Goal: Communication & Community: Answer question/provide support

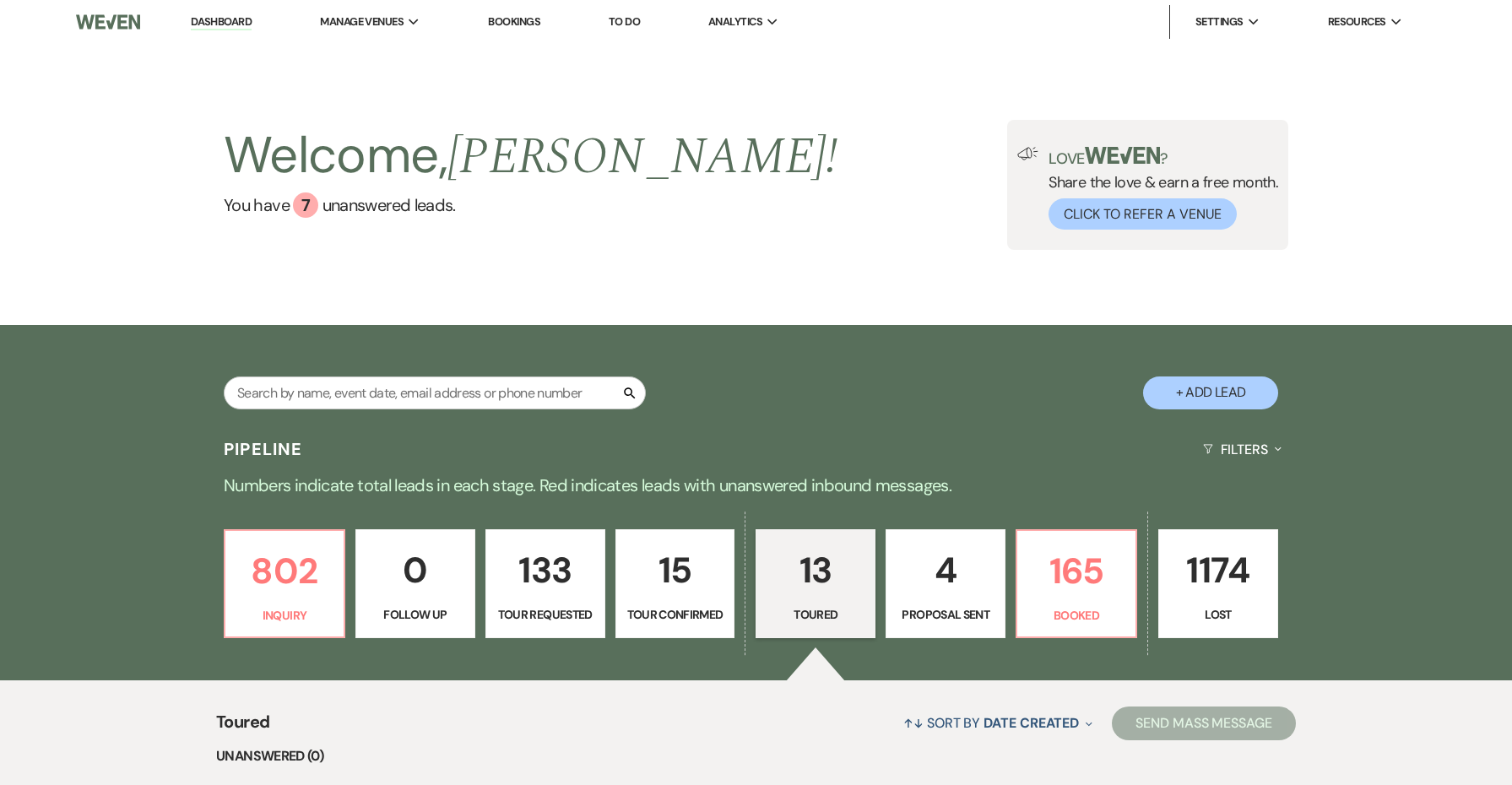
select select "5"
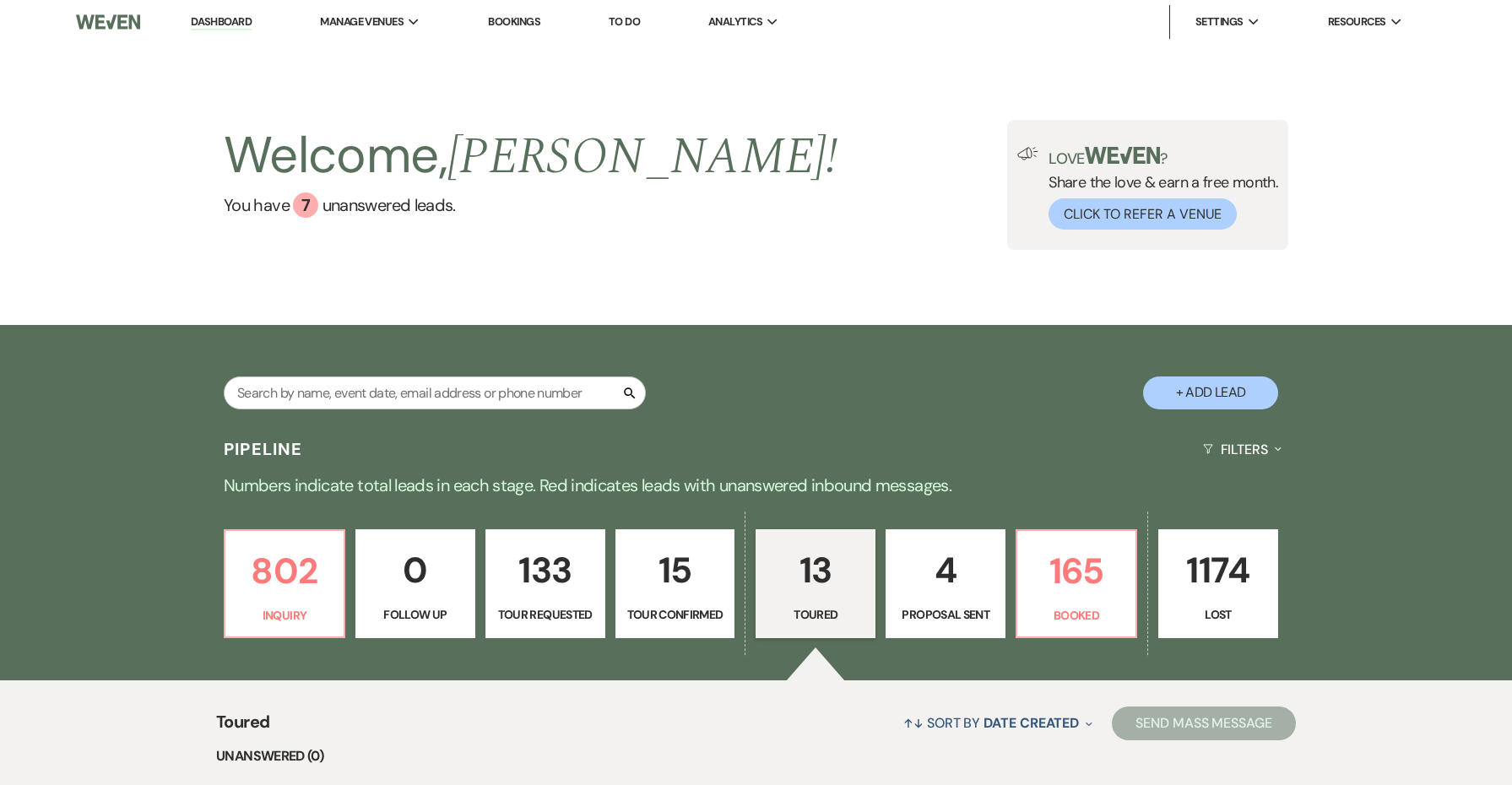
select select "5"
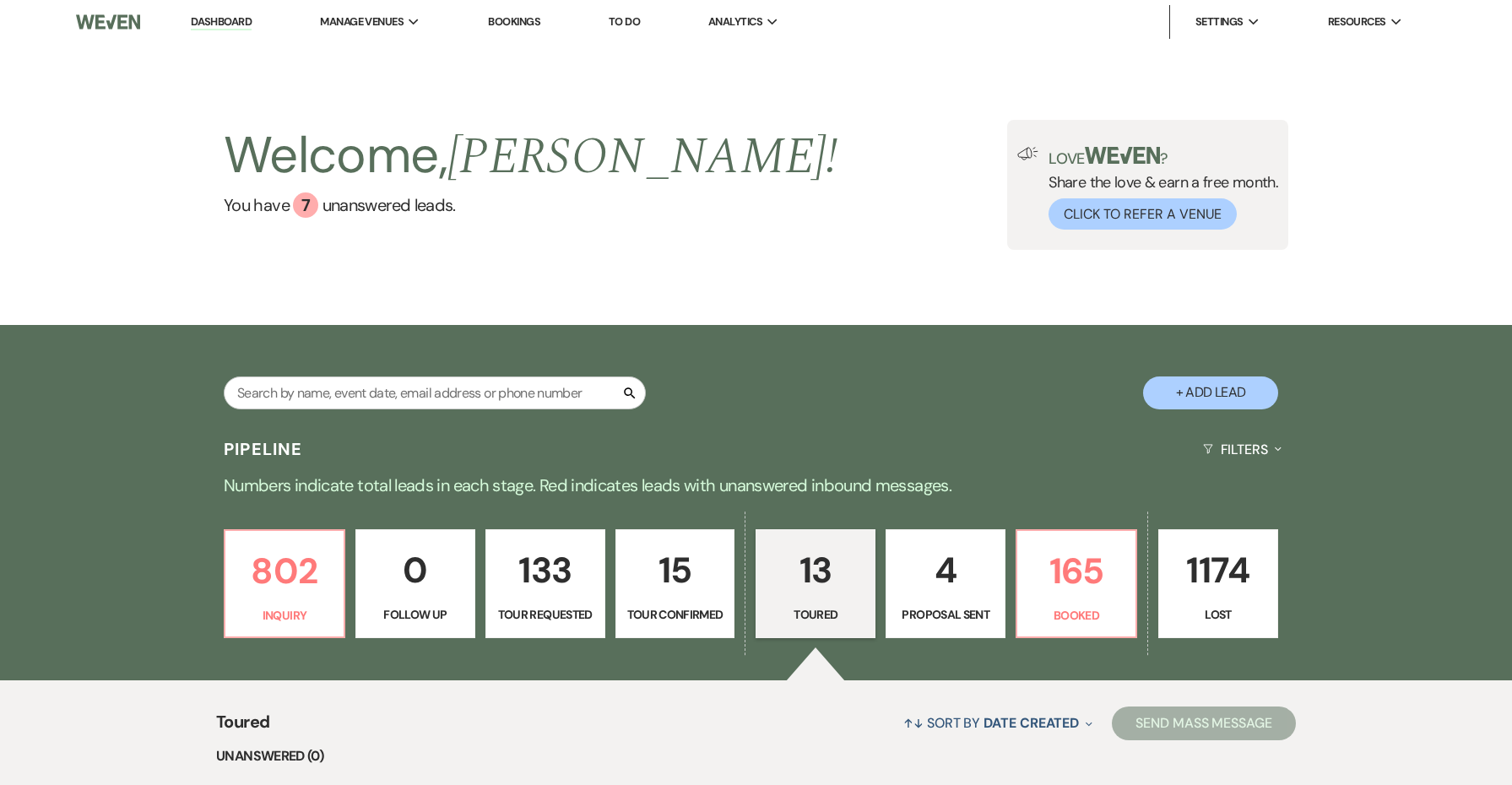
select select "5"
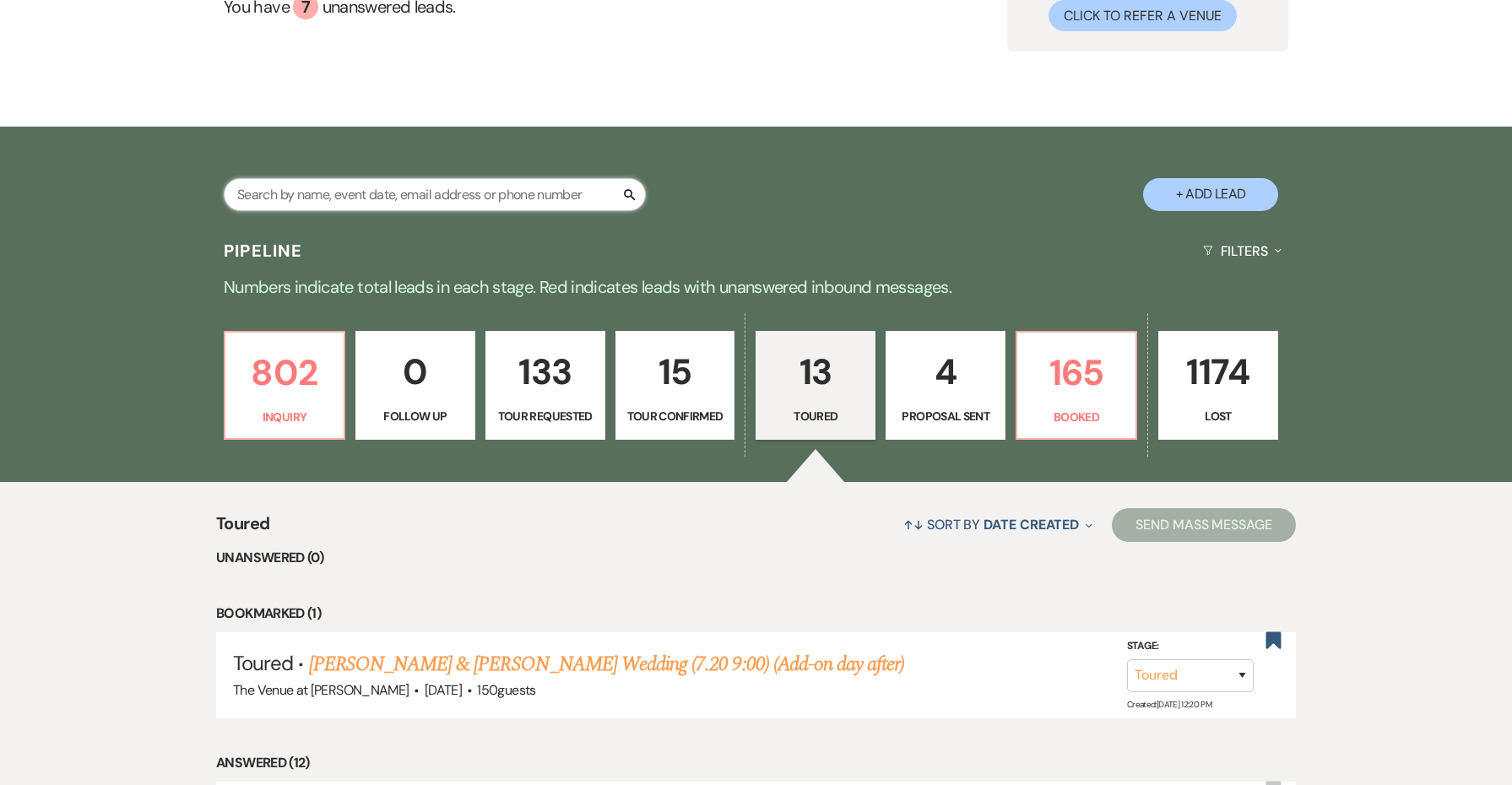
click at [455, 190] on input "text" at bounding box center [434, 194] width 422 height 33
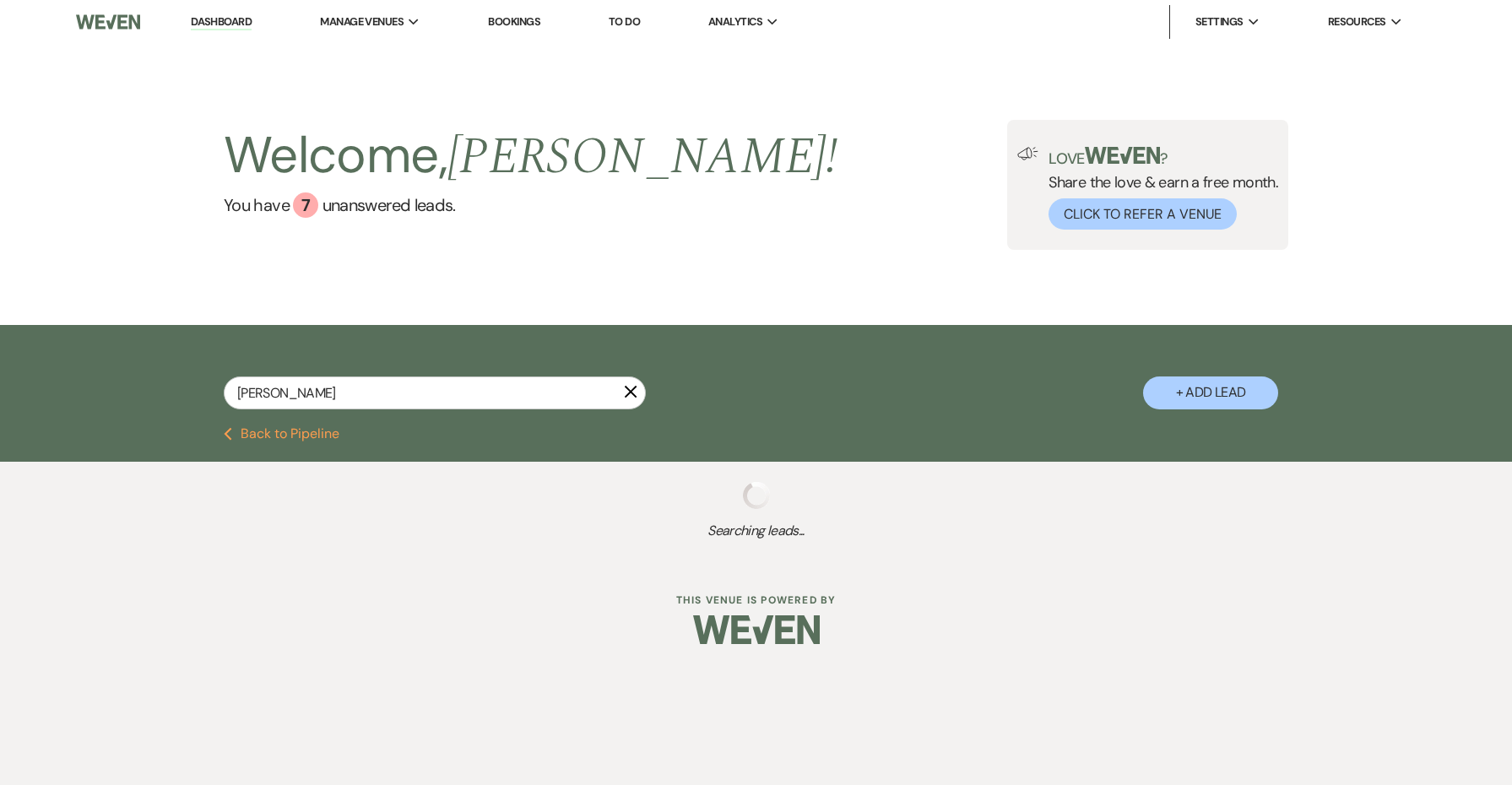
click at [456, 190] on h2 "Welcome, [PERSON_NAME] !" at bounding box center [530, 156] width 613 height 72
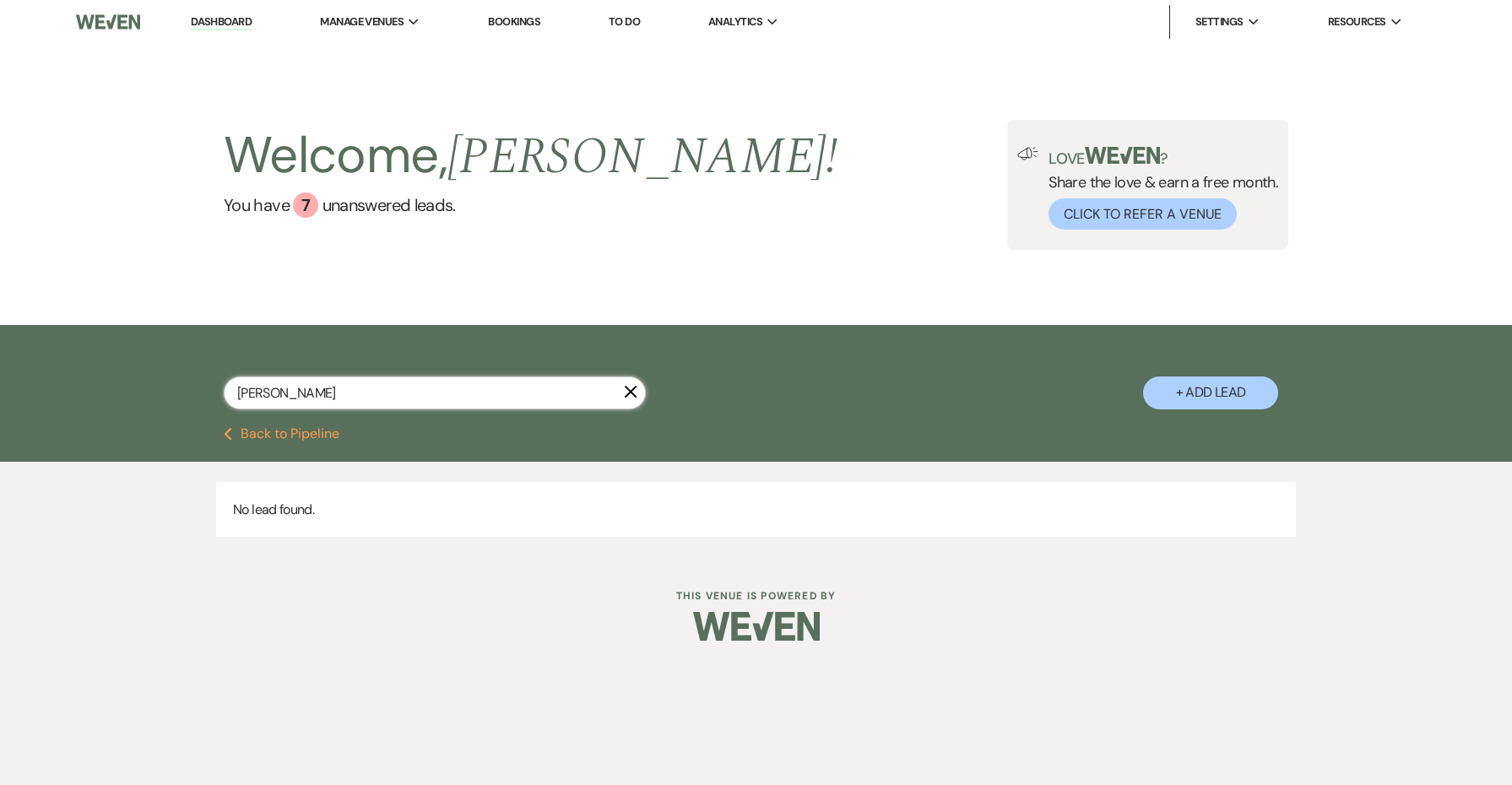
click at [331, 389] on input "[PERSON_NAME]" at bounding box center [434, 392] width 422 height 33
type input "dayl"
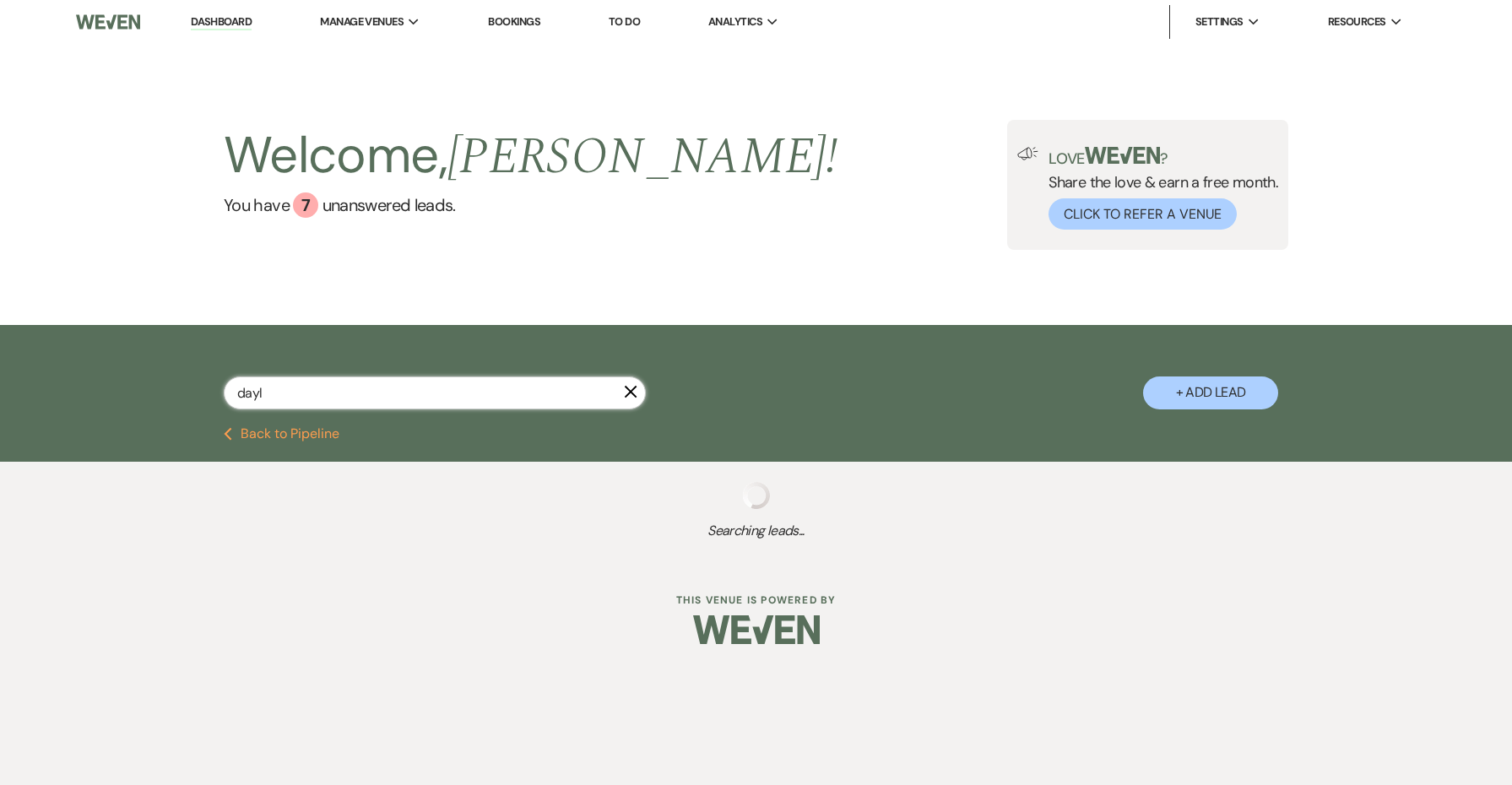
select select "6"
select select "5"
select select "2"
select select "8"
select select "1"
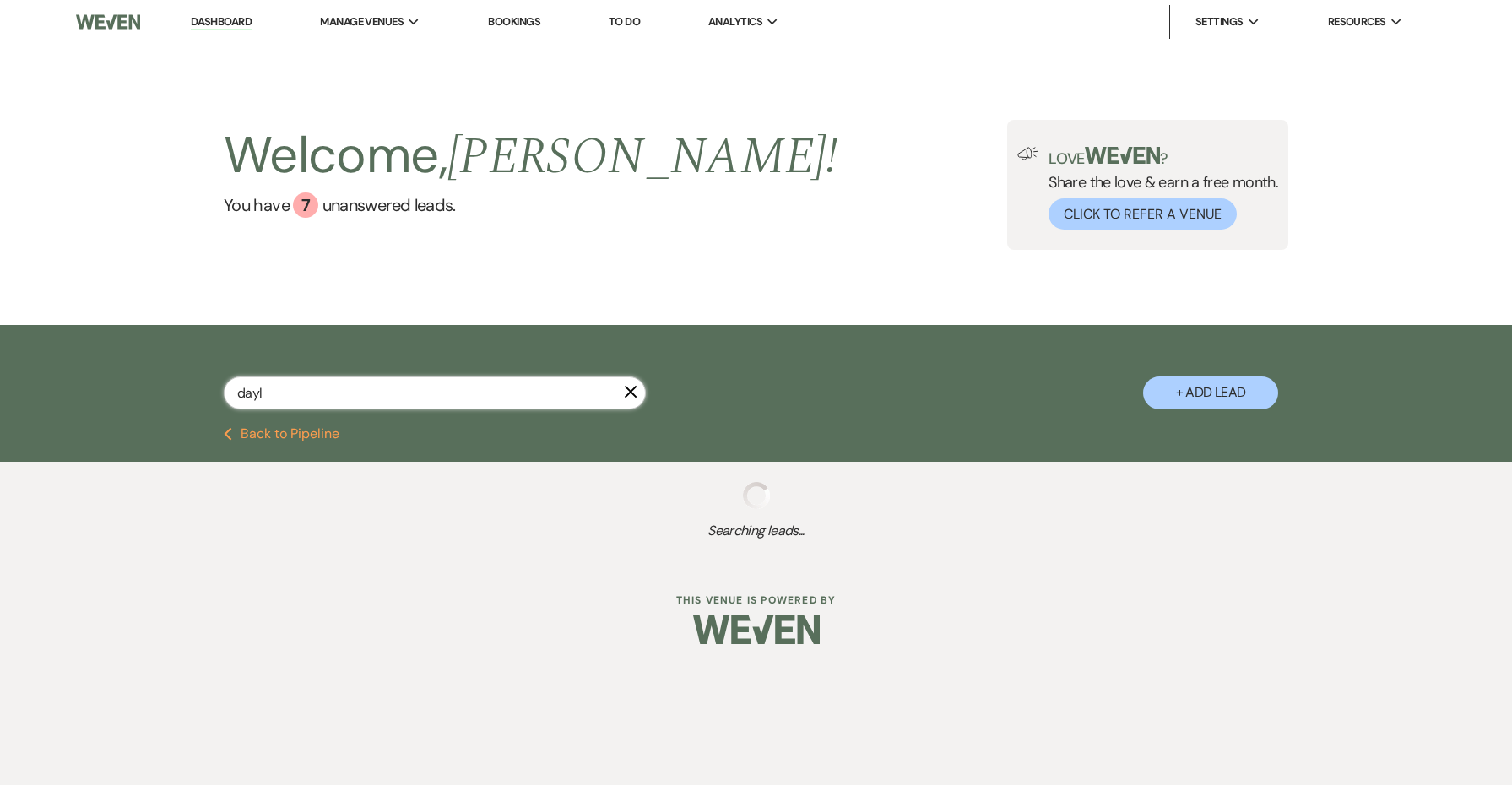
select select "8"
select select "5"
select select "8"
select select "5"
select select "8"
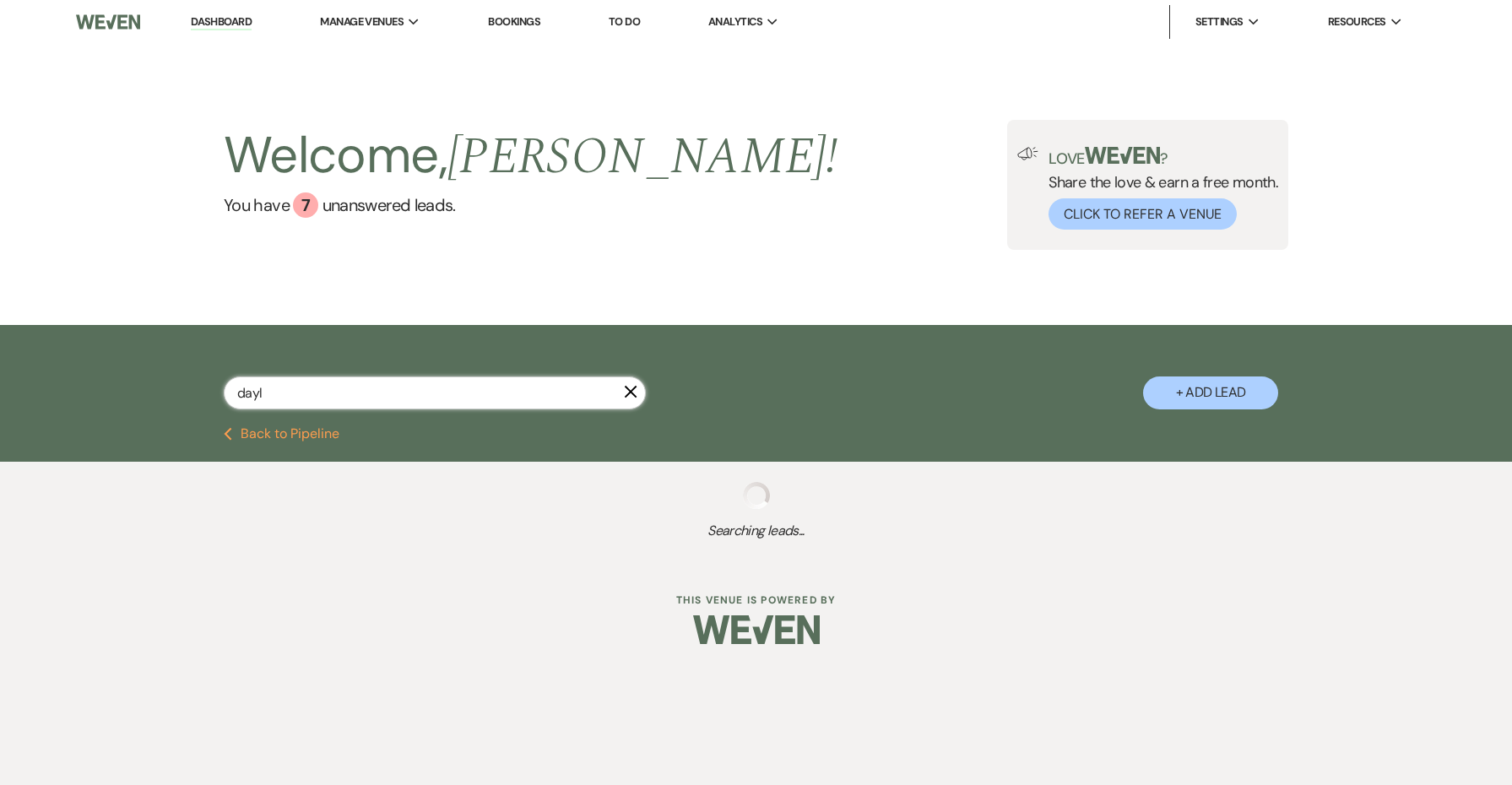
select select "5"
select select "8"
select select "5"
select select "8"
select select "5"
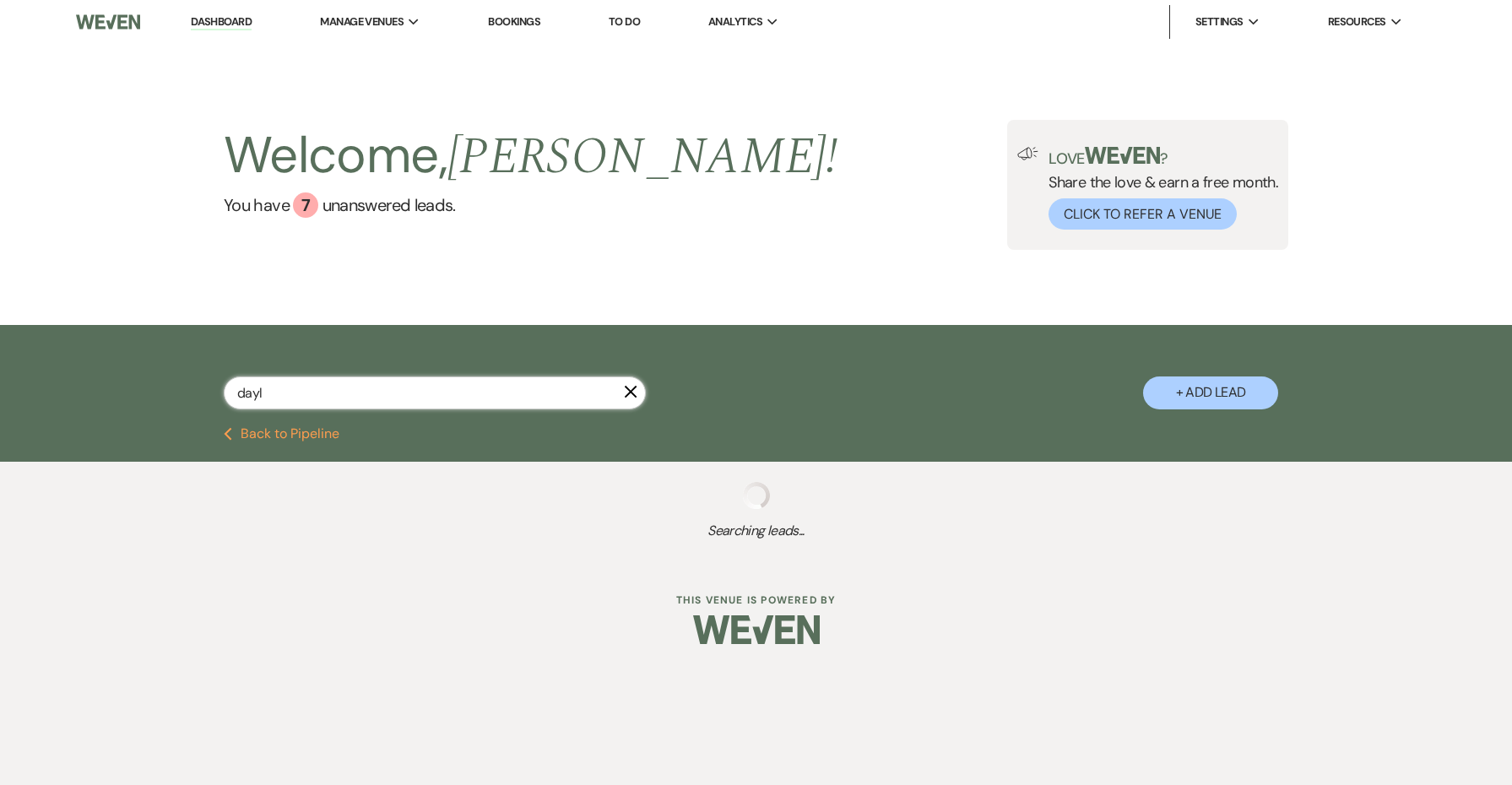
select select "8"
select select "5"
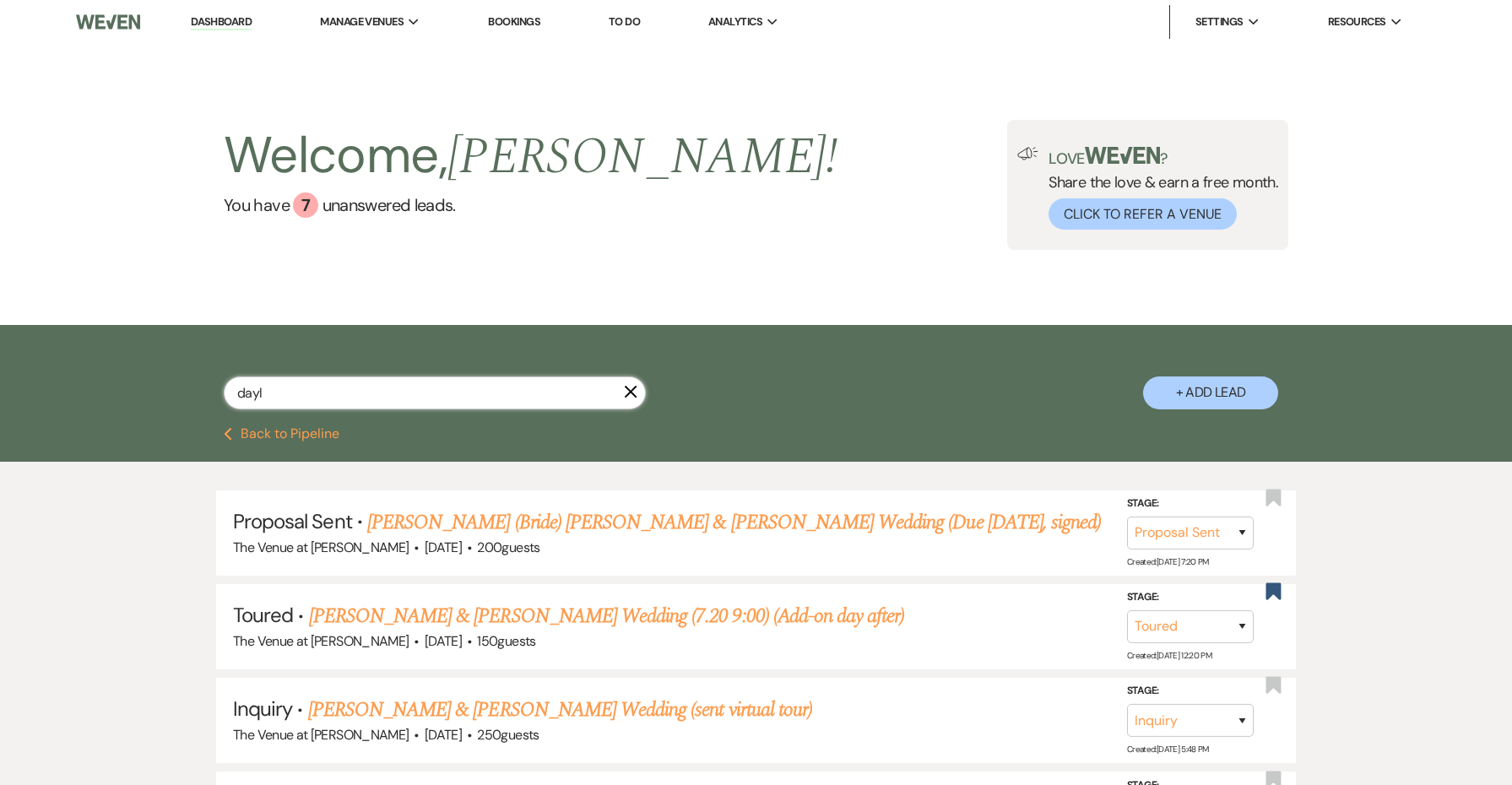
type input "[PERSON_NAME]"
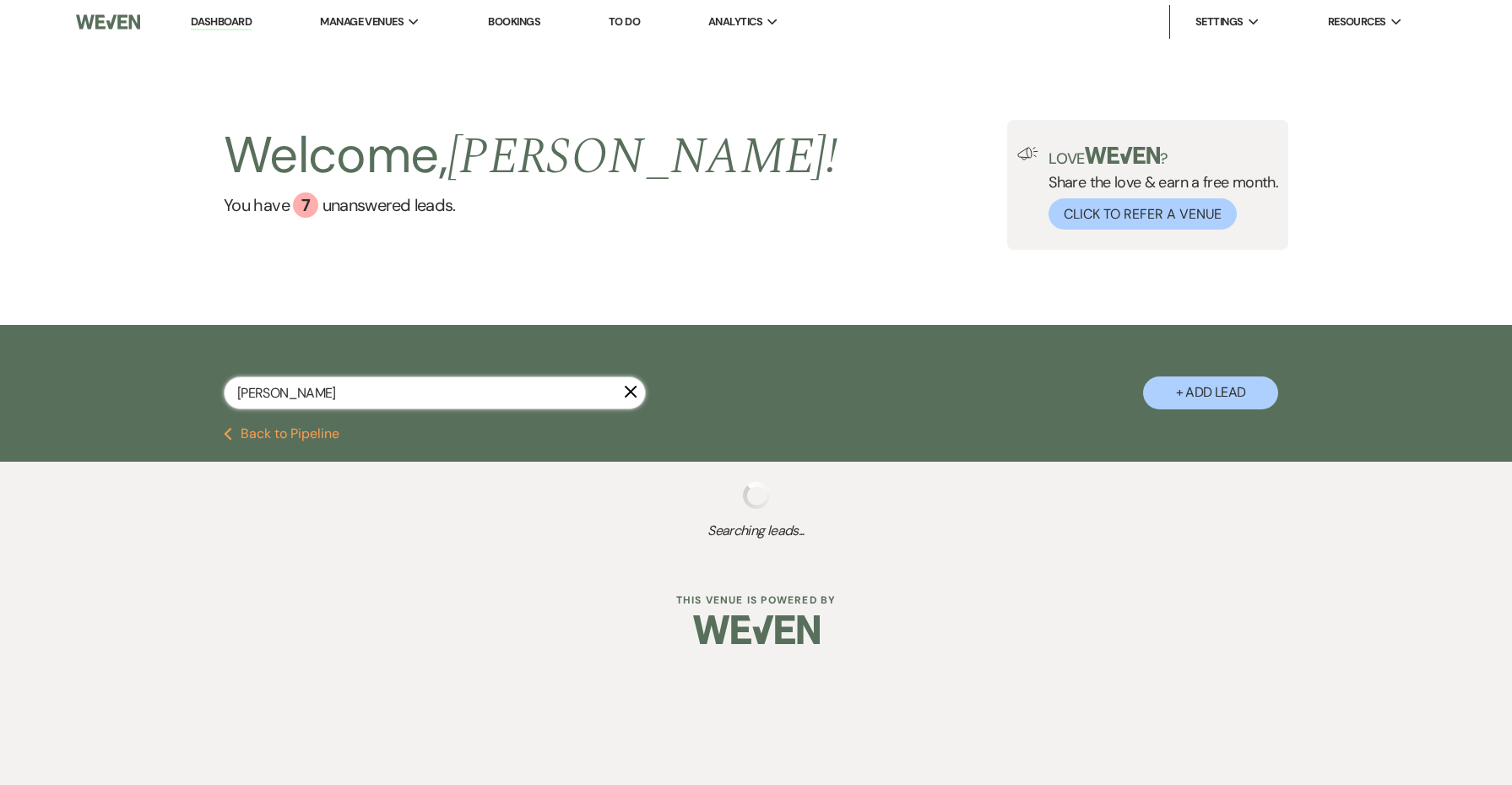
select select "6"
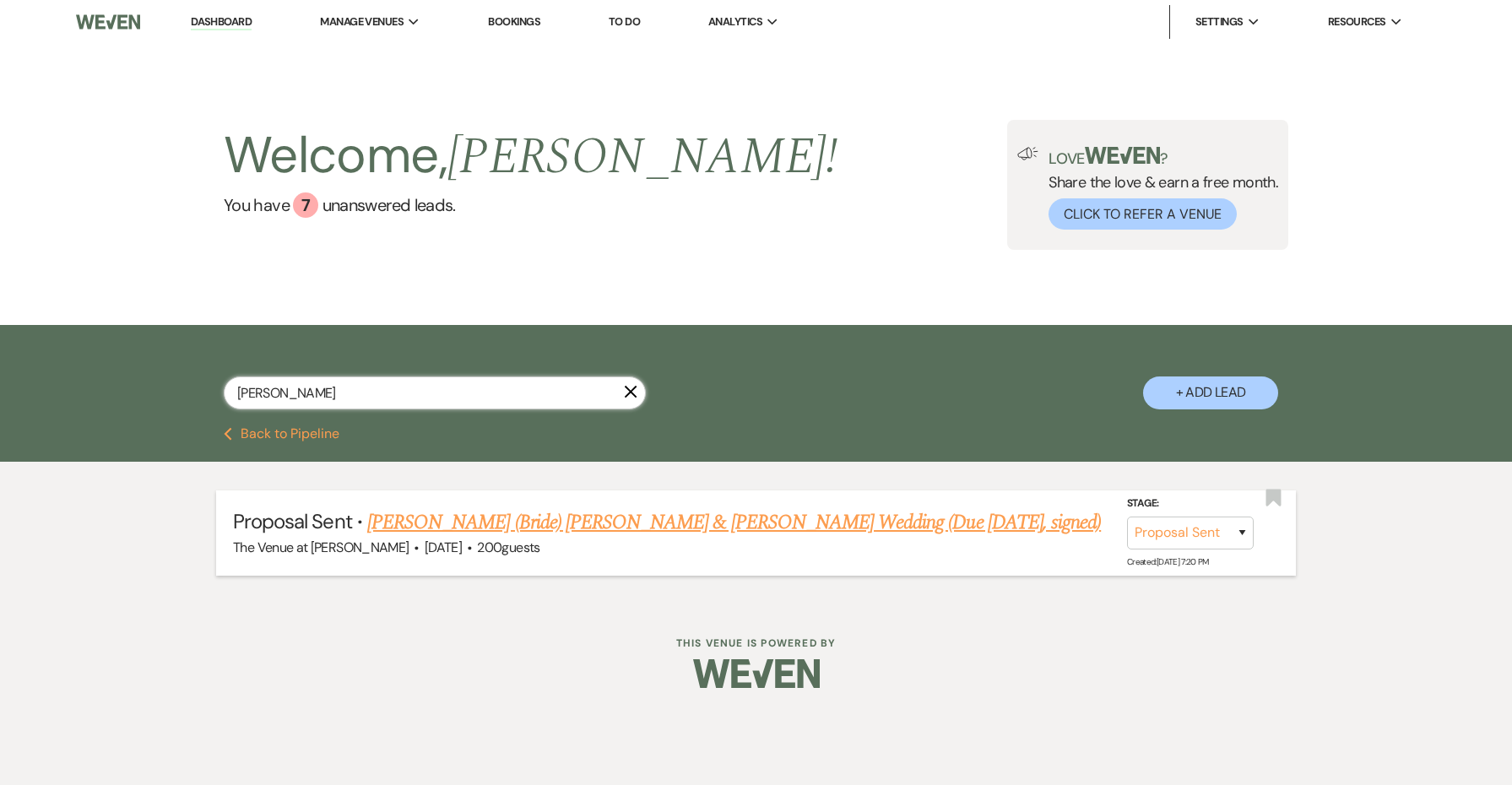
type input "[PERSON_NAME]"
click at [509, 512] on link "[PERSON_NAME] (Bride) [PERSON_NAME] & [PERSON_NAME] Wedding (Due [DATE], signed)" at bounding box center [734, 521] width 734 height 30
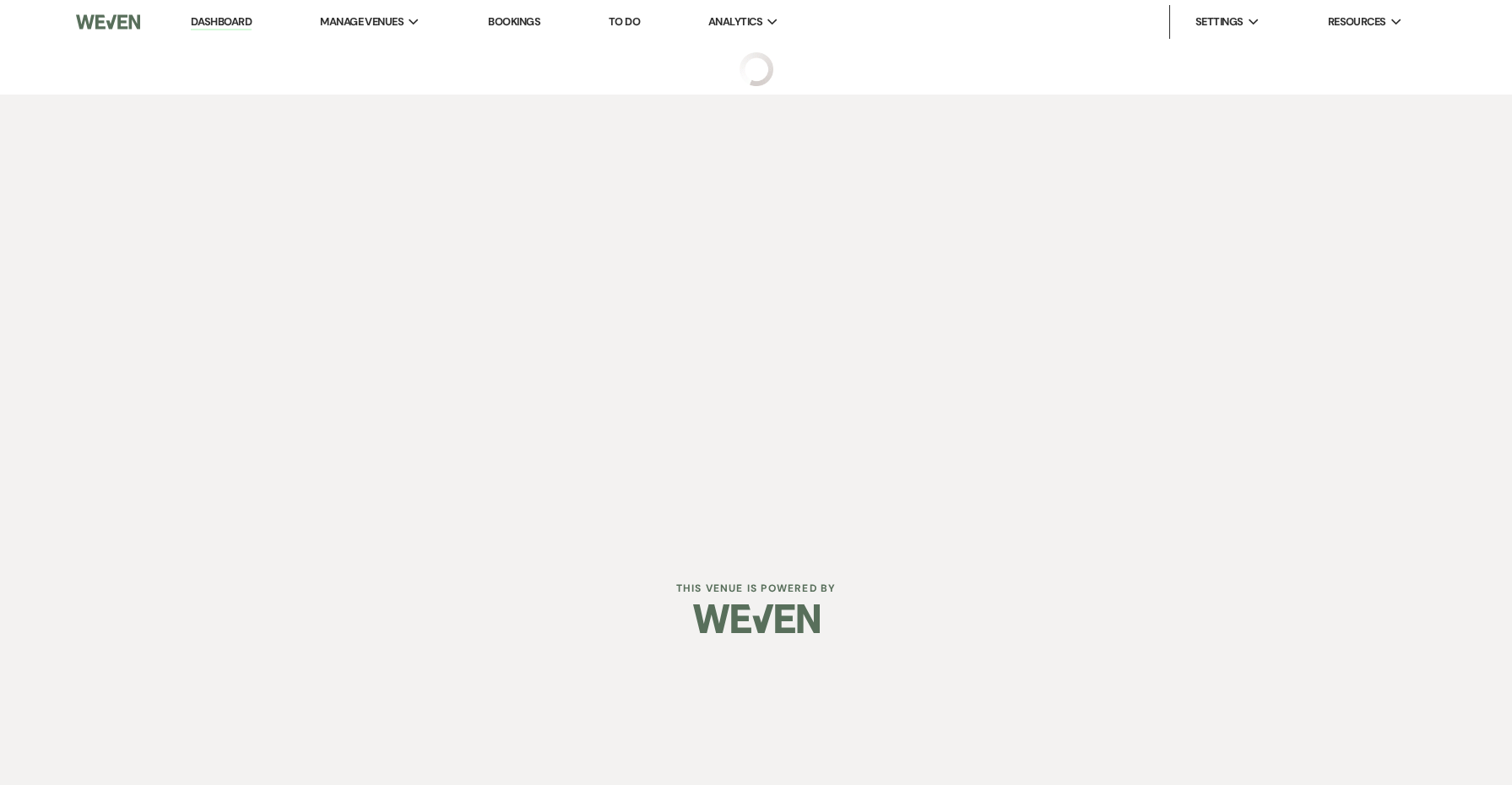
select select "6"
select select "5"
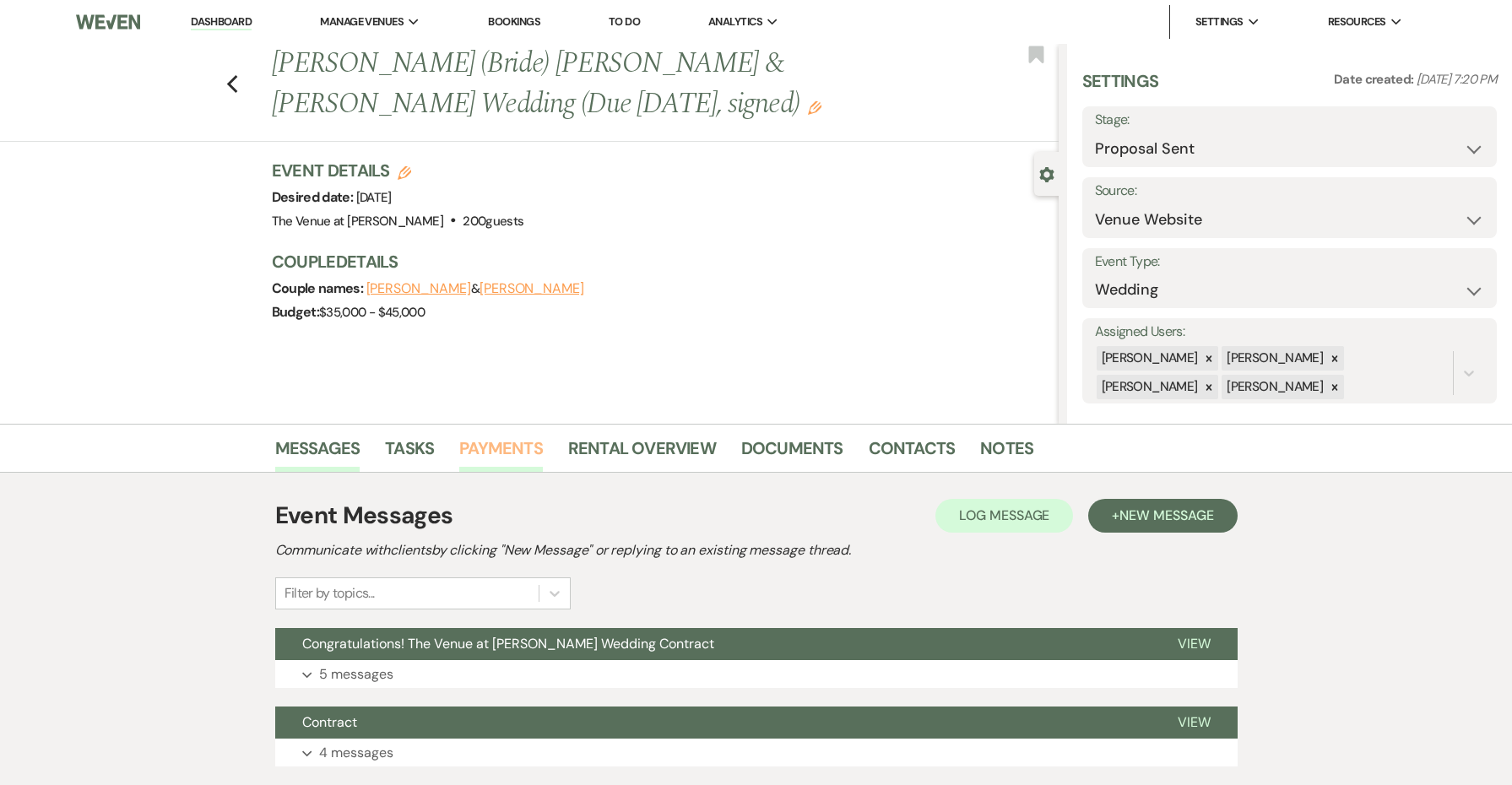
click at [519, 443] on link "Payments" at bounding box center [500, 453] width 83 height 37
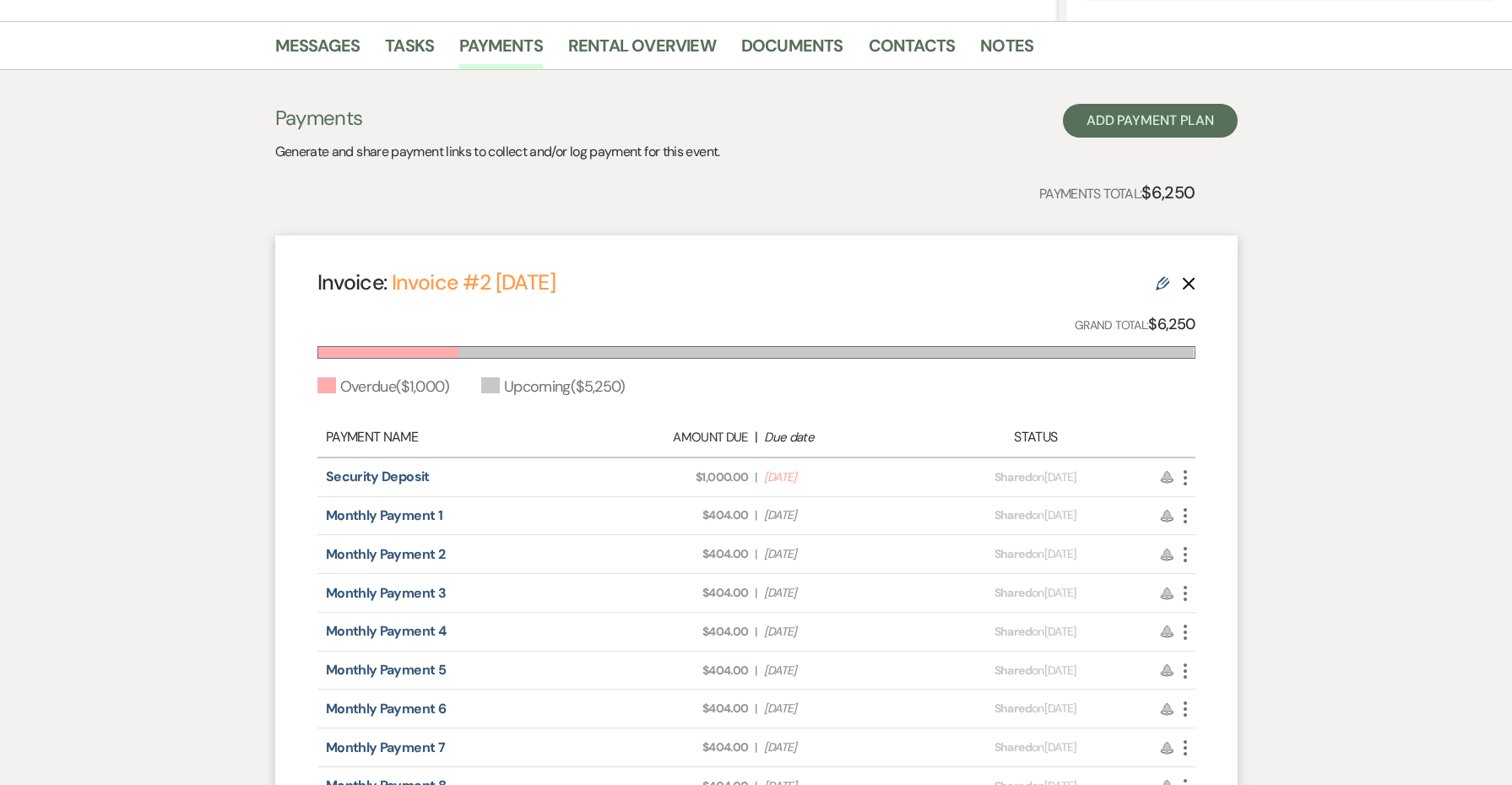
scroll to position [453, 0]
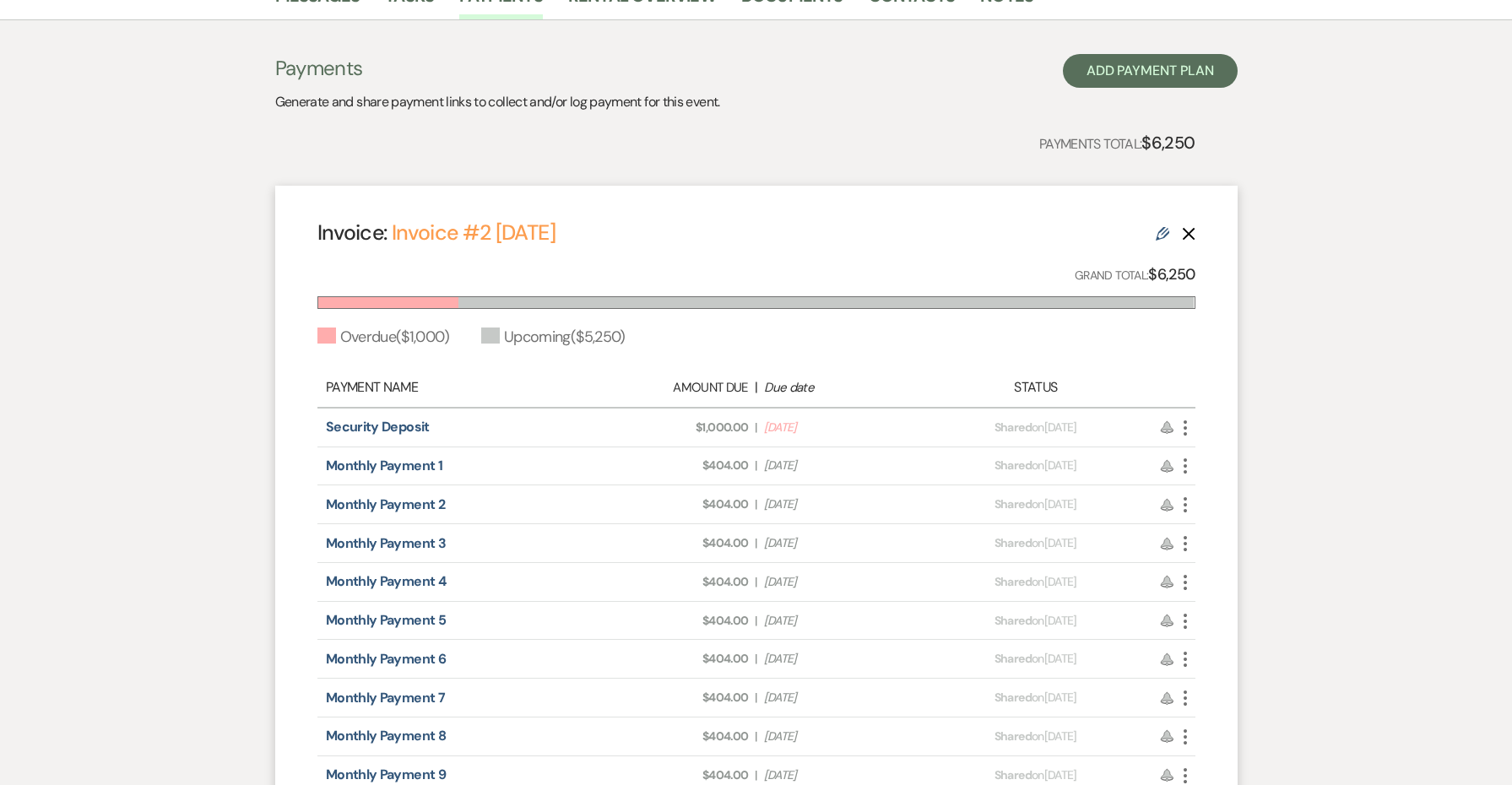
click at [1183, 427] on icon "More" at bounding box center [1186, 428] width 21 height 21
click at [1221, 518] on button "Check [PERSON_NAME] [PERSON_NAME] as Paid" at bounding box center [1260, 518] width 170 height 28
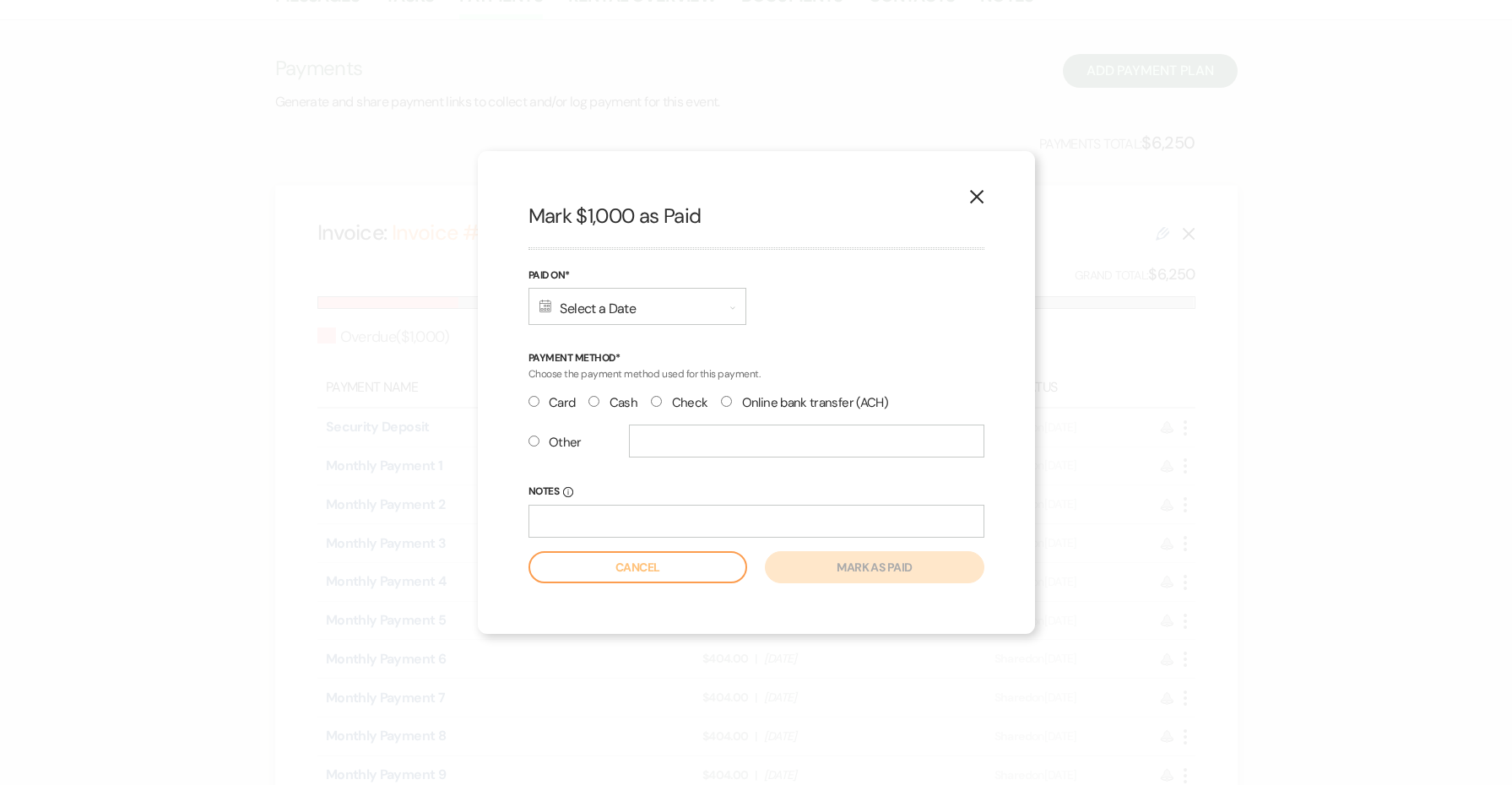
click at [661, 402] on label "Check" at bounding box center [679, 403] width 57 height 23
click at [661, 402] on input "Check" at bounding box center [655, 401] width 11 height 11
radio input "true"
click at [623, 313] on div "Calendar Select a Date Expand" at bounding box center [637, 306] width 217 height 37
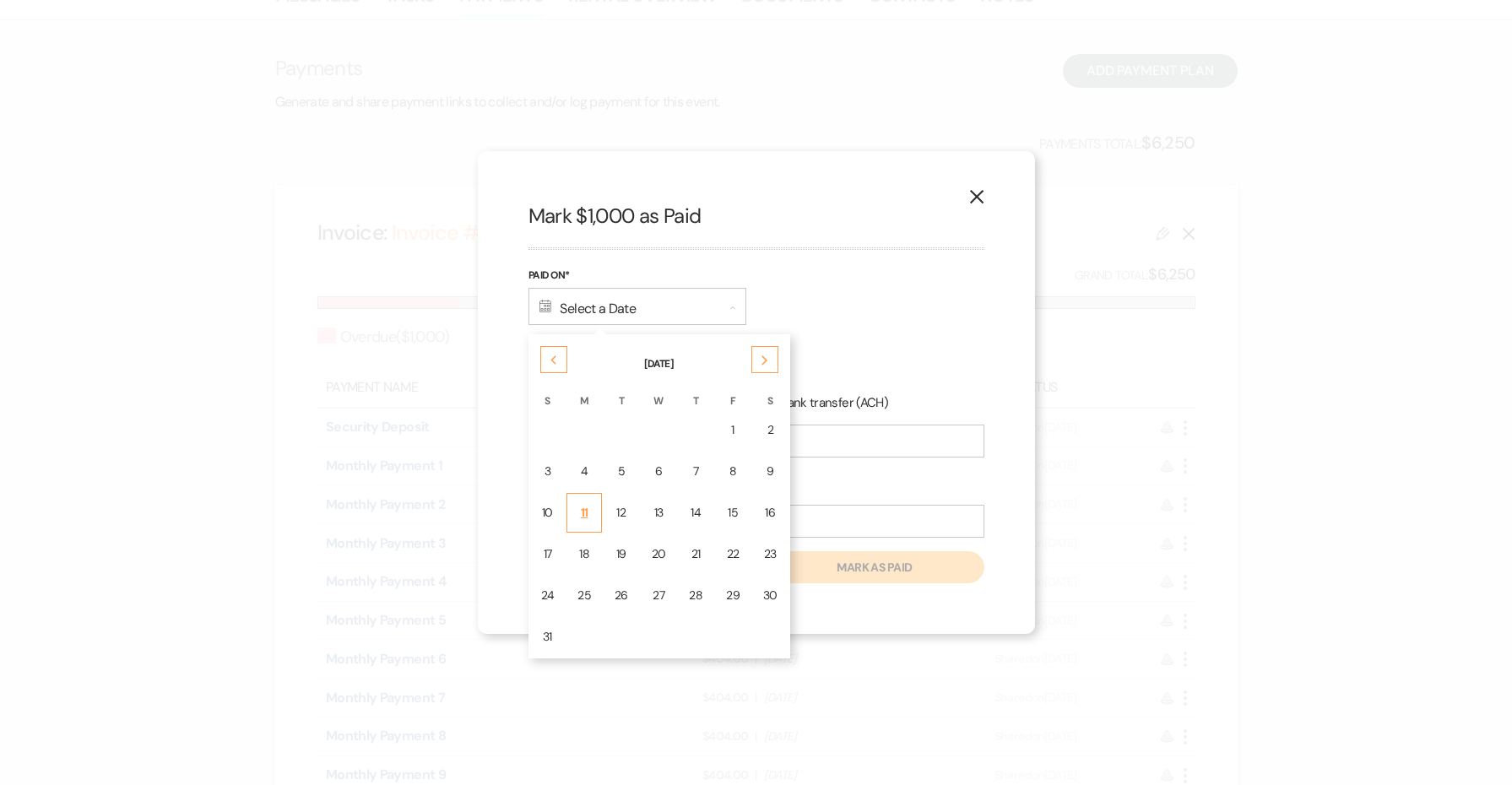
click at [585, 517] on div "11" at bounding box center [584, 513] width 14 height 18
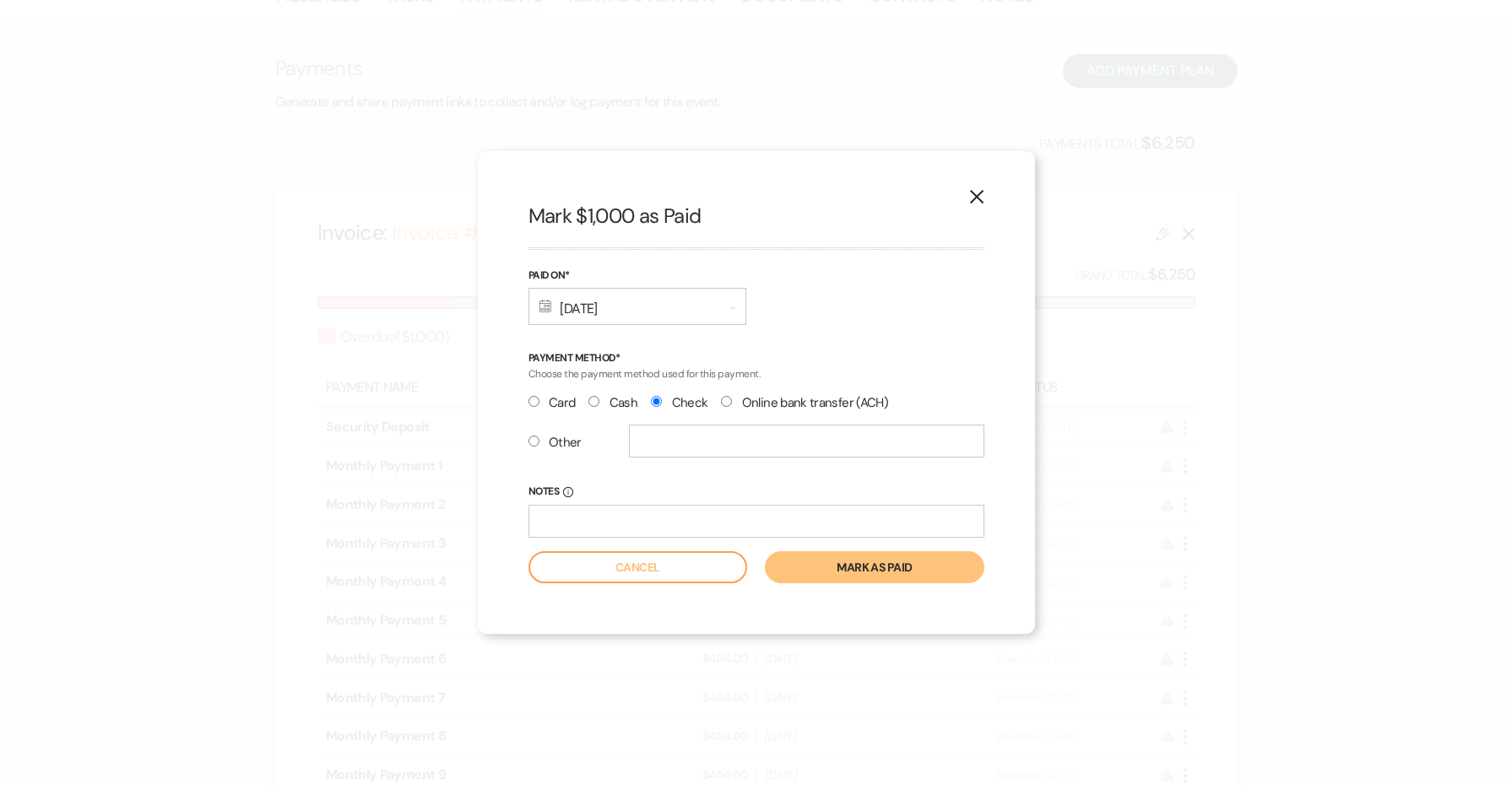
click at [845, 570] on button "Mark as paid" at bounding box center [874, 567] width 218 height 32
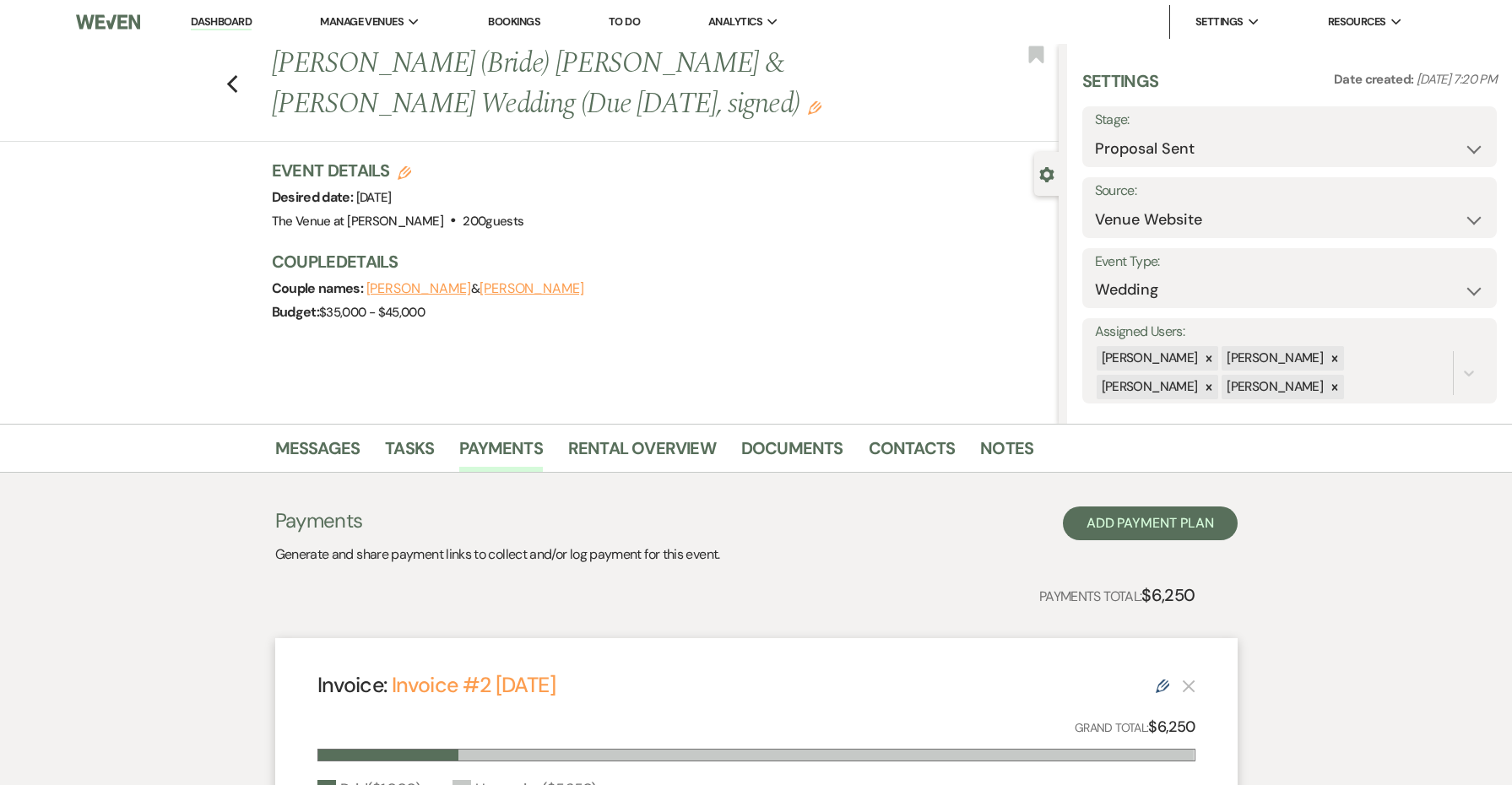
scroll to position [0, 0]
click at [778, 432] on li "Documents" at bounding box center [805, 451] width 127 height 40
click at [778, 435] on link "Documents" at bounding box center [792, 453] width 102 height 37
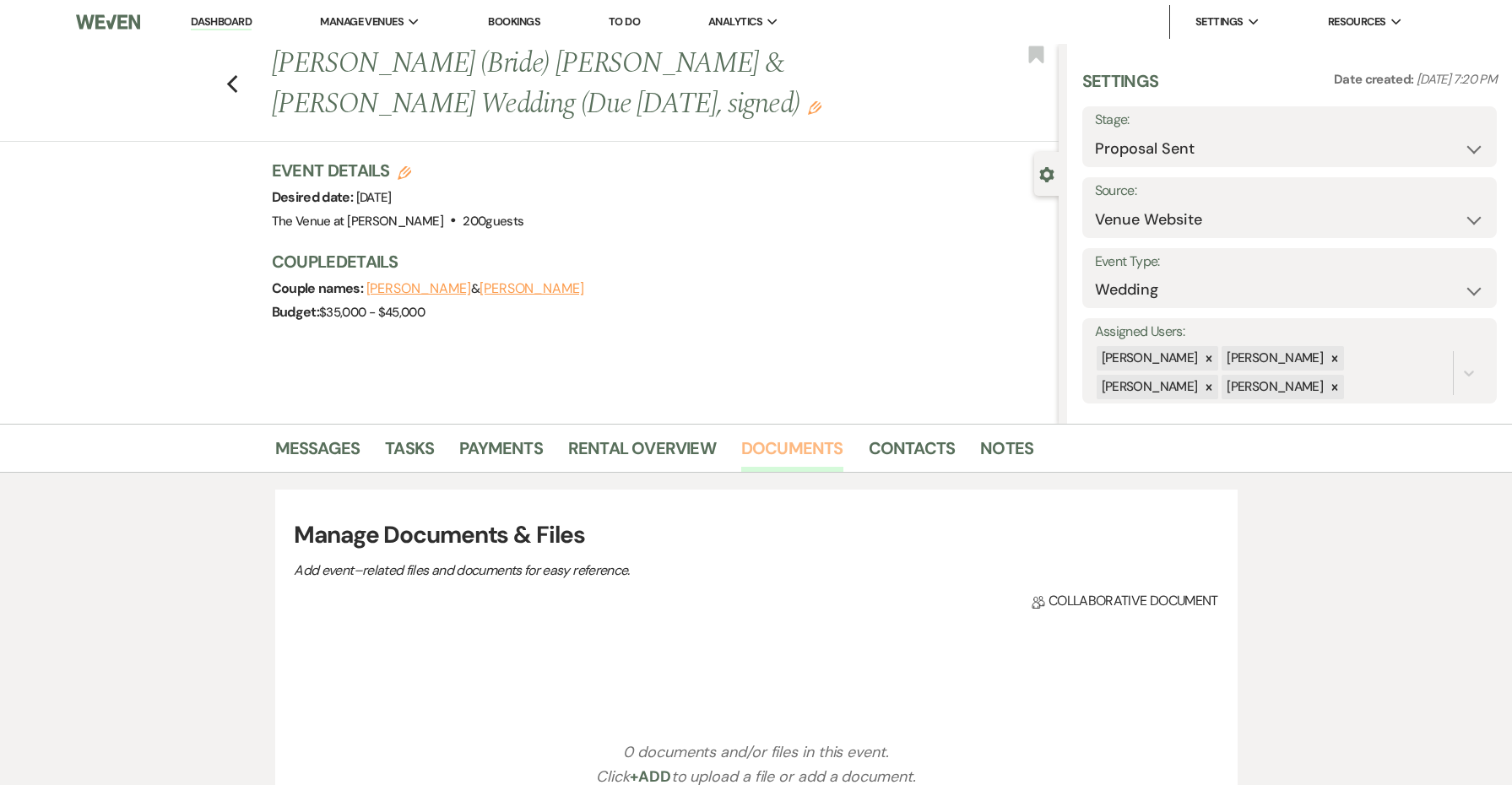
scroll to position [57, 0]
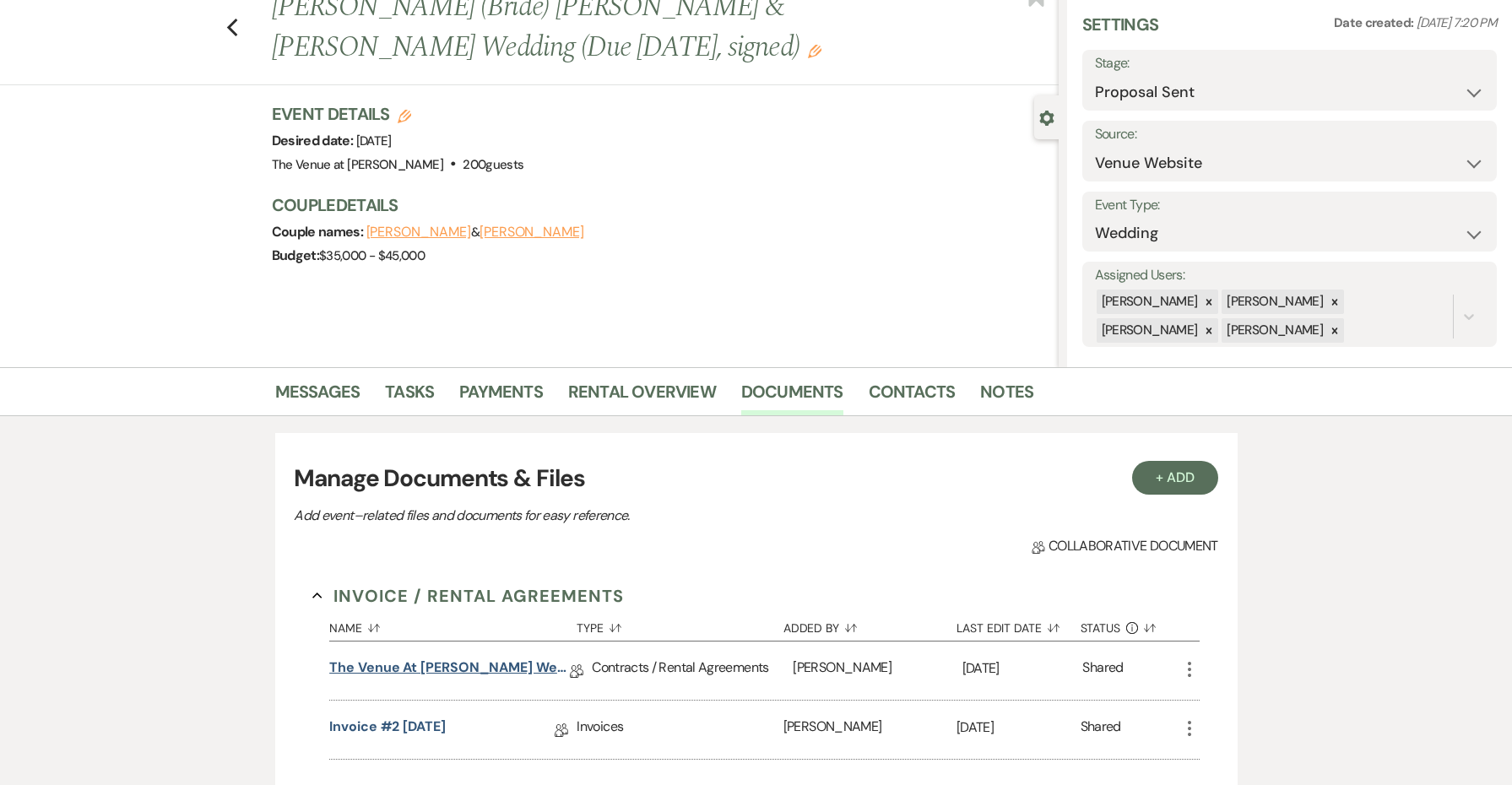
click at [451, 659] on link "The Venue at [PERSON_NAME] Wedding Contract ([DATE] [PERSON_NAME])" at bounding box center [449, 670] width 241 height 26
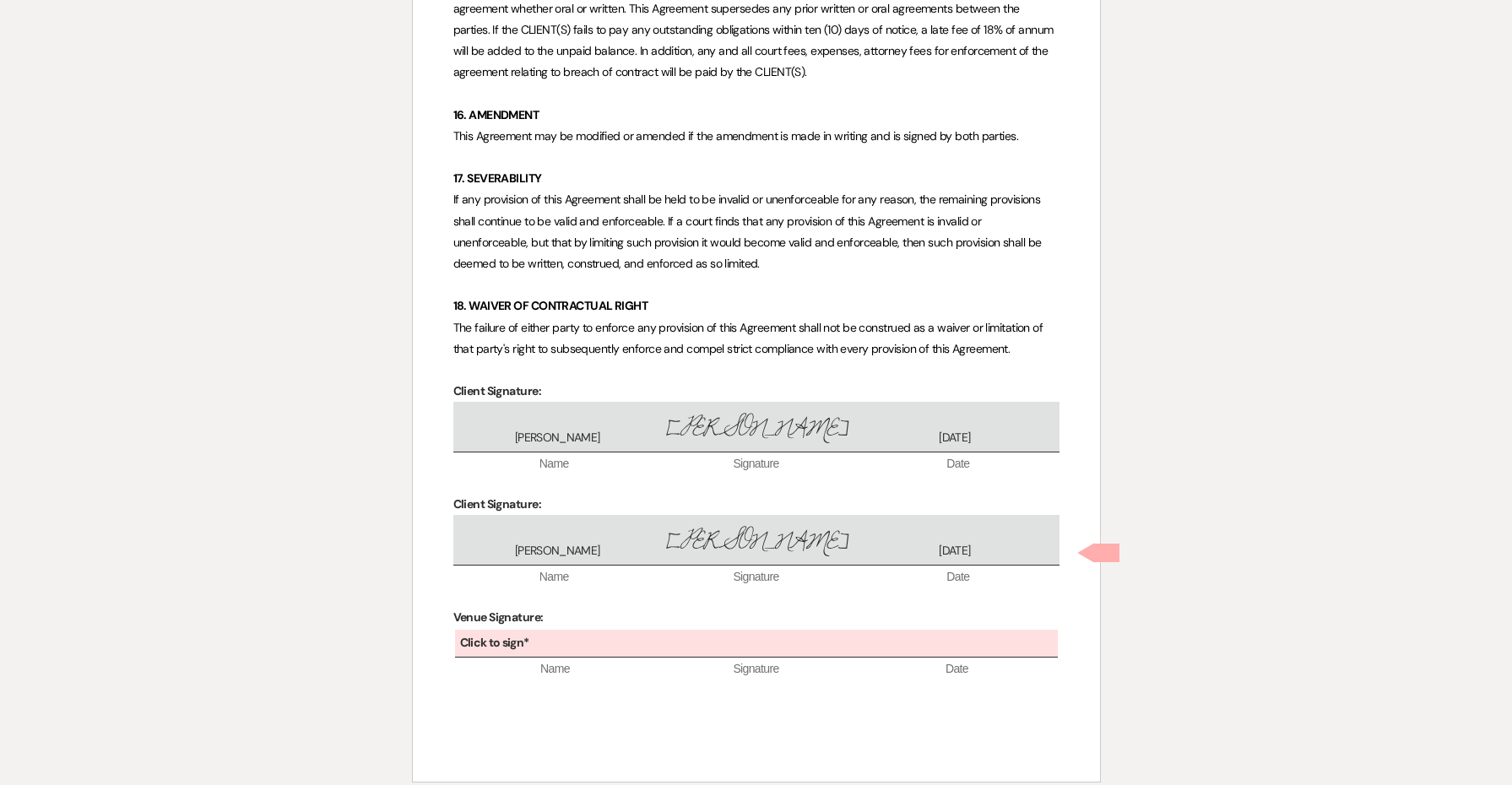
scroll to position [6524, 0]
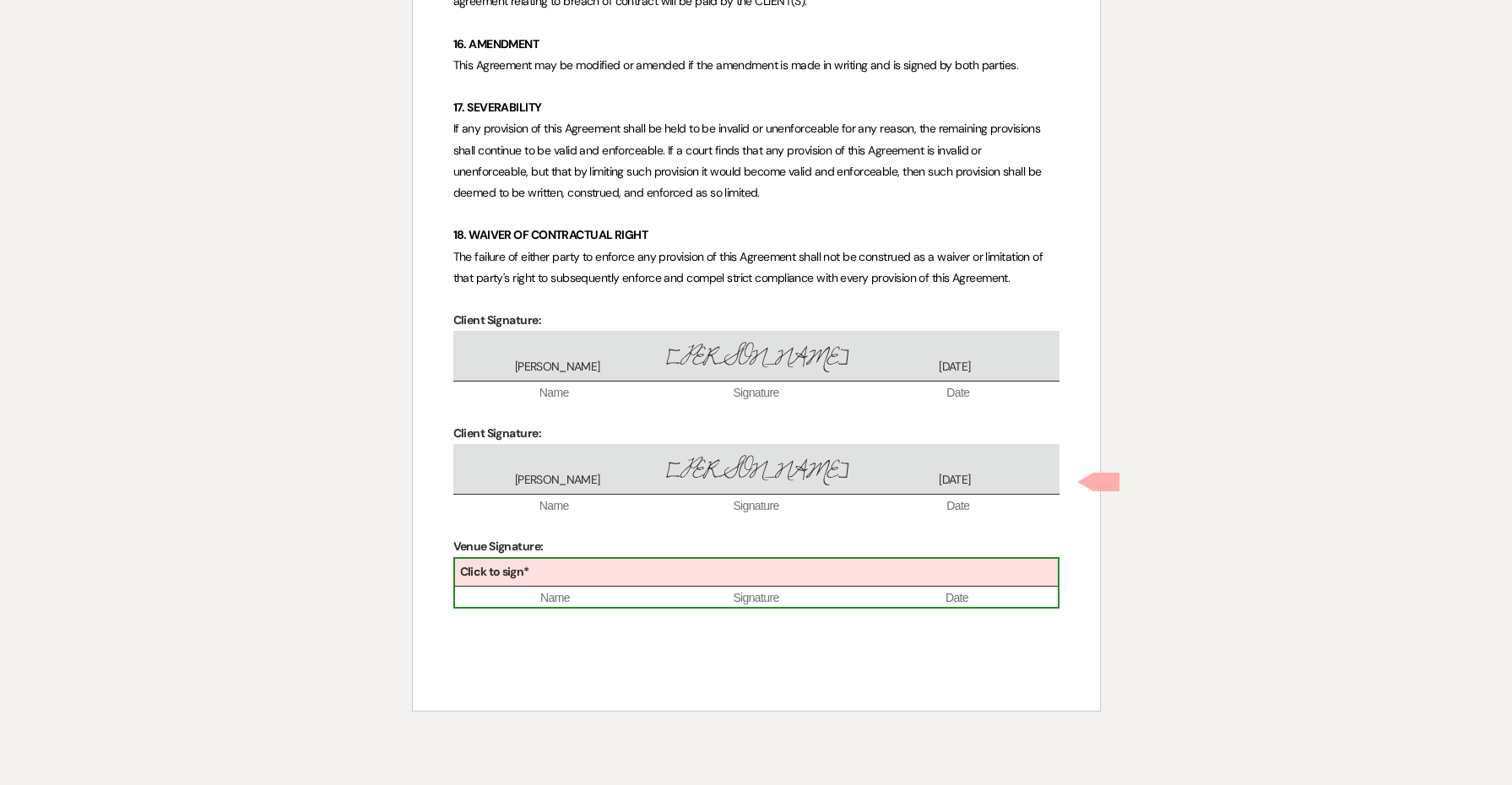
click at [527, 563] on b "Click to sign*" at bounding box center [494, 571] width 70 height 15
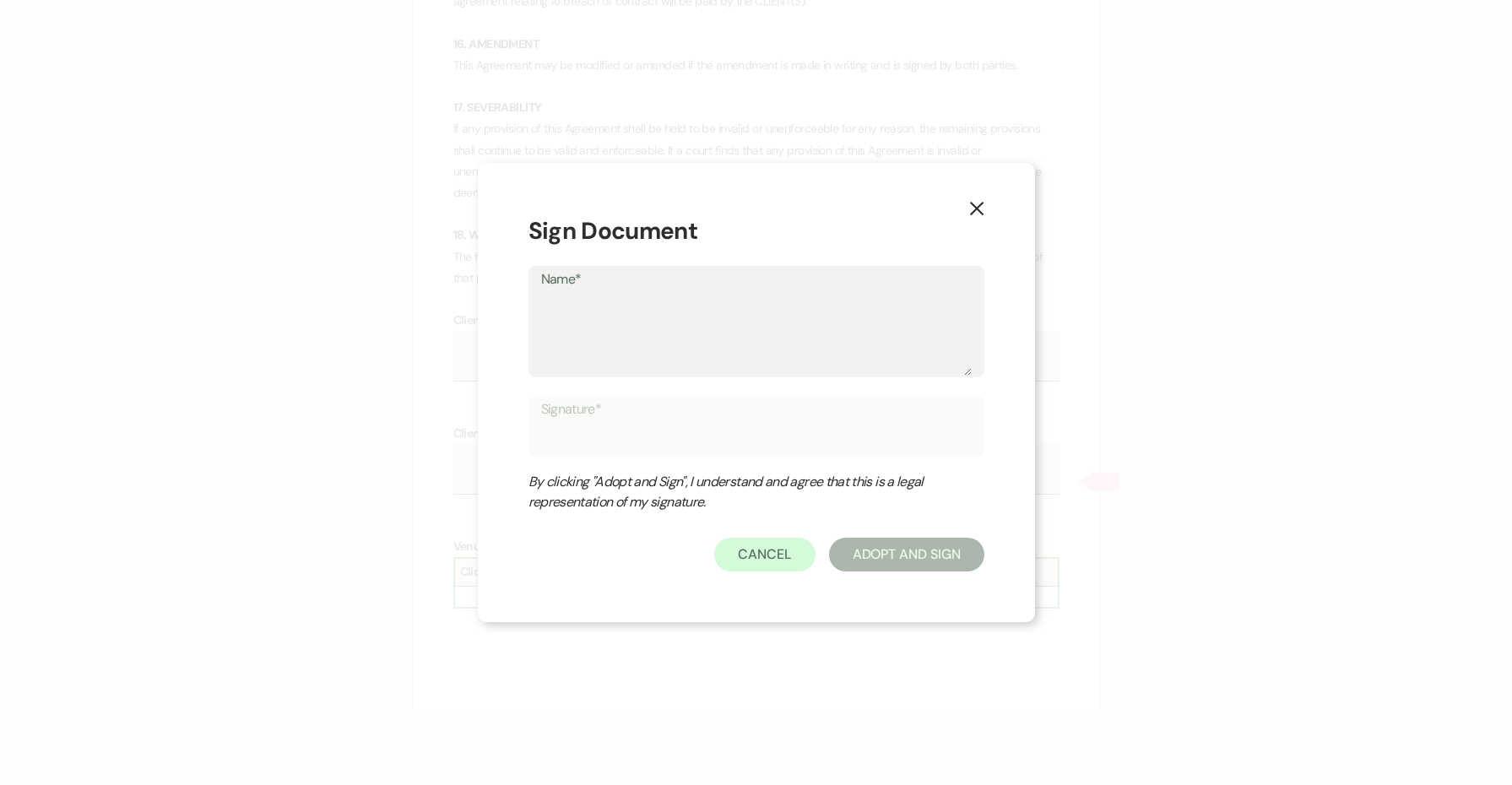
type textarea "e"
type input "e"
type textarea "es"
type input "es"
type textarea "ess"
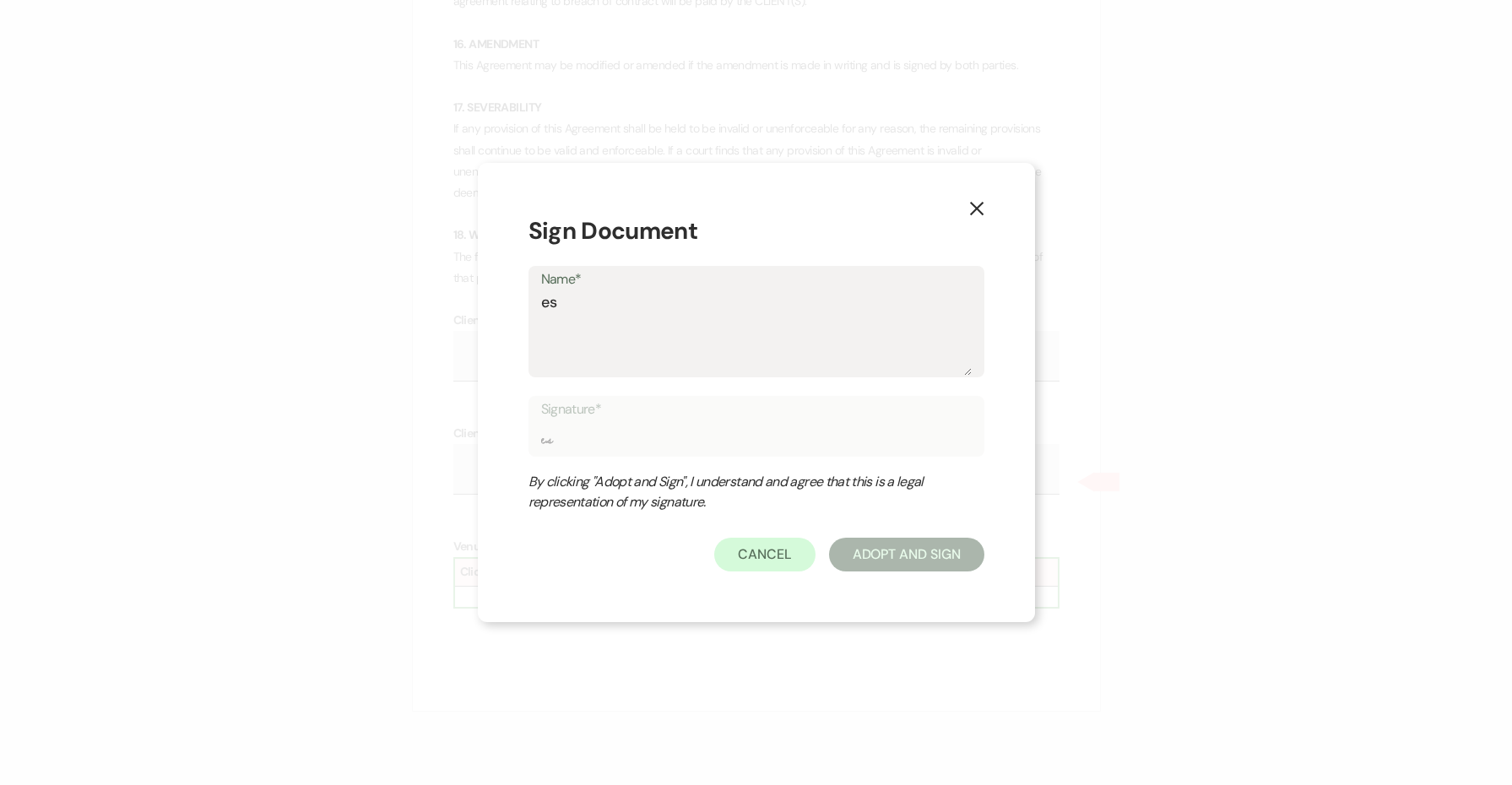
type input "ess"
type textarea "essi"
type input "essi"
type textarea "ess"
type input "ess"
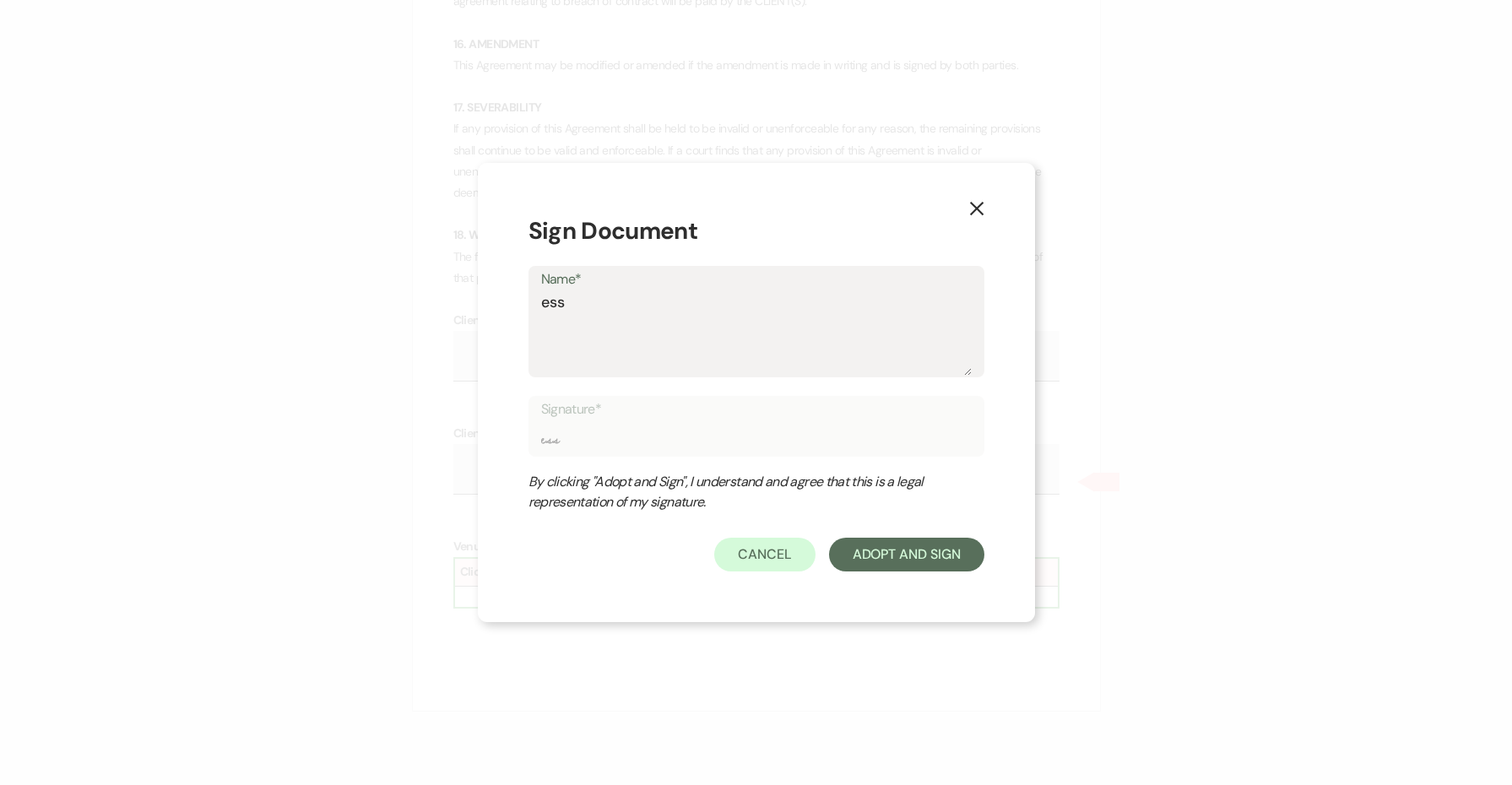
type textarea "es"
type input "es"
type textarea "e"
type input "e"
type textarea "J"
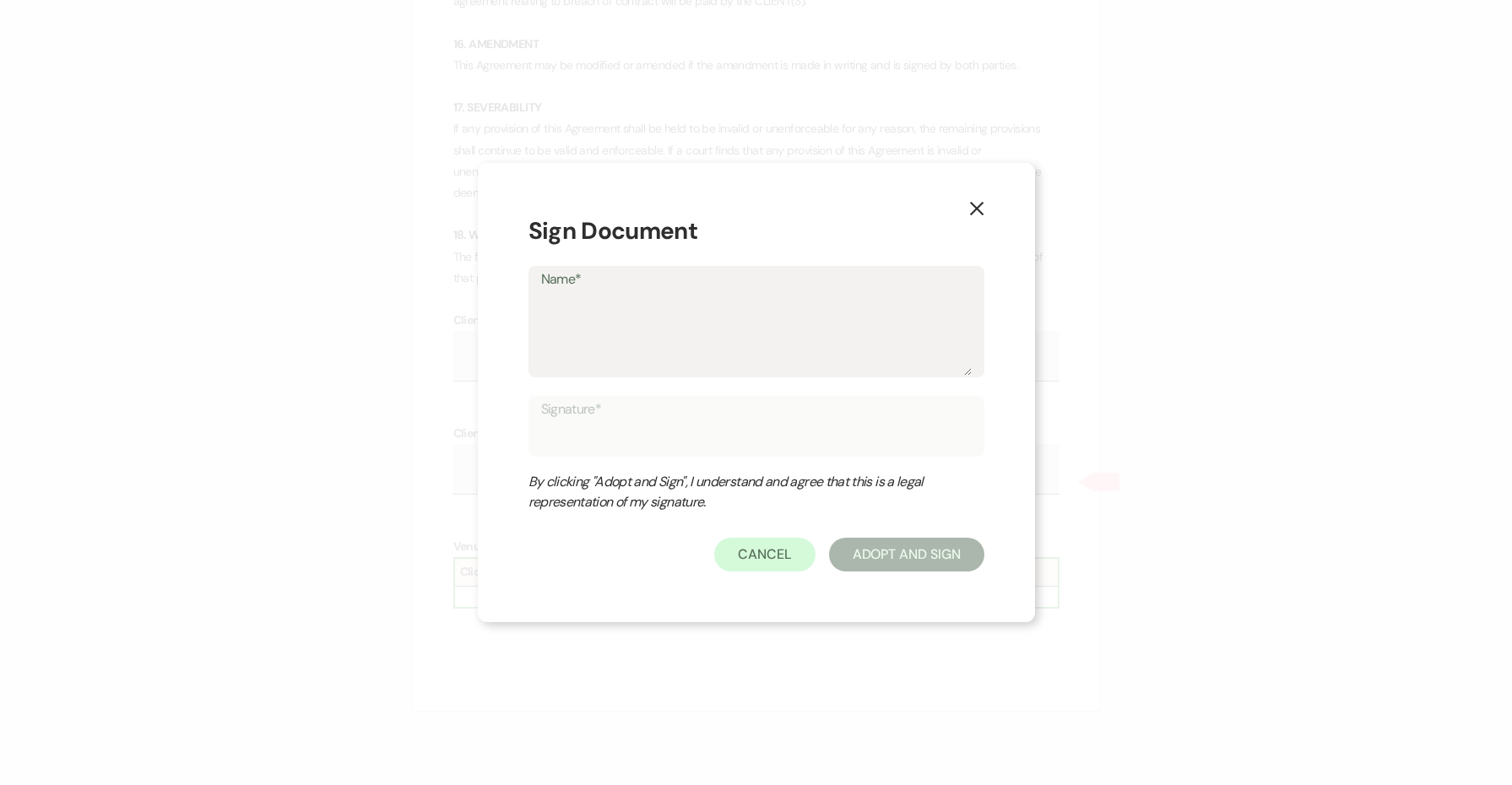
type input "J"
type textarea "Je"
type input "Je"
type textarea "Jes"
type input "Jes"
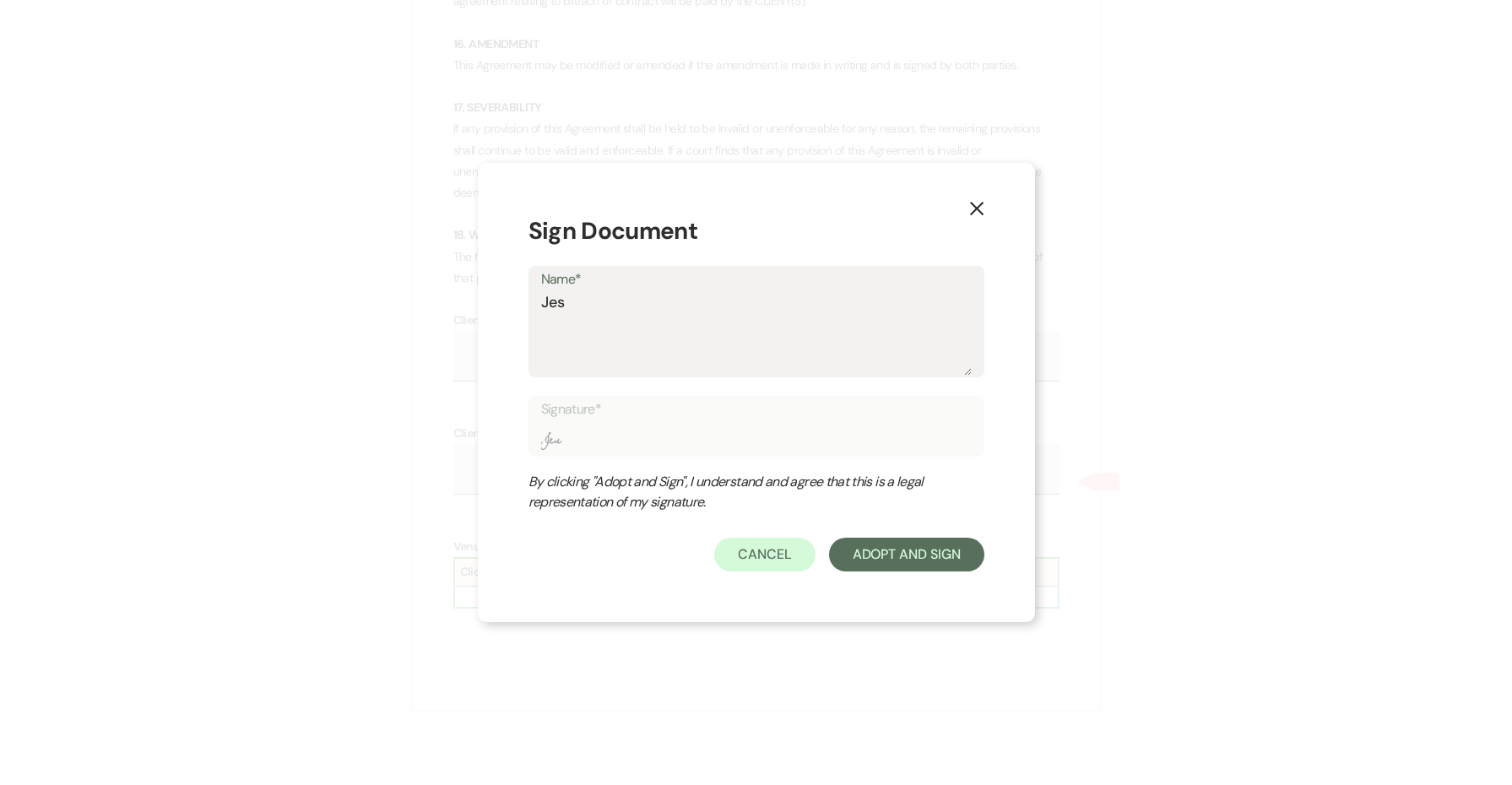
type textarea "[PERSON_NAME]"
type input "[PERSON_NAME]"
type textarea "[PERSON_NAME]"
type input "[PERSON_NAME]"
type textarea "[PERSON_NAME]"
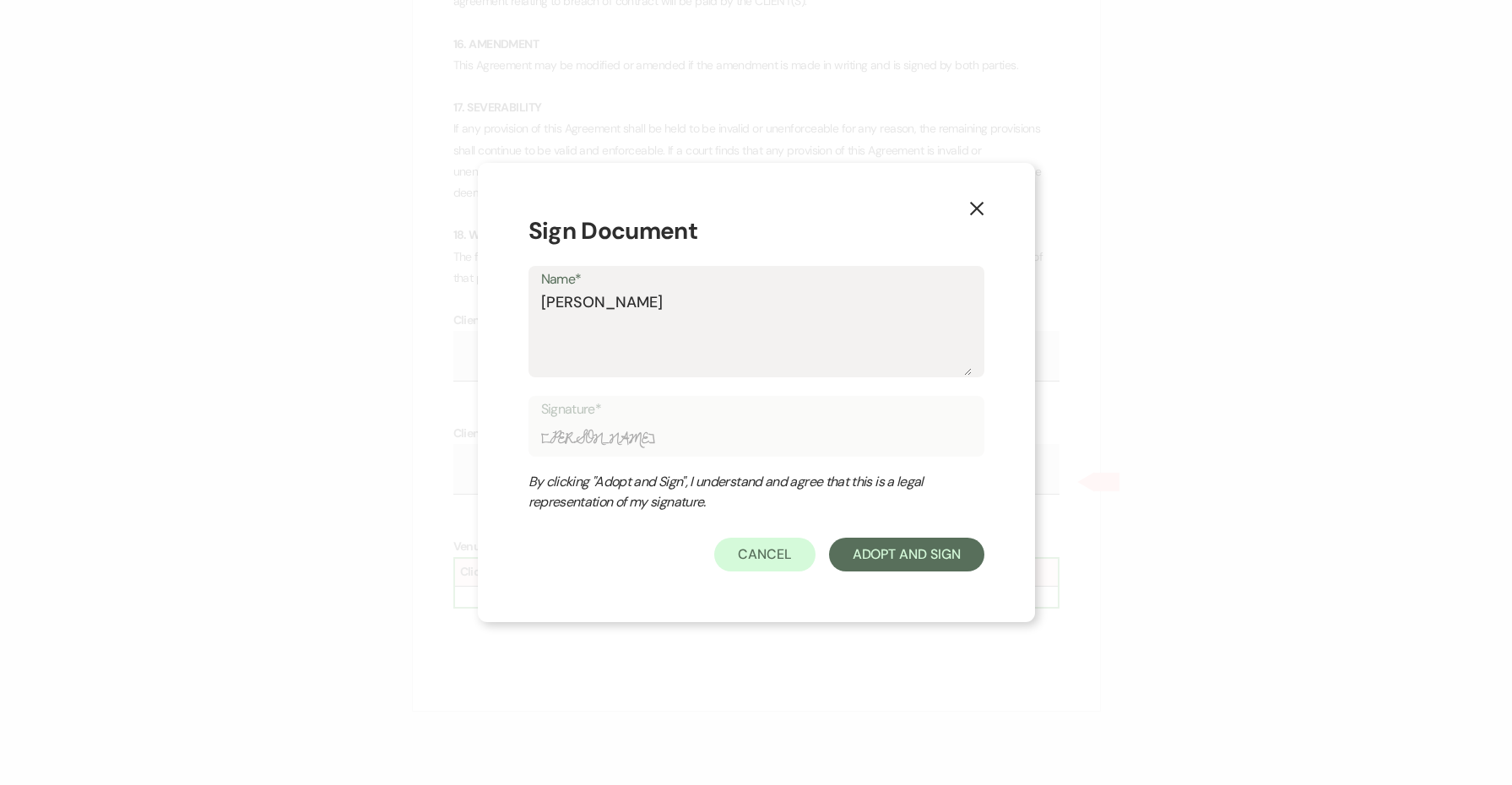
type input "[PERSON_NAME]"
type textarea "[PERSON_NAME]"
type input "[PERSON_NAME]"
type textarea "[PERSON_NAME]"
type input "[PERSON_NAME]"
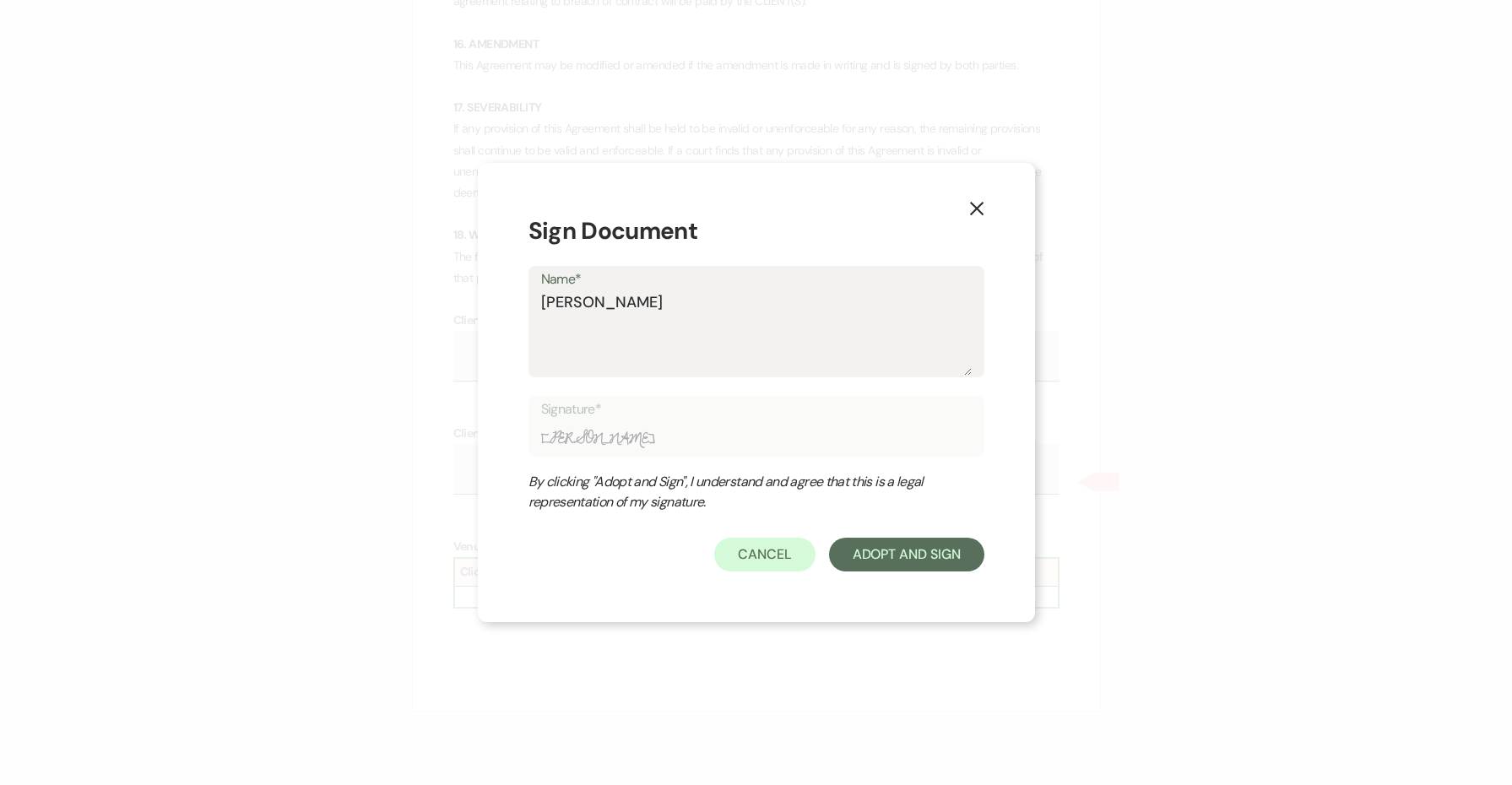
type textarea "[PERSON_NAME]"
type input "[PERSON_NAME]"
type textarea "[PERSON_NAME]"
type input "[PERSON_NAME]"
type textarea "[PERSON_NAME] B"
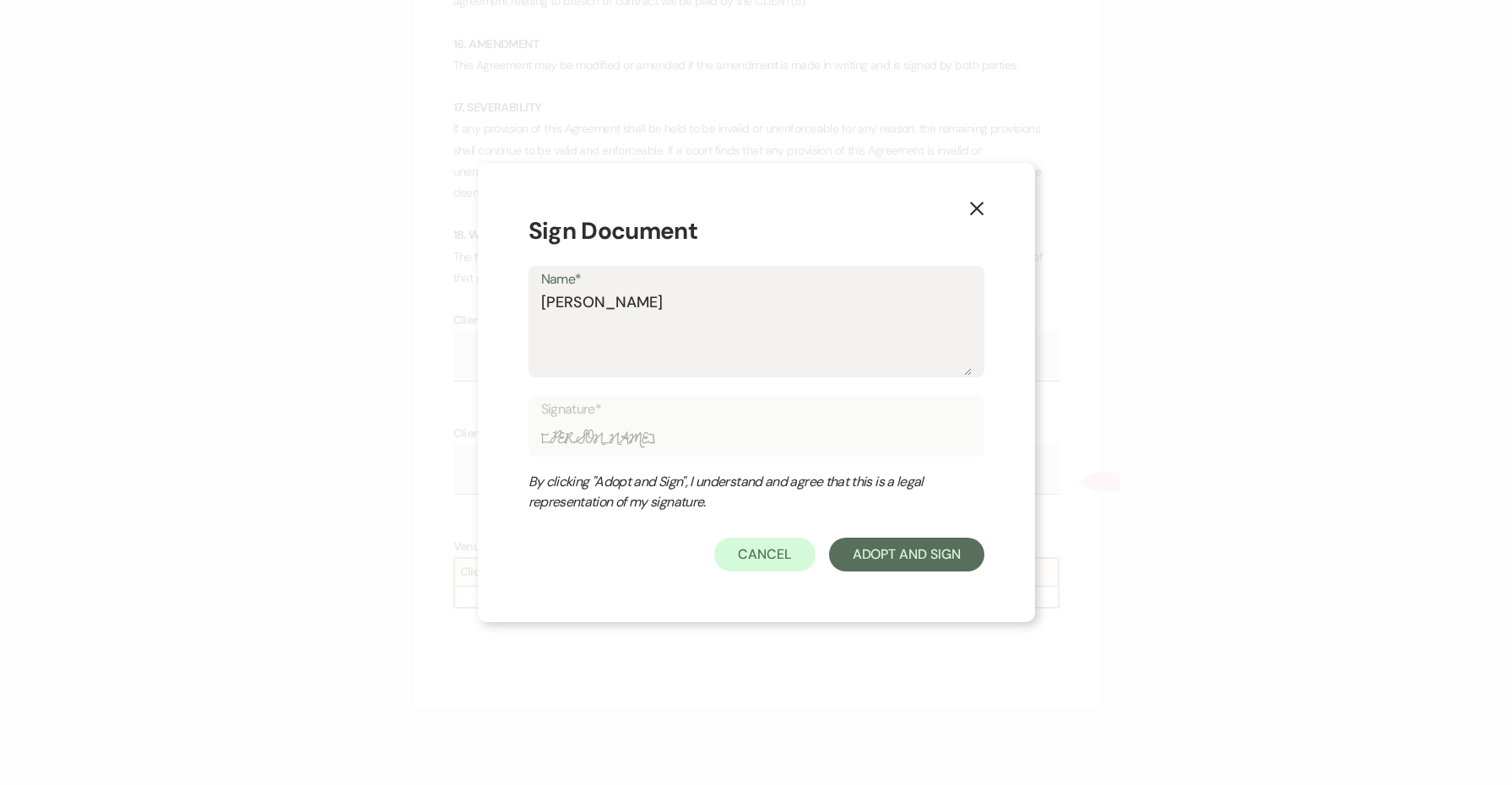
type input "[PERSON_NAME] B"
type textarea "[PERSON_NAME] Br"
type input "[PERSON_NAME] Br"
type textarea "[PERSON_NAME] Bre"
type input "[PERSON_NAME] Bre"
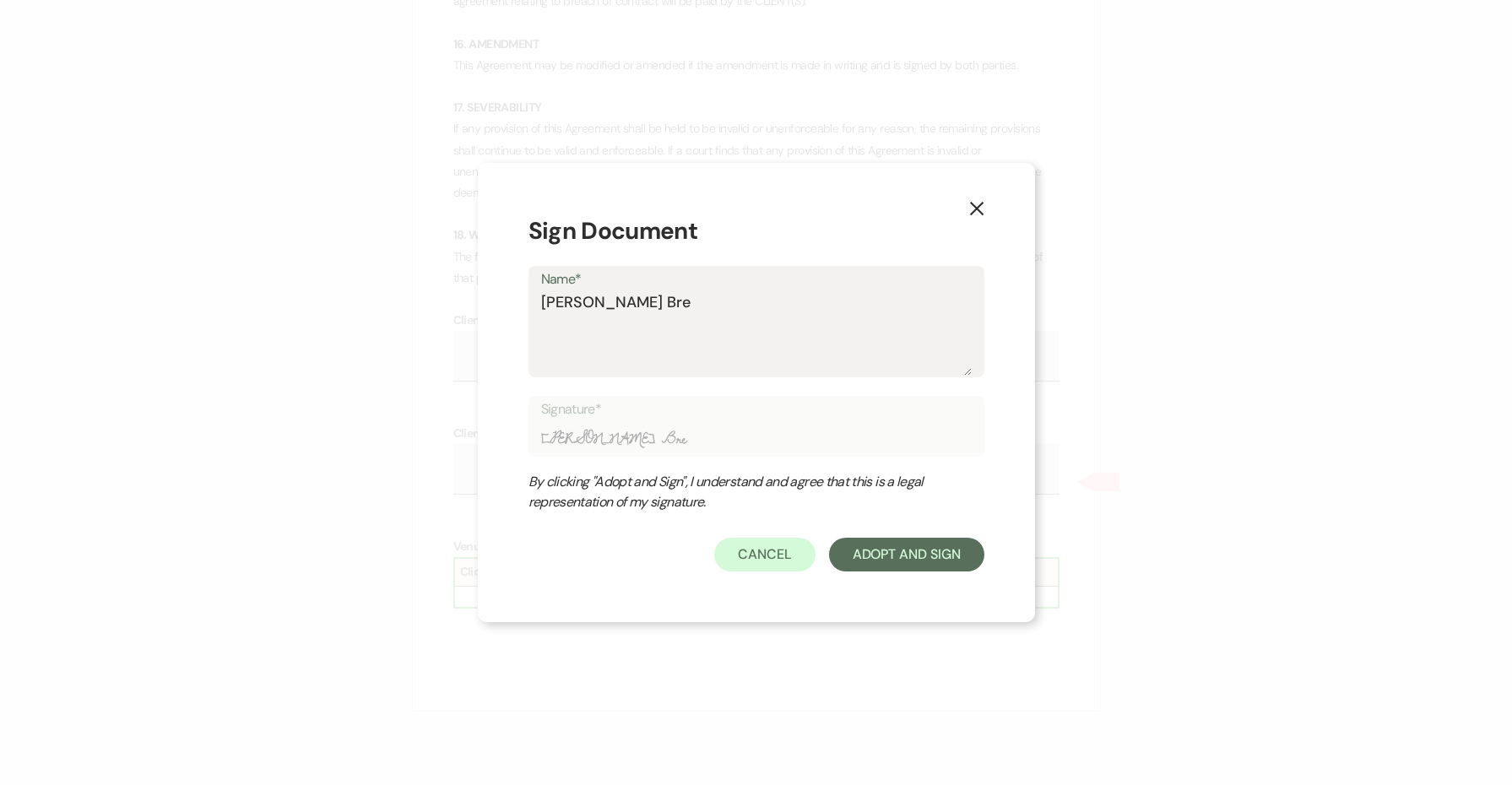
type textarea "[PERSON_NAME]"
type input "[PERSON_NAME]"
type textarea "[PERSON_NAME]"
type input "[PERSON_NAME]"
type textarea "[PERSON_NAME]"
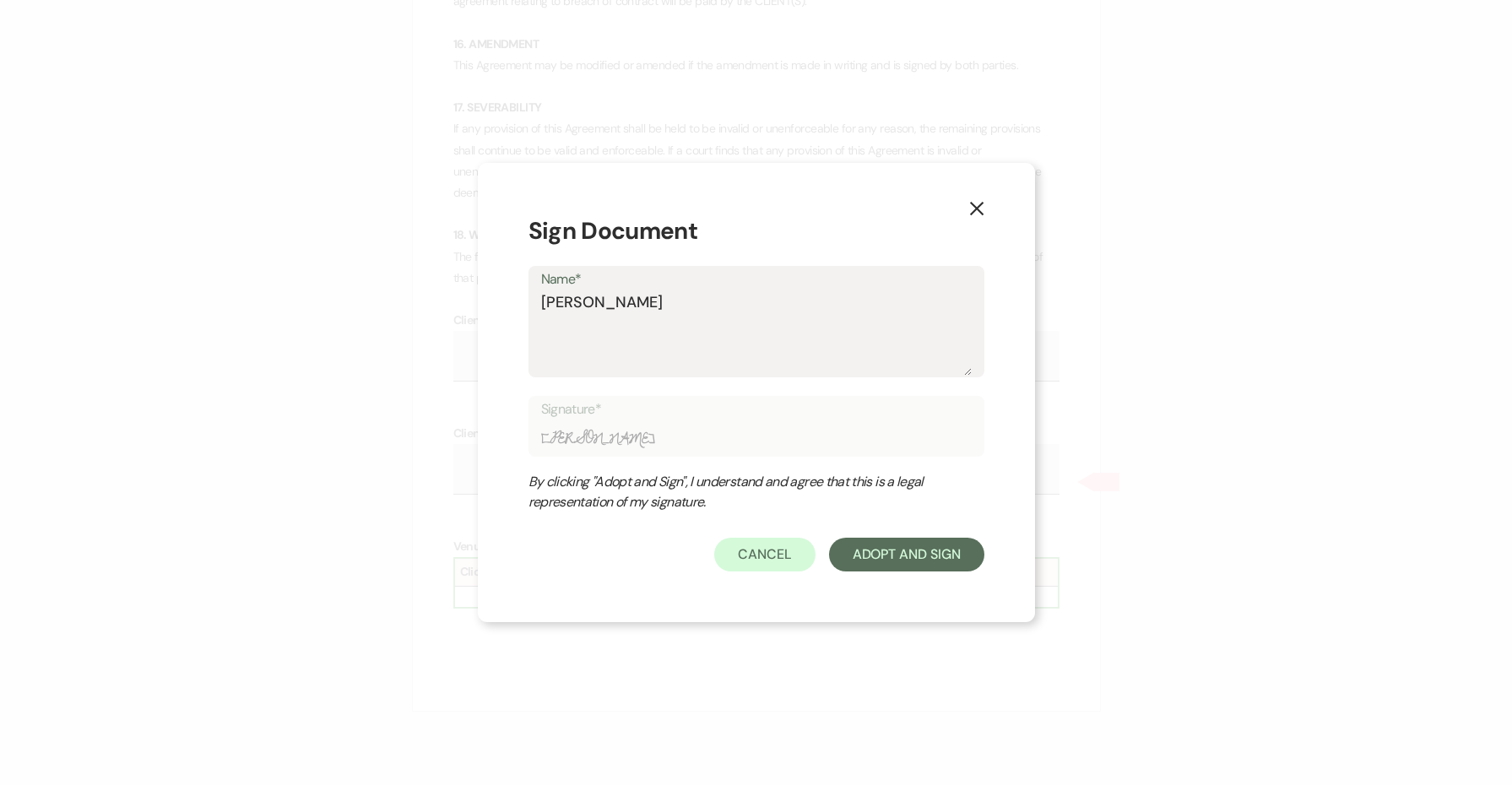
type input "[PERSON_NAME]"
type textarea "[PERSON_NAME]"
type input "[PERSON_NAME]"
type textarea "[PERSON_NAME]"
click at [915, 567] on button "Adopt And Sign" at bounding box center [906, 554] width 155 height 33
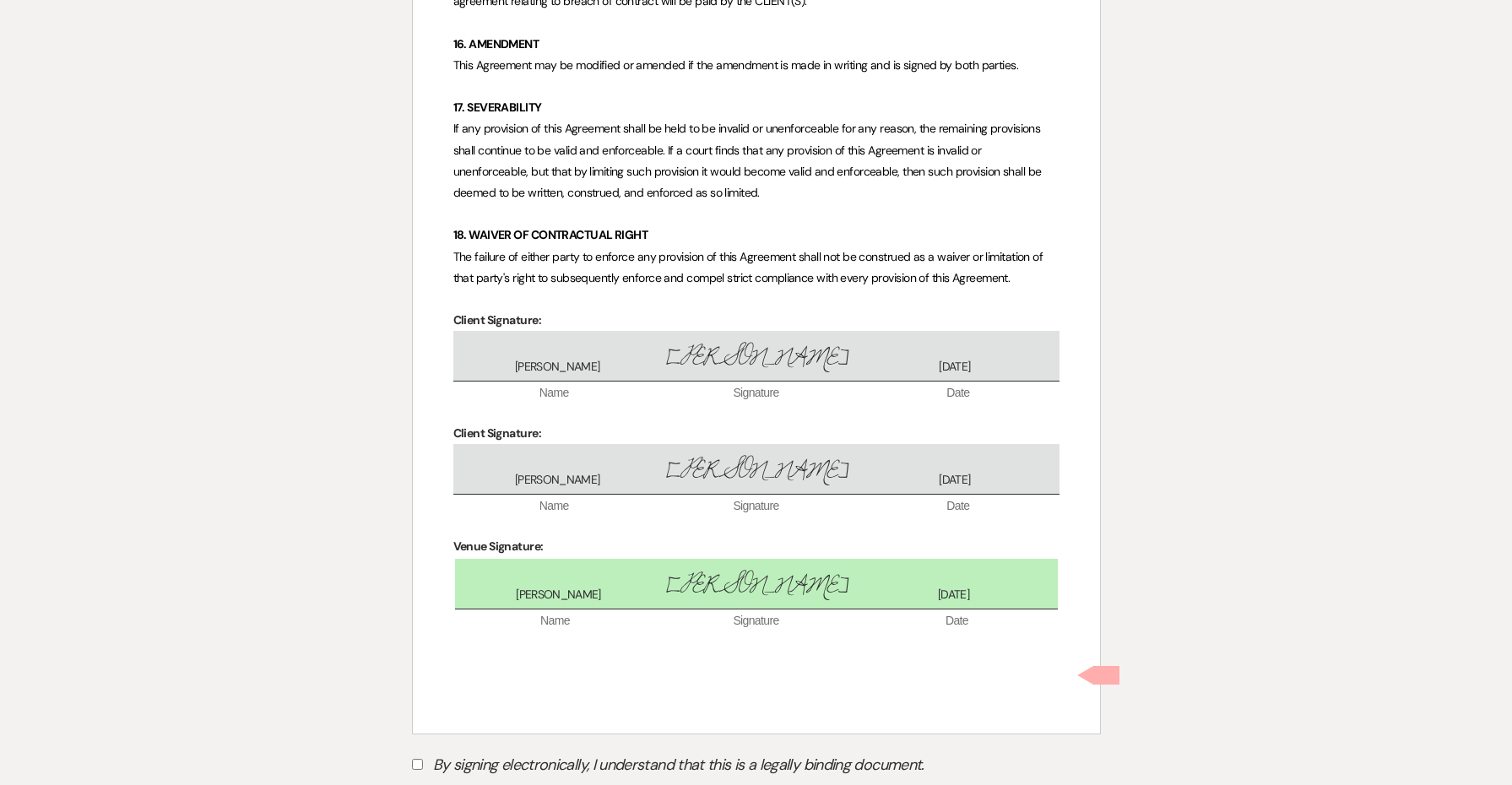
scroll to position [6597, 0]
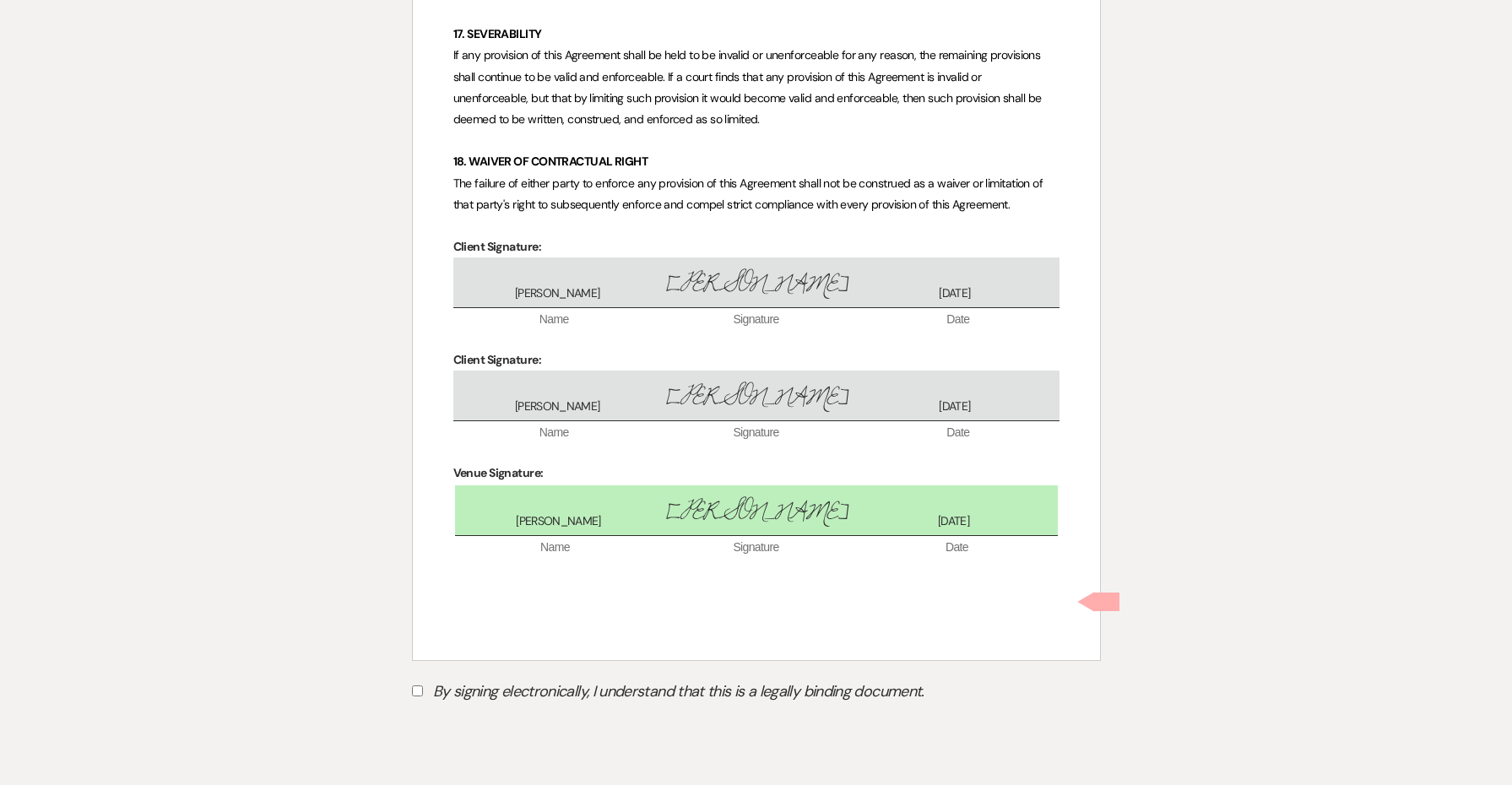
click at [583, 678] on label "By signing electronically, I understand that this is a legally binding document." at bounding box center [756, 693] width 689 height 32
click at [423, 685] on input "By signing electronically, I understand that this is a legally binding document." at bounding box center [417, 691] width 11 height 11
checkbox input "true"
click at [490, 718] on button "Submit" at bounding box center [471, 733] width 119 height 30
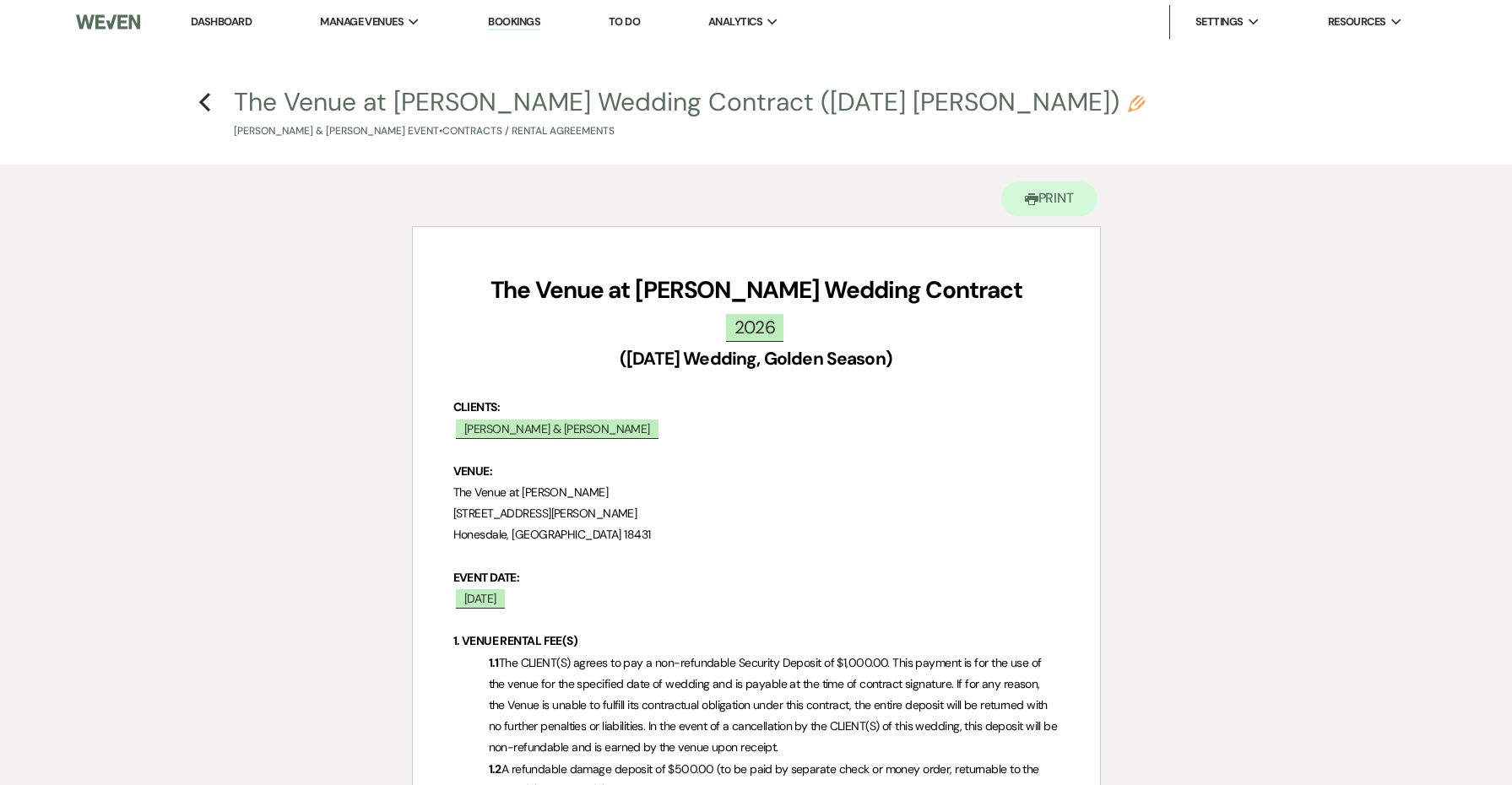
scroll to position [0, 0]
click at [204, 95] on icon "Previous" at bounding box center [204, 102] width 13 height 21
select select "6"
select select "5"
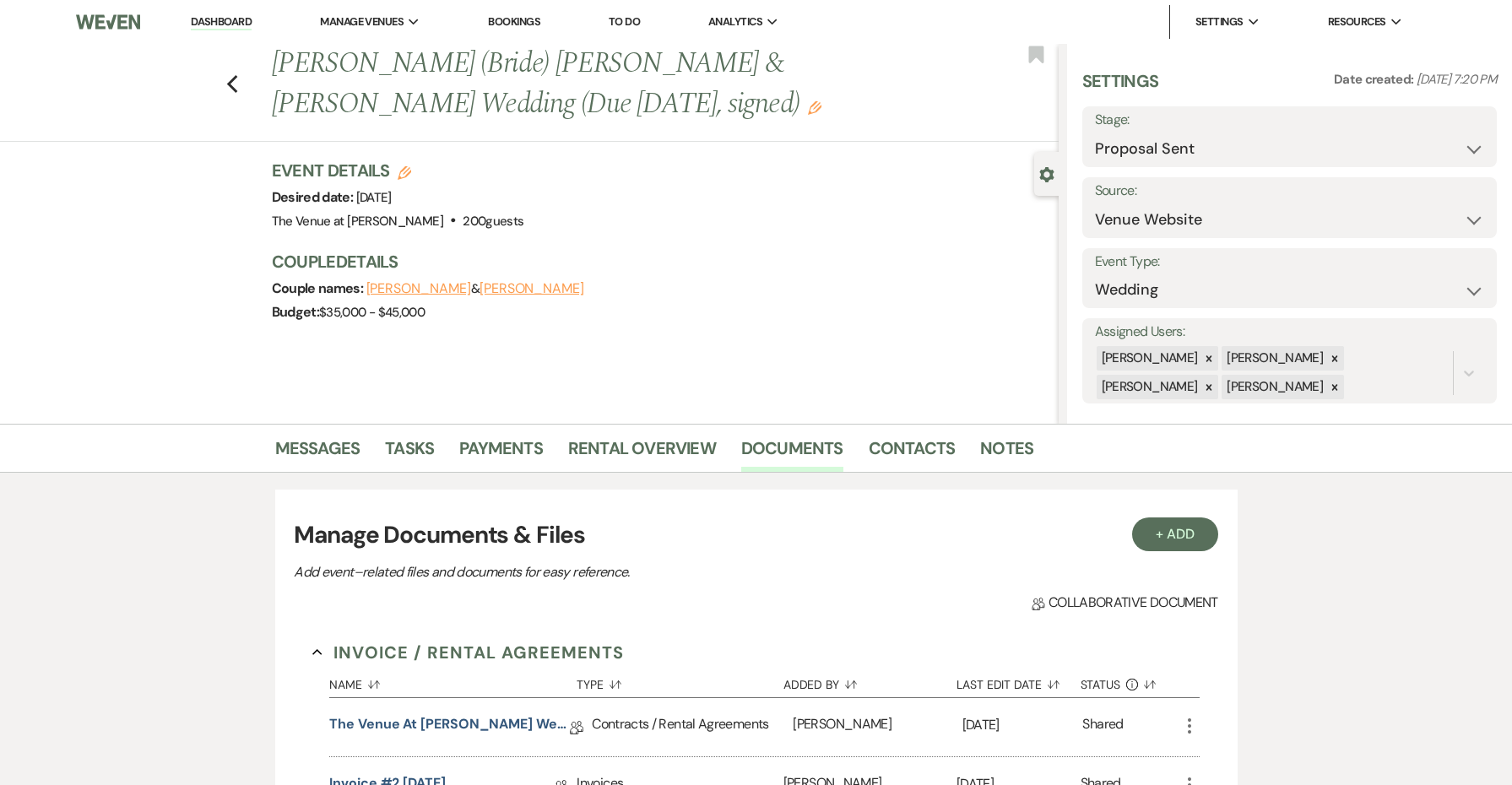
scroll to position [57, 0]
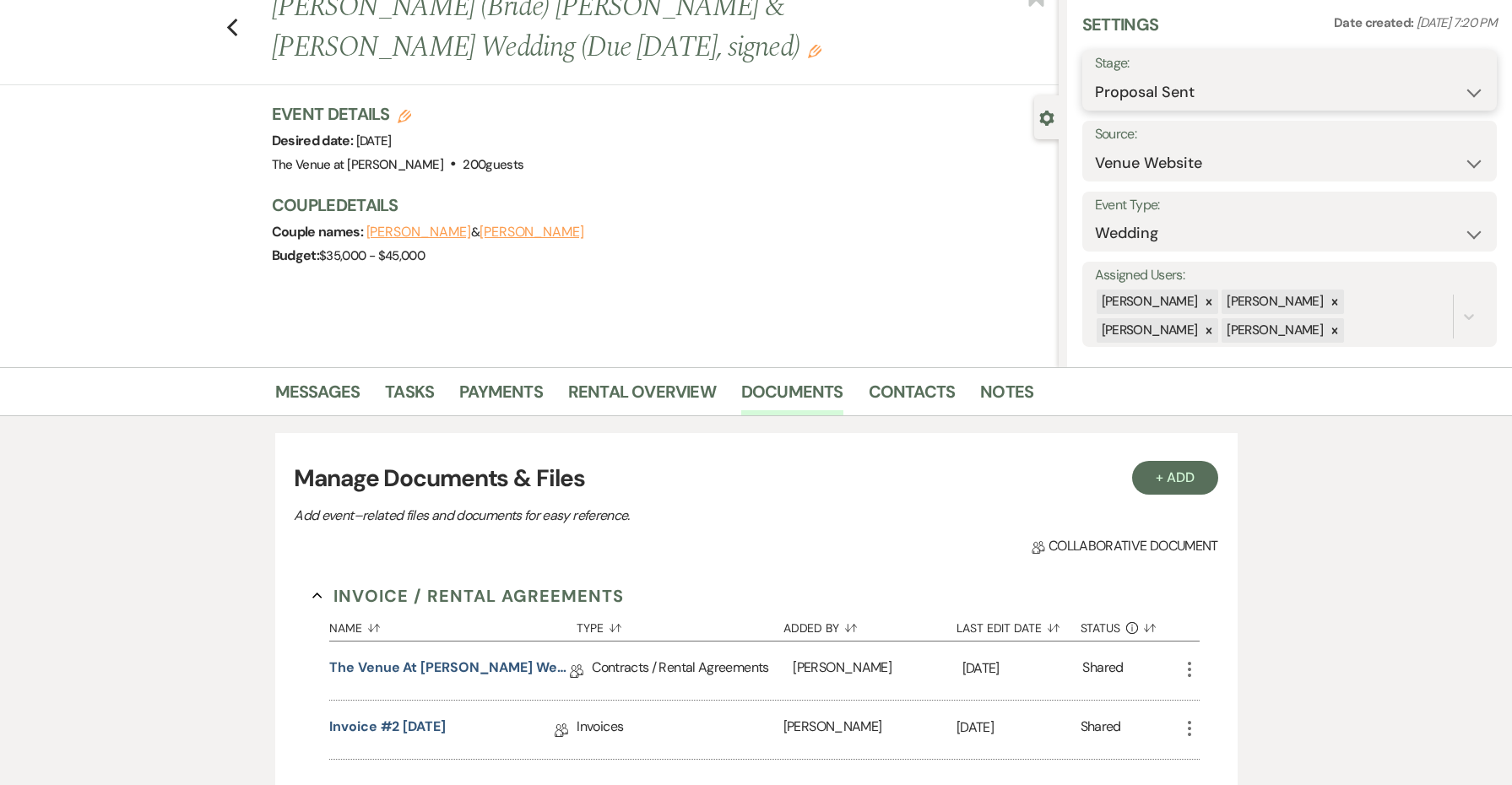
select select "7"
click at [1427, 76] on button "Save" at bounding box center [1452, 80] width 88 height 33
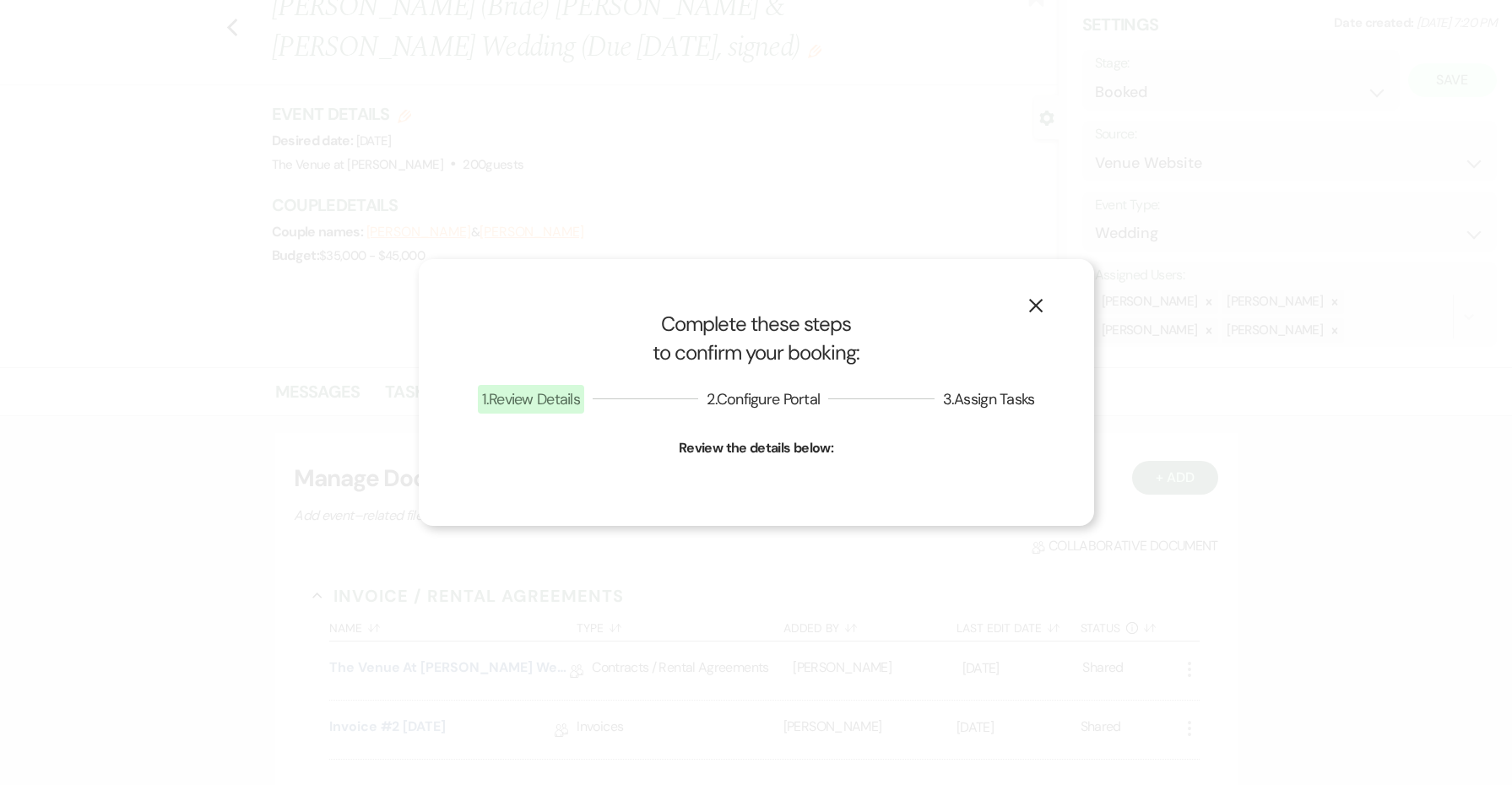
select select "1"
select select "762"
select select "false"
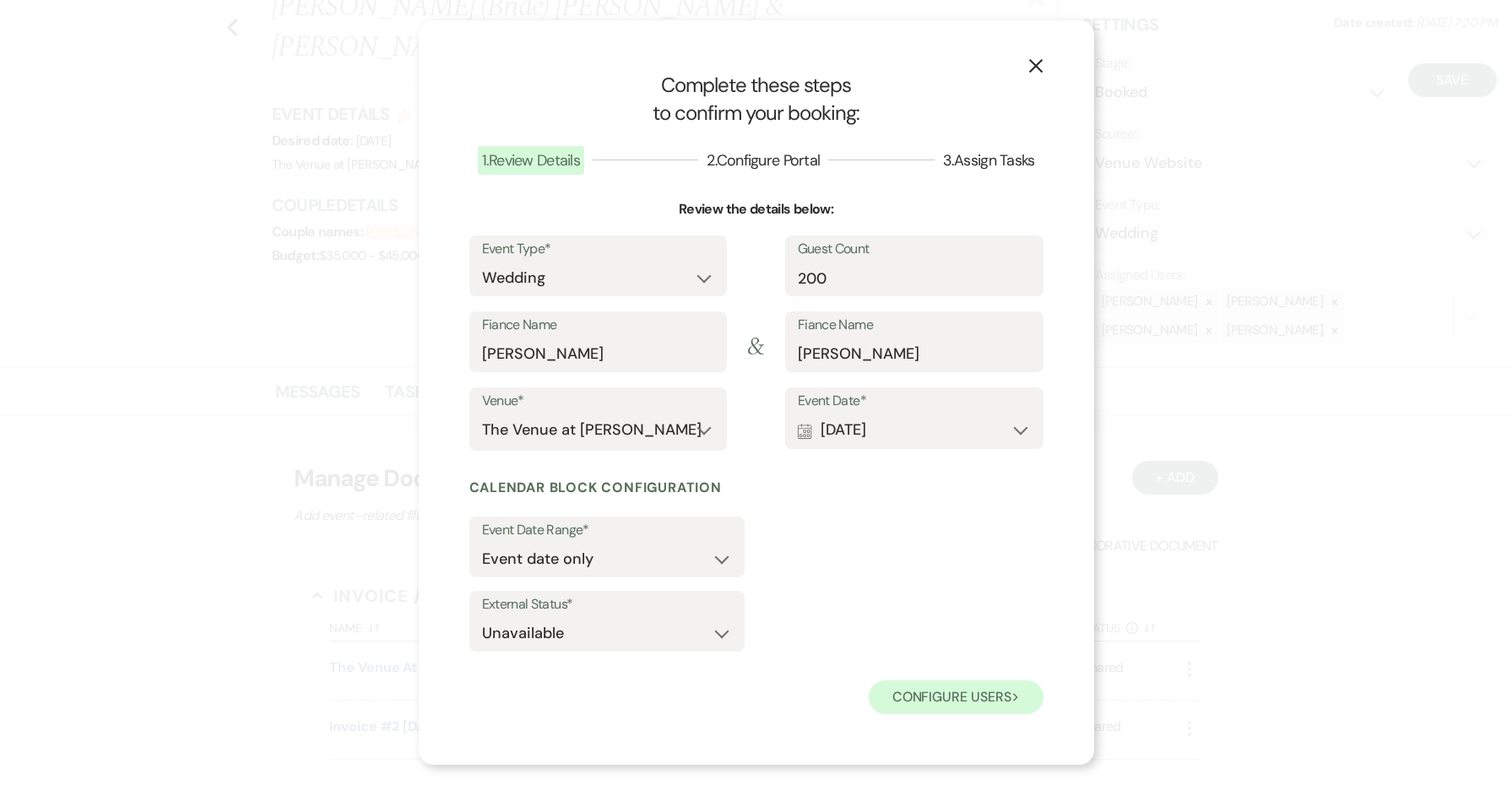
click at [913, 695] on button "Configure users Next" at bounding box center [955, 697] width 174 height 33
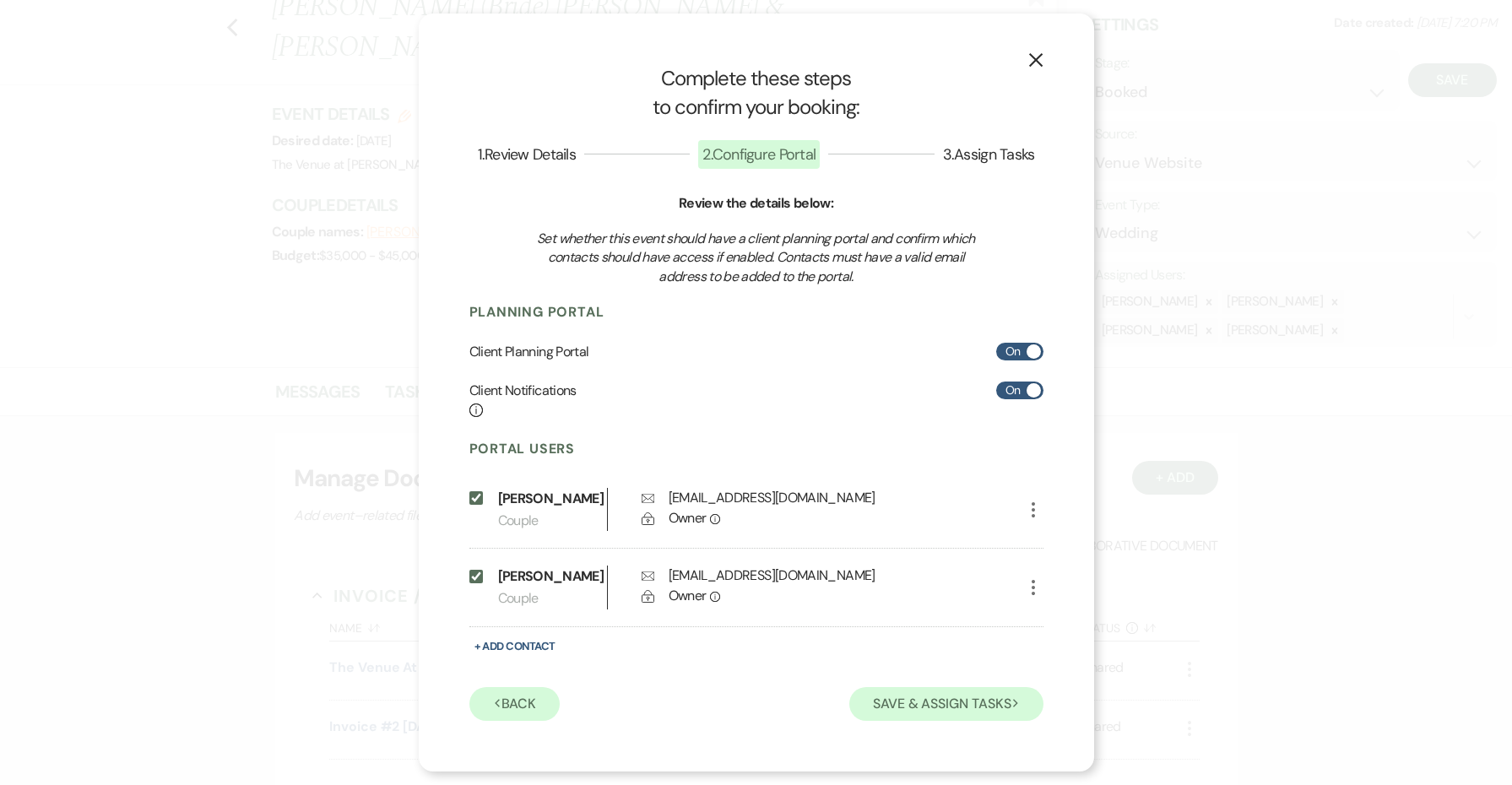
click at [904, 704] on button "Save & Assign Tasks Next" at bounding box center [945, 703] width 193 height 33
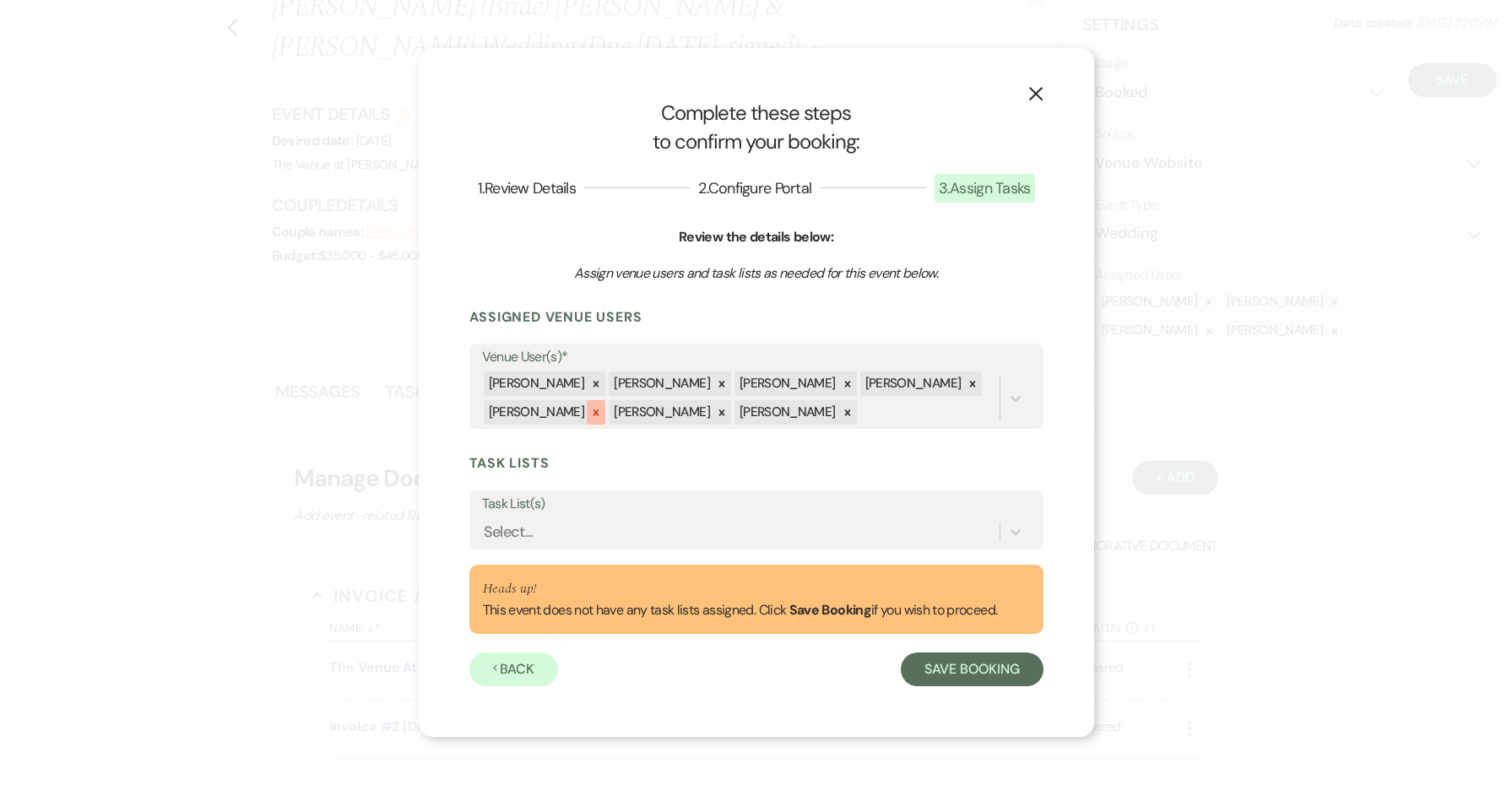
click at [590, 411] on icon at bounding box center [596, 413] width 12 height 12
click at [594, 410] on icon at bounding box center [596, 412] width 6 height 6
click at [590, 411] on icon at bounding box center [596, 413] width 12 height 12
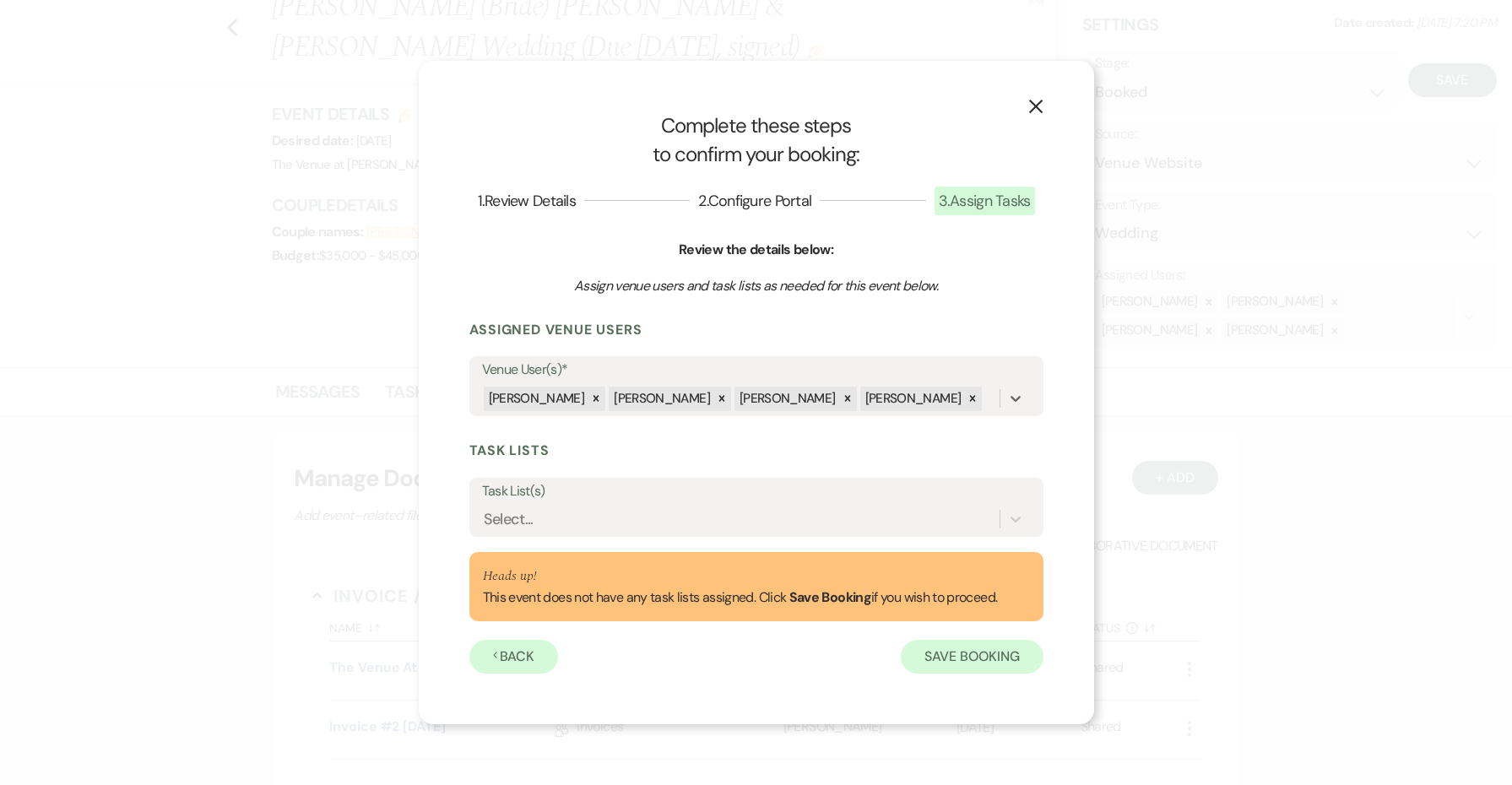
click at [1000, 648] on button "Save Booking" at bounding box center [971, 656] width 142 height 33
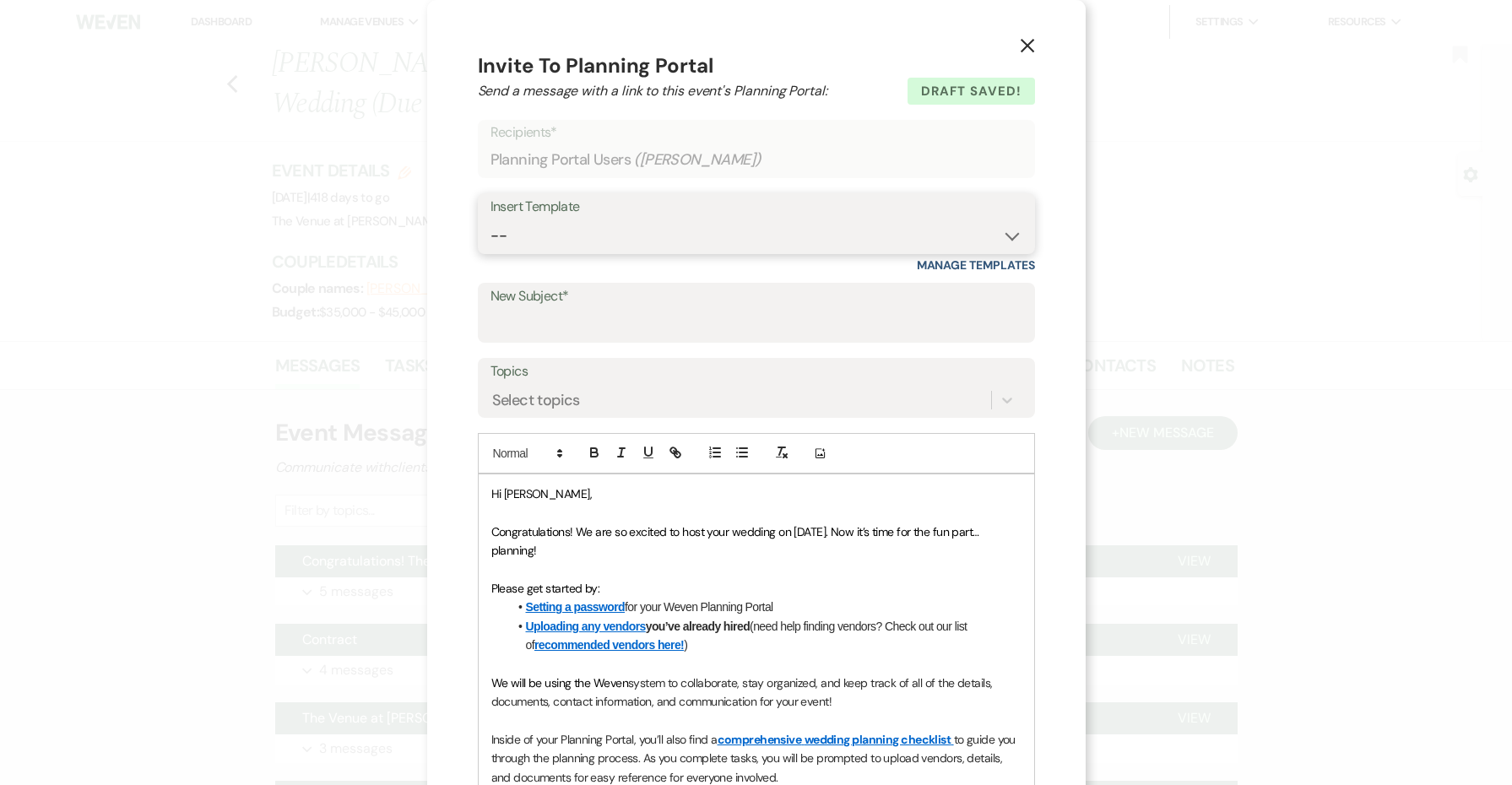
select select "3828"
type input "Weven Planning Portal Introduction"
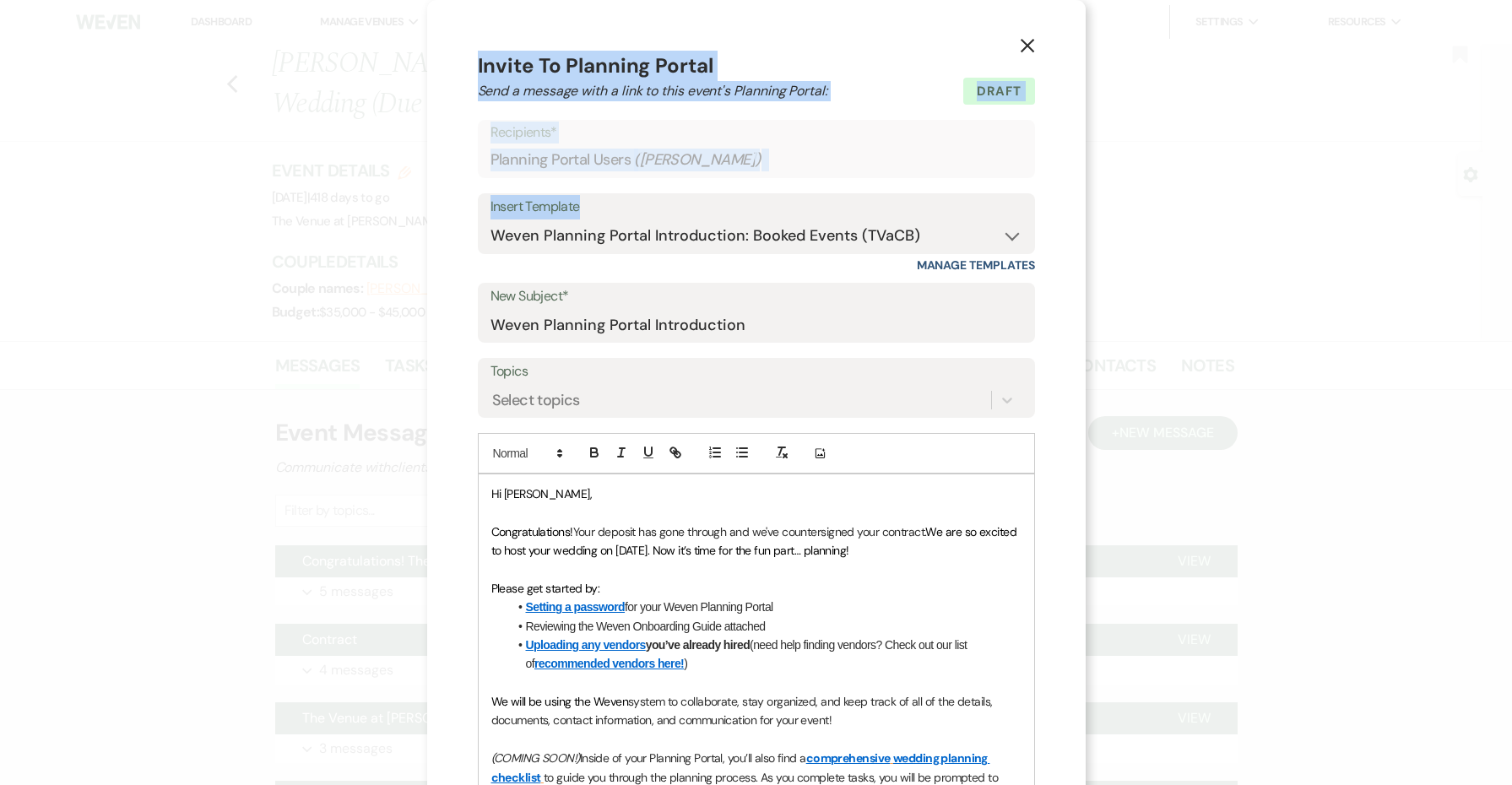
drag, startPoint x: 872, startPoint y: 31, endPoint x: 935, endPoint y: 184, distance: 165.5
click at [937, 186] on div "X Invite To Planning Portal Send a message with a link to this event's Planning…" at bounding box center [756, 631] width 658 height 1263
click at [1026, 40] on icon "X" at bounding box center [1027, 46] width 15 height 15
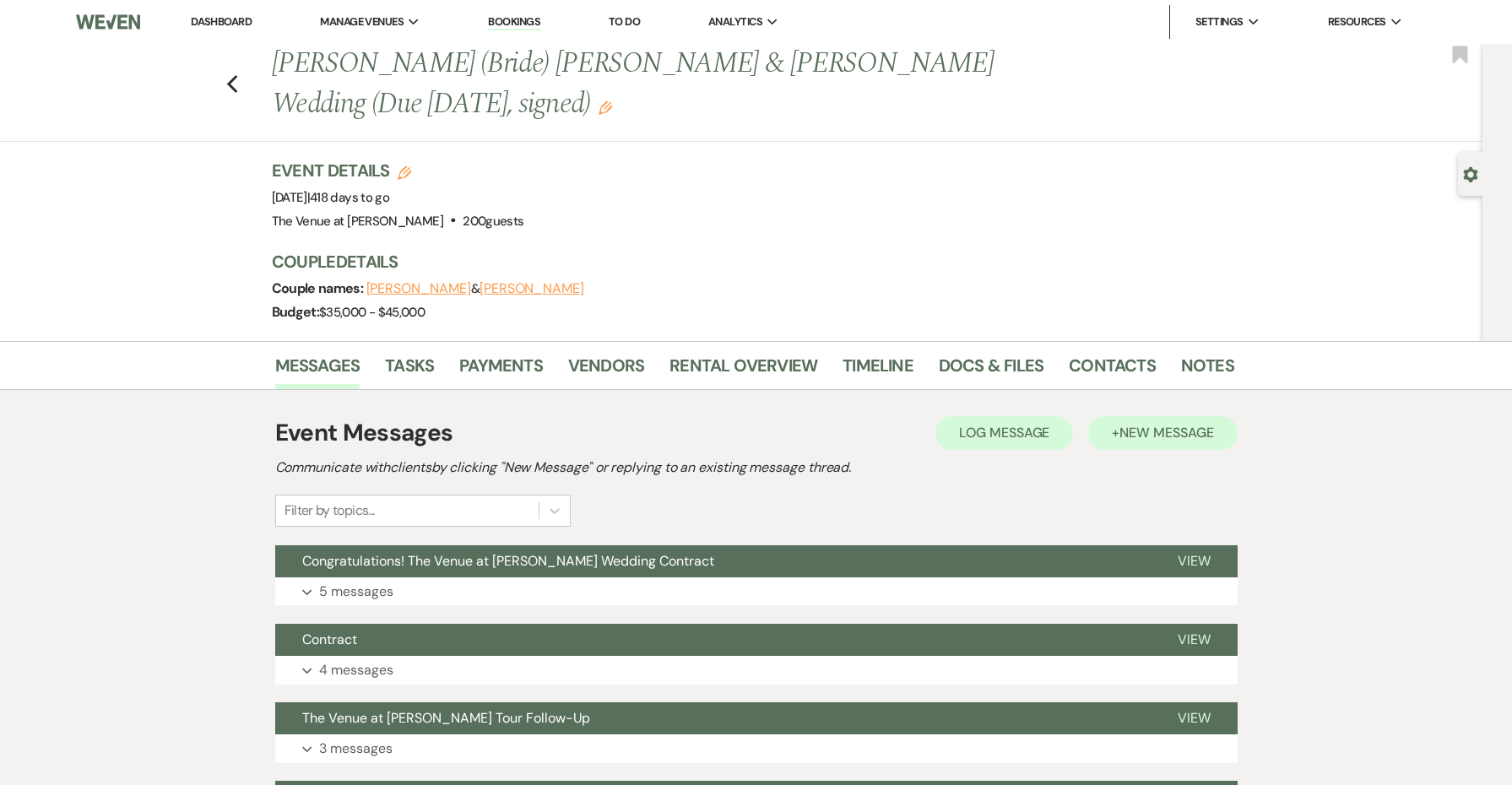
click at [1157, 423] on span "New Message" at bounding box center [1166, 432] width 94 height 18
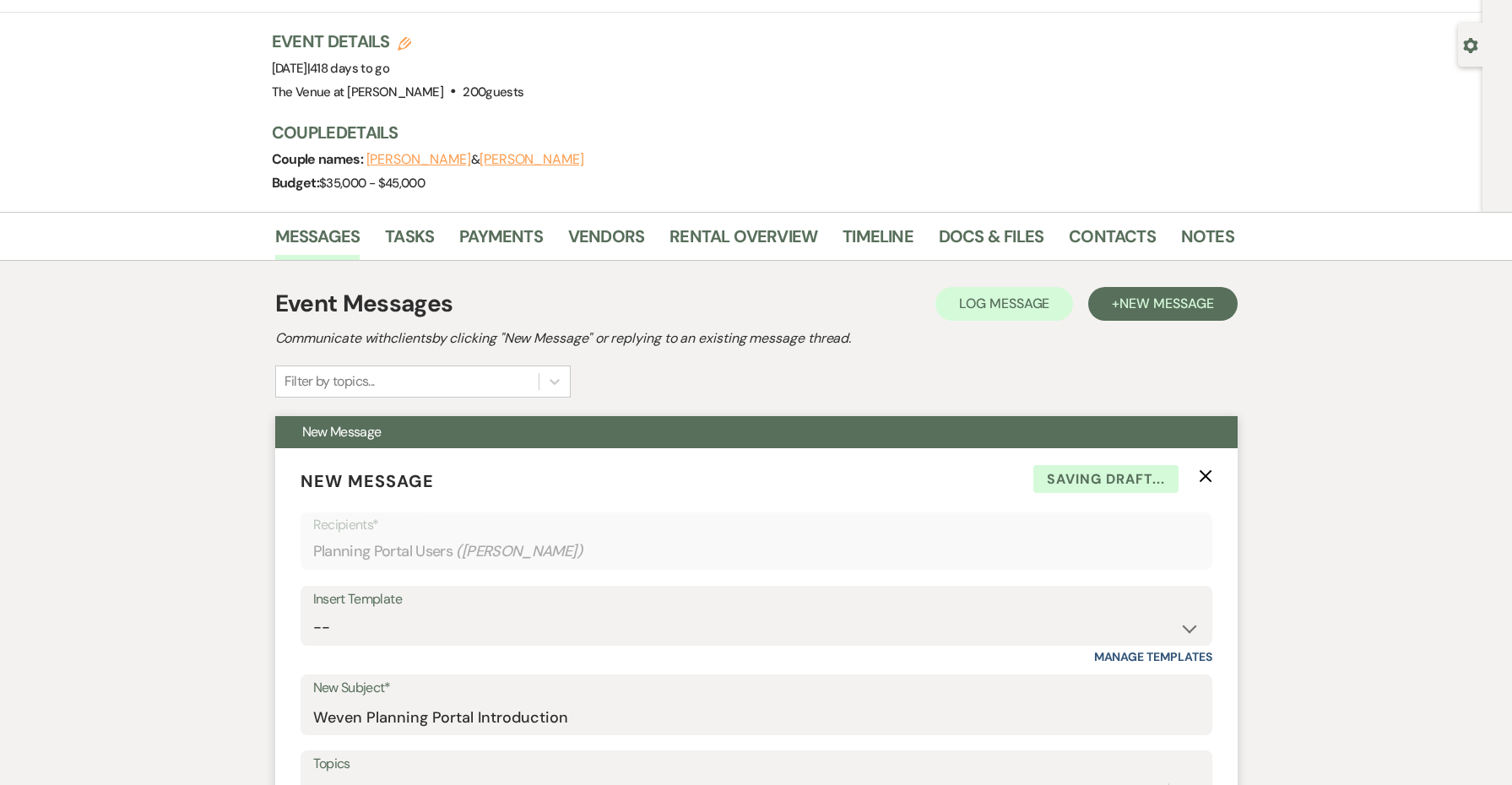
scroll to position [216, 0]
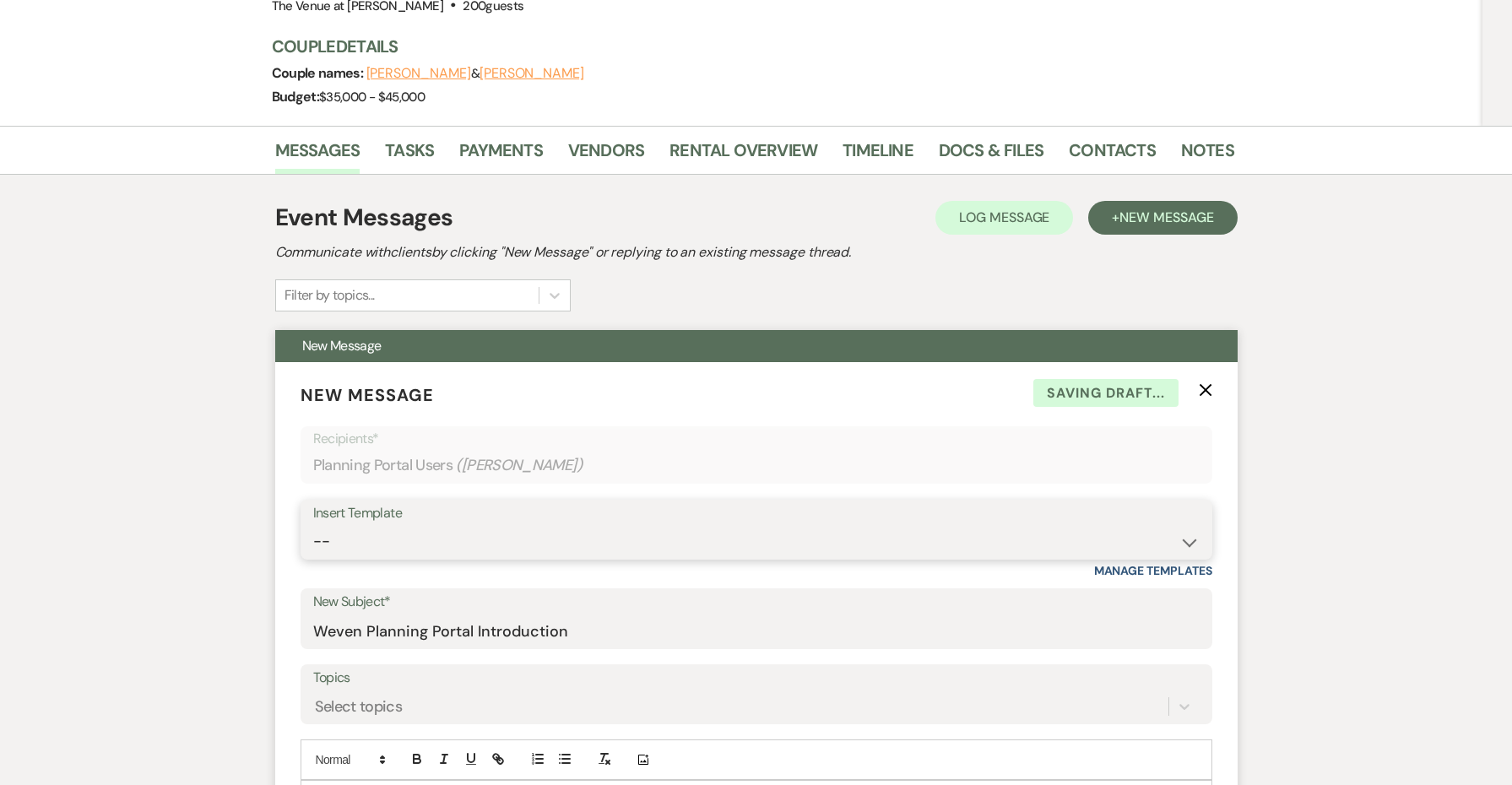
select select "3828"
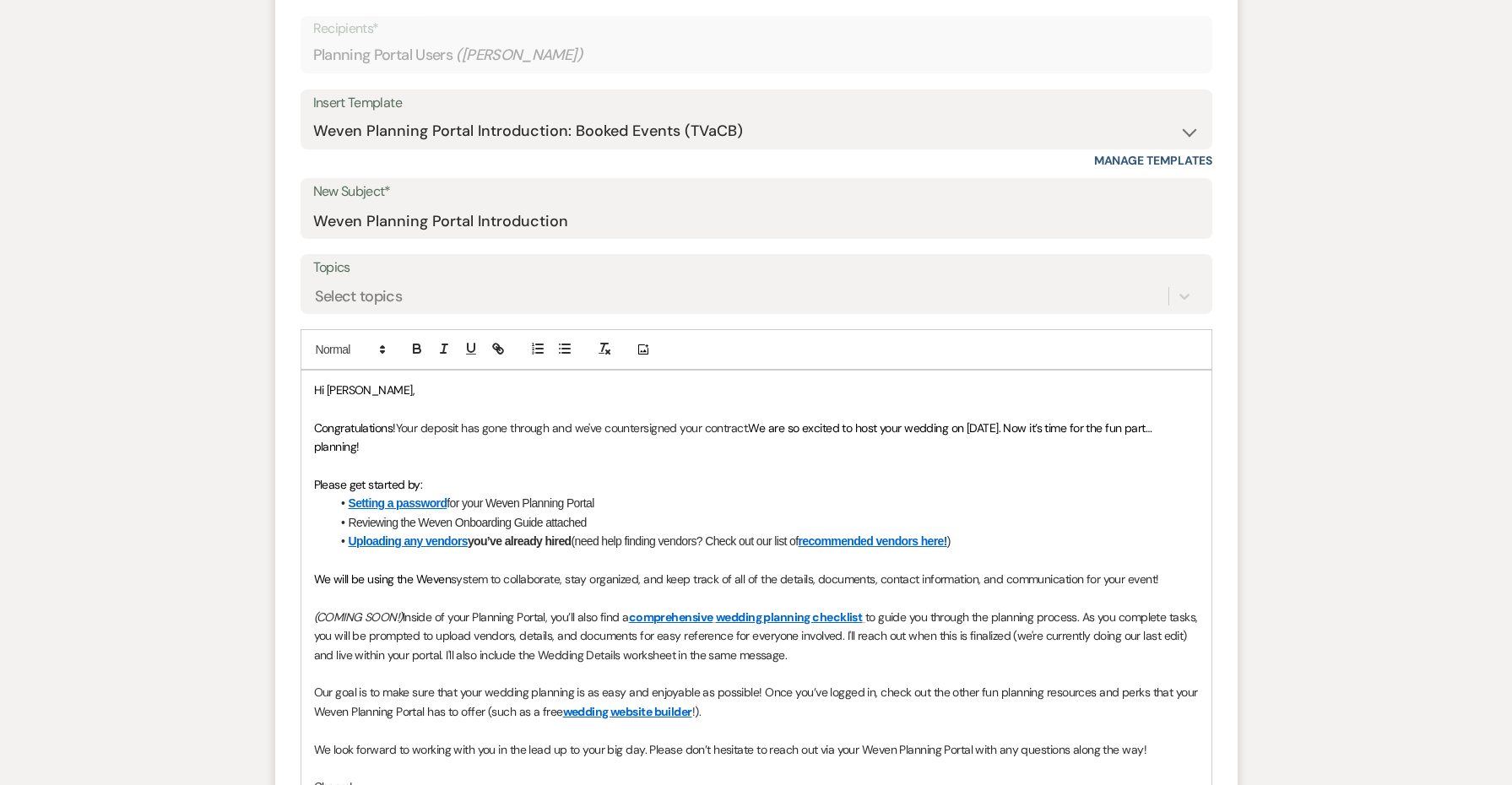
click at [351, 382] on span "Hi [PERSON_NAME]," at bounding box center [363, 390] width 101 height 15
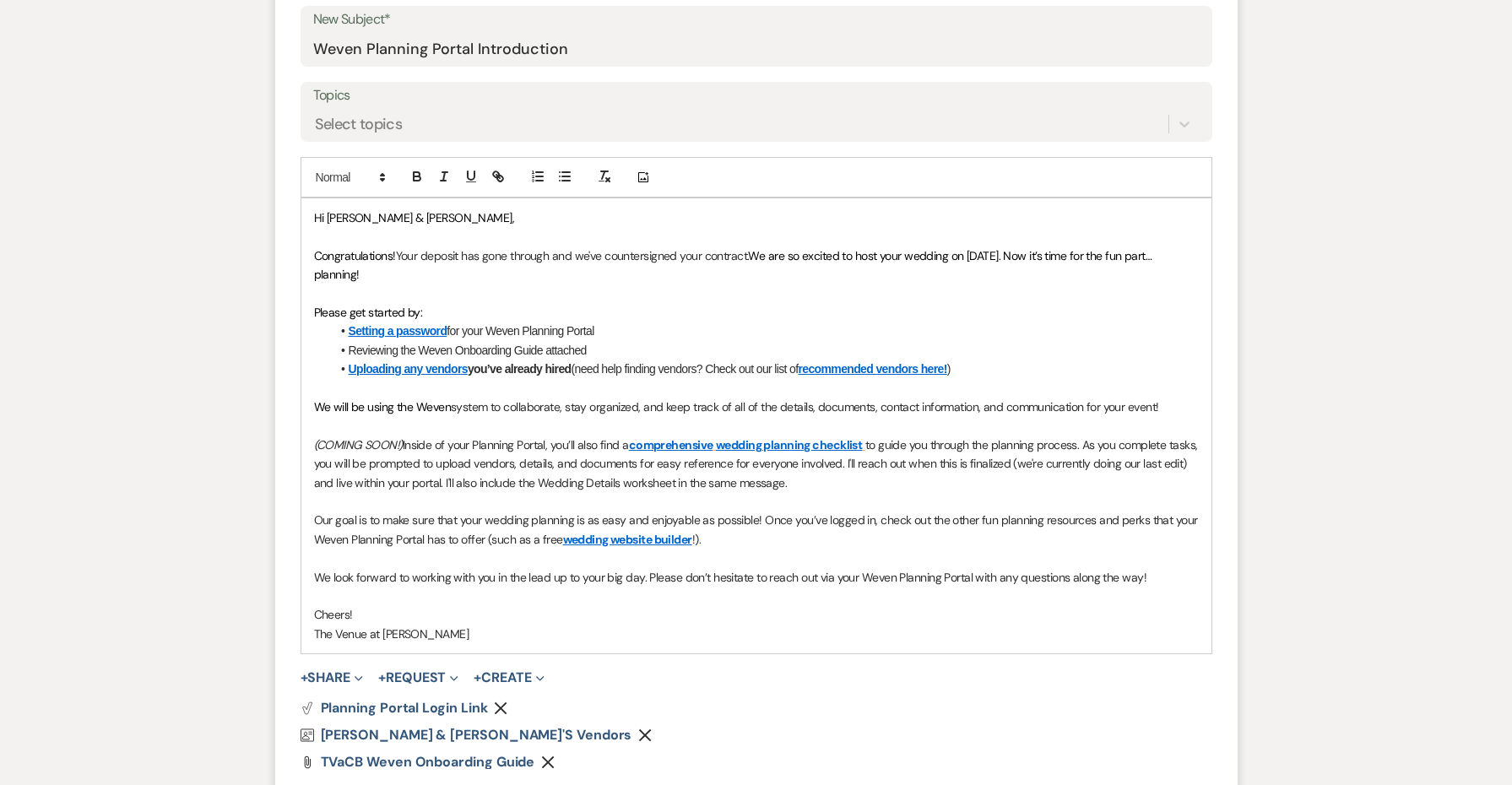
scroll to position [800, 0]
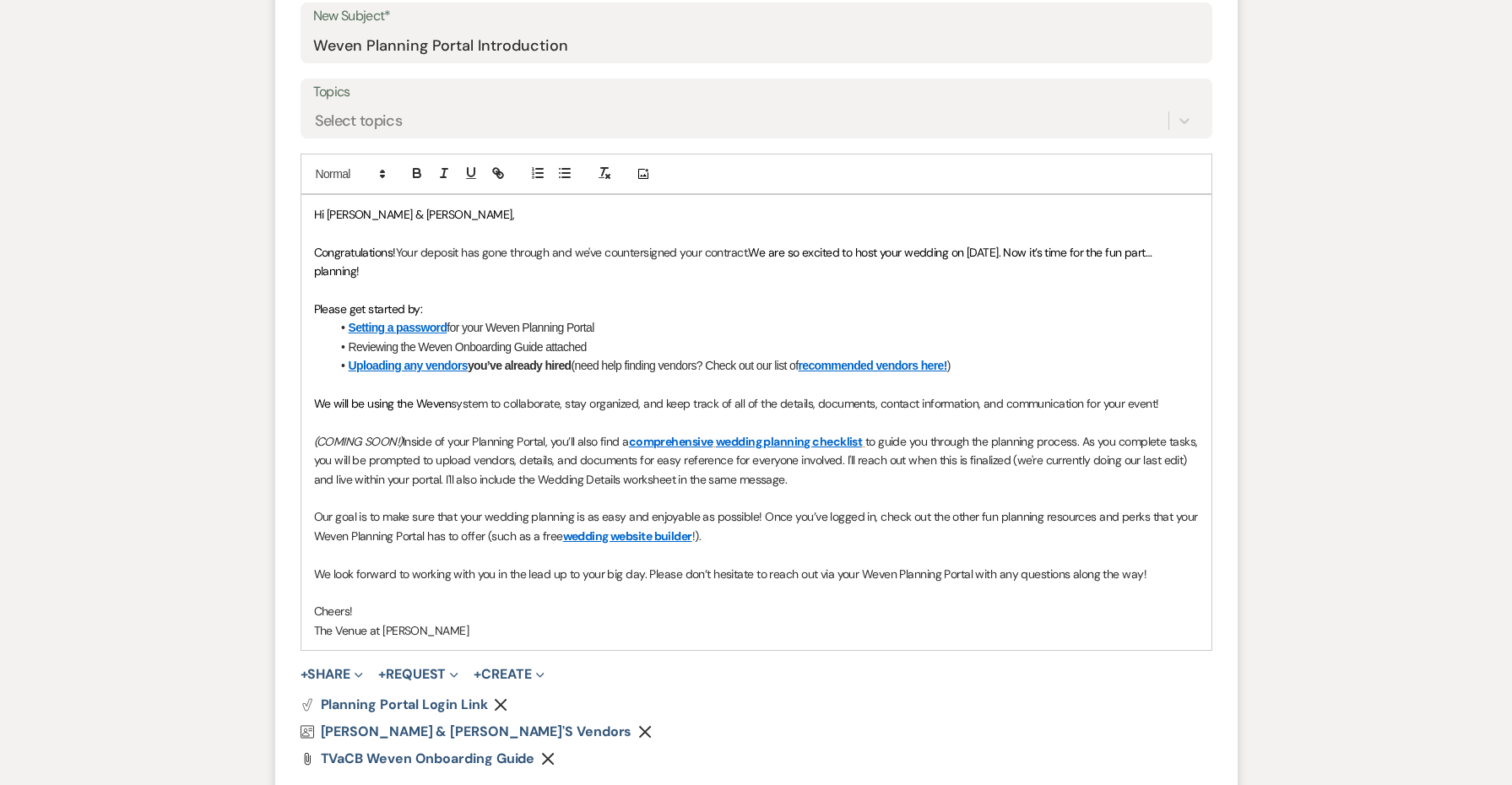
click at [319, 434] on em "(COMING SOON!)" at bounding box center [357, 441] width 88 height 15
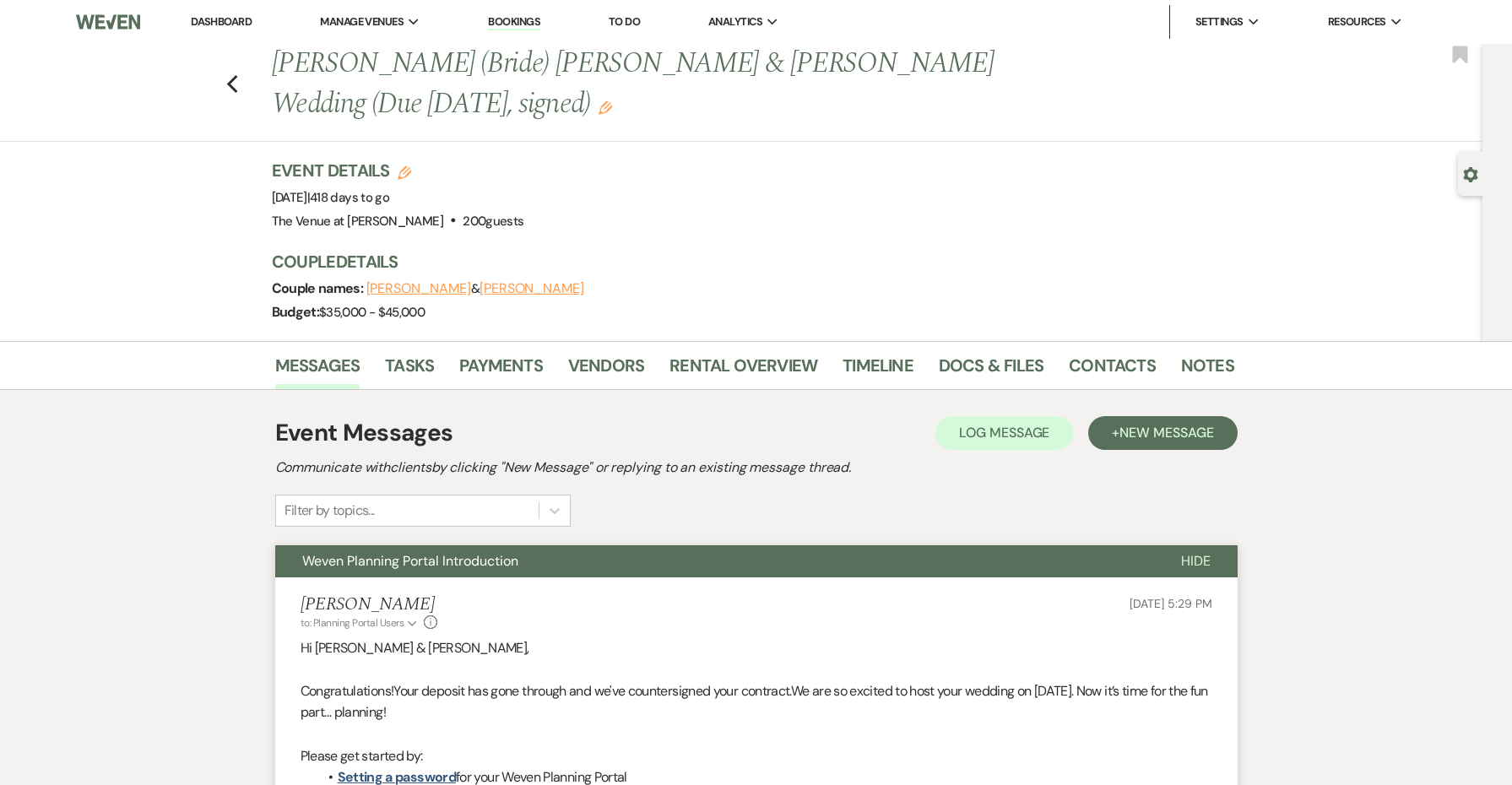
scroll to position [0, 0]
click at [612, 101] on icon "Edit" at bounding box center [606, 108] width 14 height 14
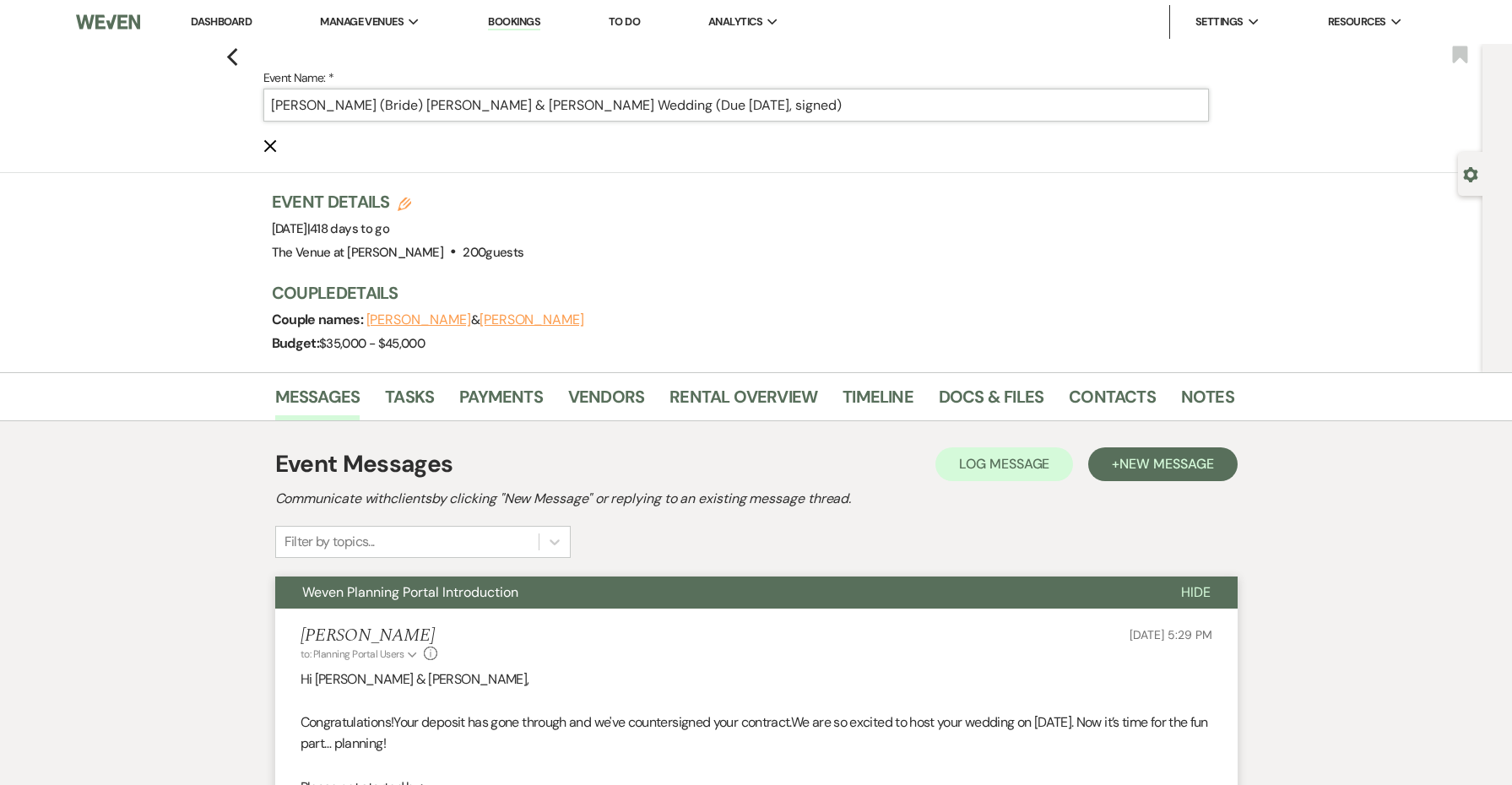
drag, startPoint x: 853, startPoint y: 111, endPoint x: 554, endPoint y: 103, distance: 299.1
click at [554, 103] on input "[PERSON_NAME] (Bride) [PERSON_NAME] & [PERSON_NAME] Wedding (Due [DATE], signed)" at bounding box center [736, 105] width 945 height 33
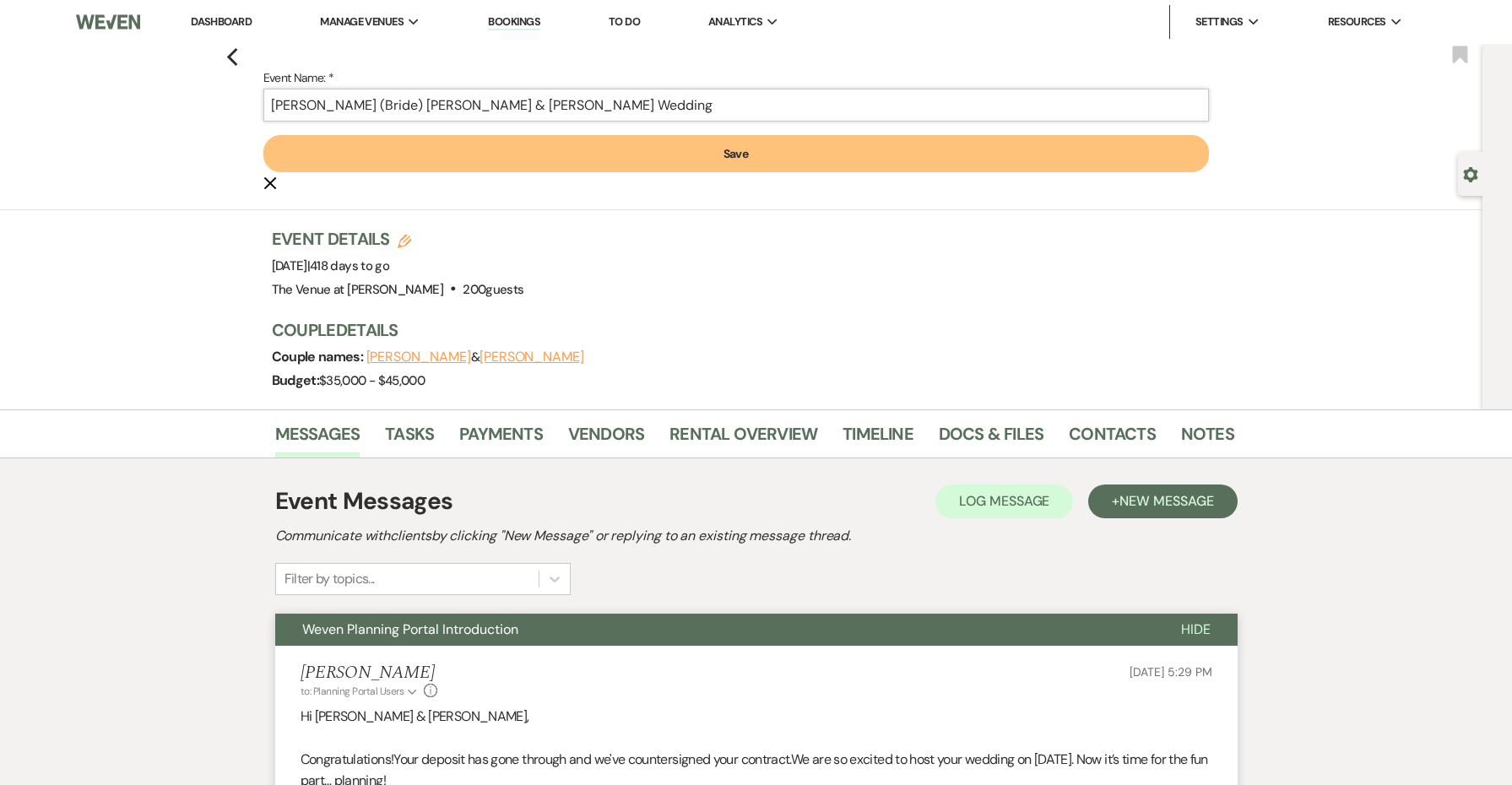
type input "[PERSON_NAME] (Bride) [PERSON_NAME] & [PERSON_NAME] Wedding"
click at [549, 158] on button "Save" at bounding box center [736, 153] width 945 height 37
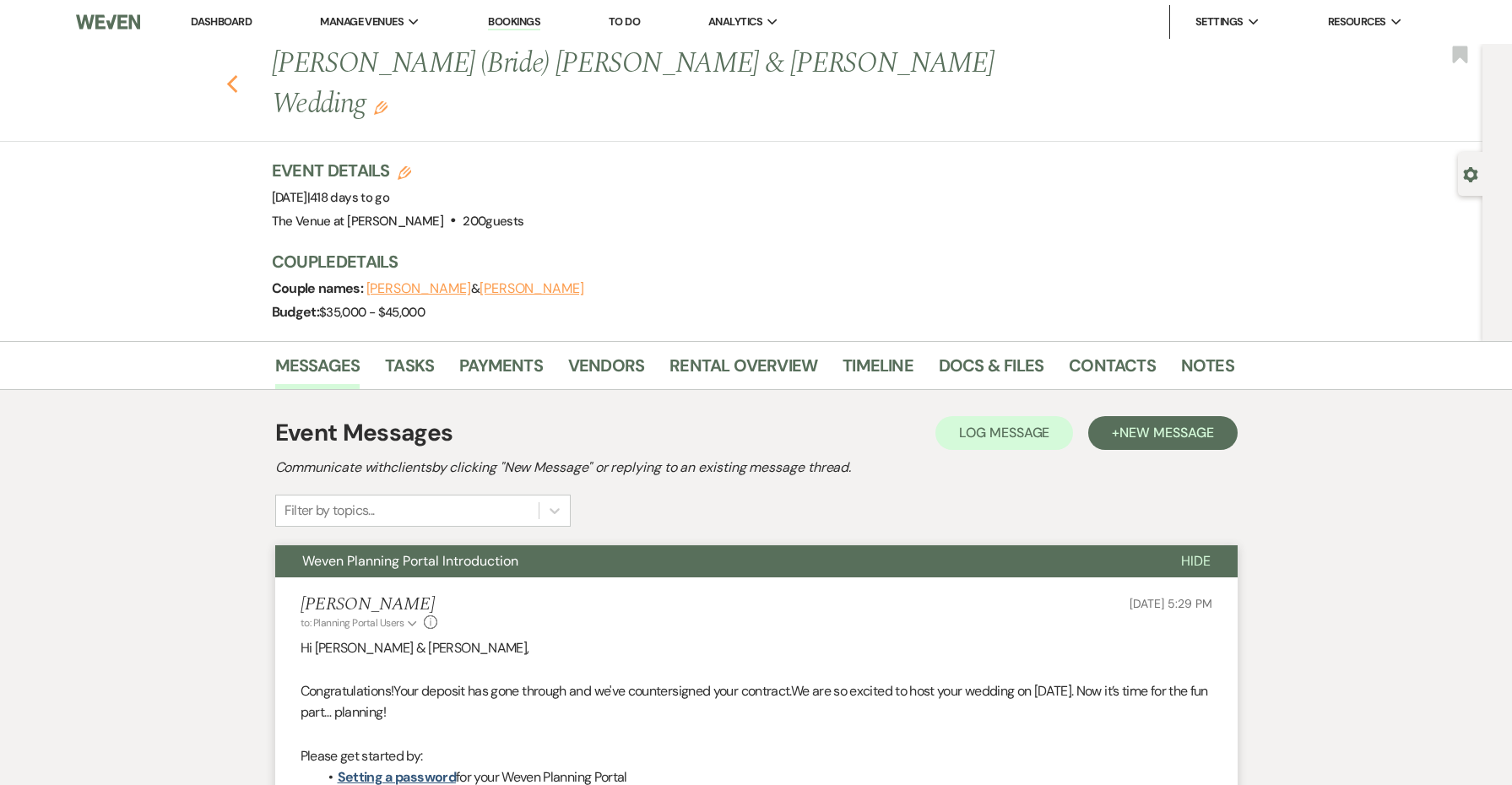
click at [227, 74] on icon "Previous" at bounding box center [232, 84] width 13 height 21
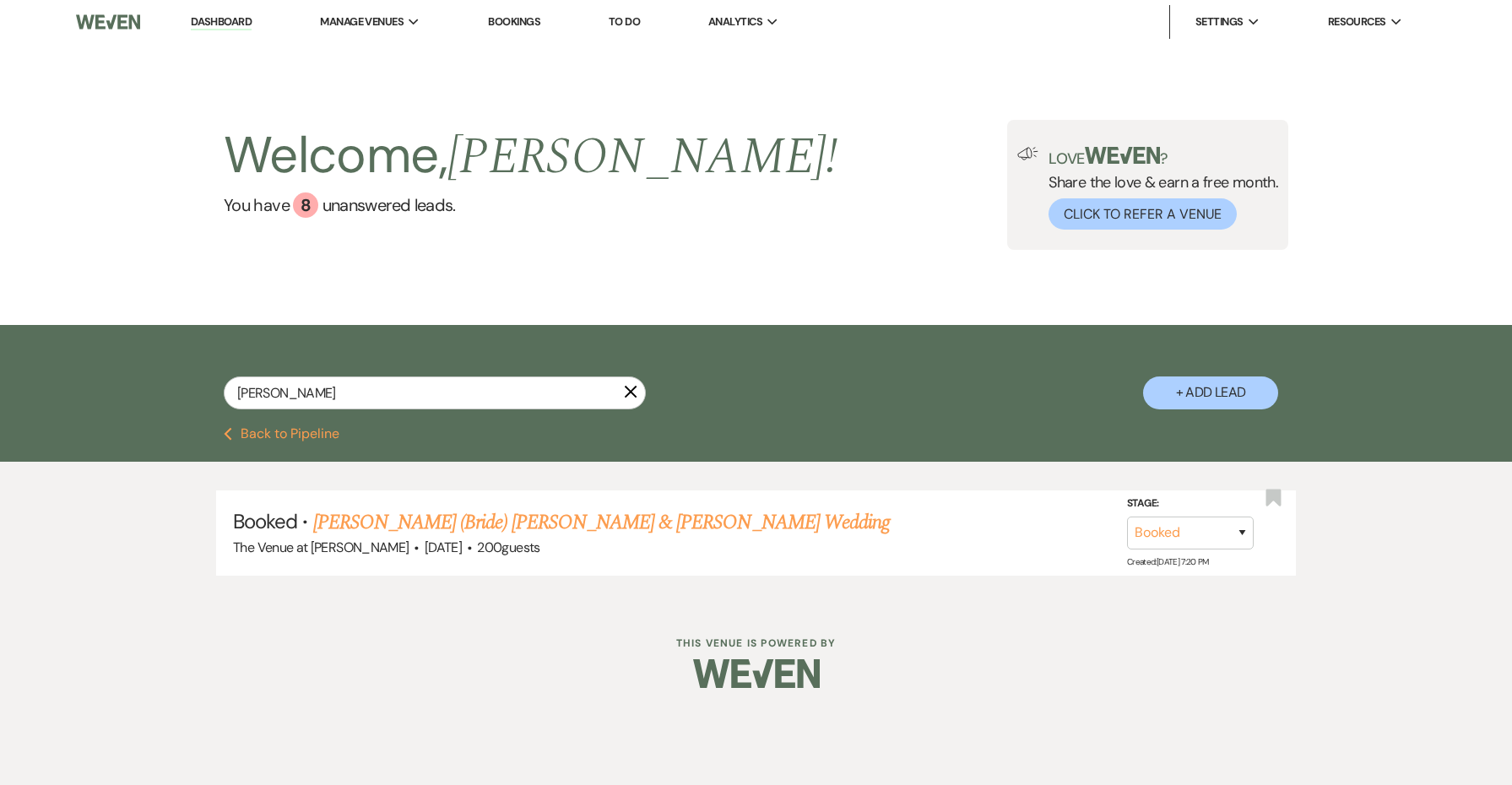
click at [631, 388] on icon "X" at bounding box center [631, 392] width 14 height 14
select select "5"
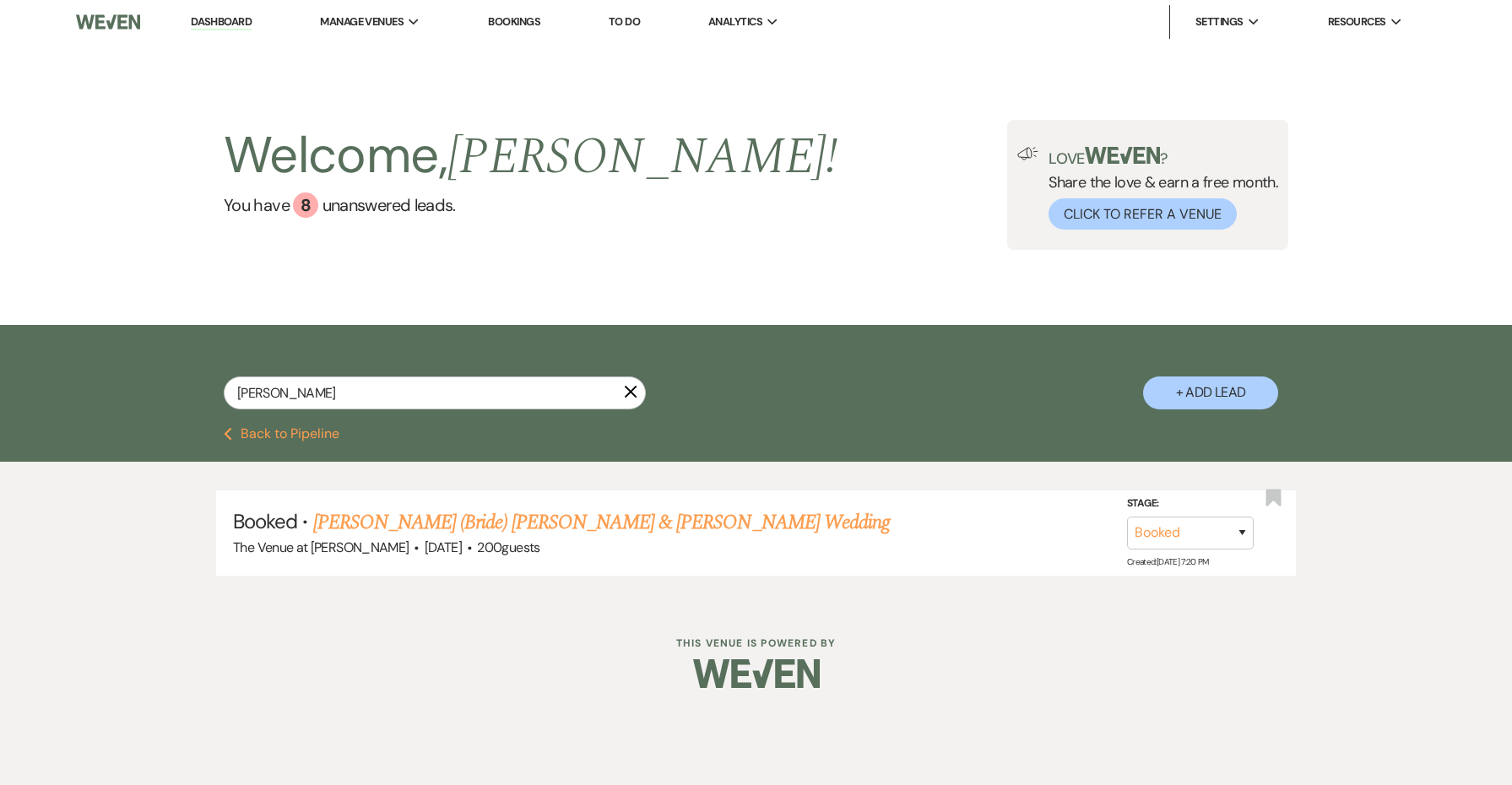
select select "5"
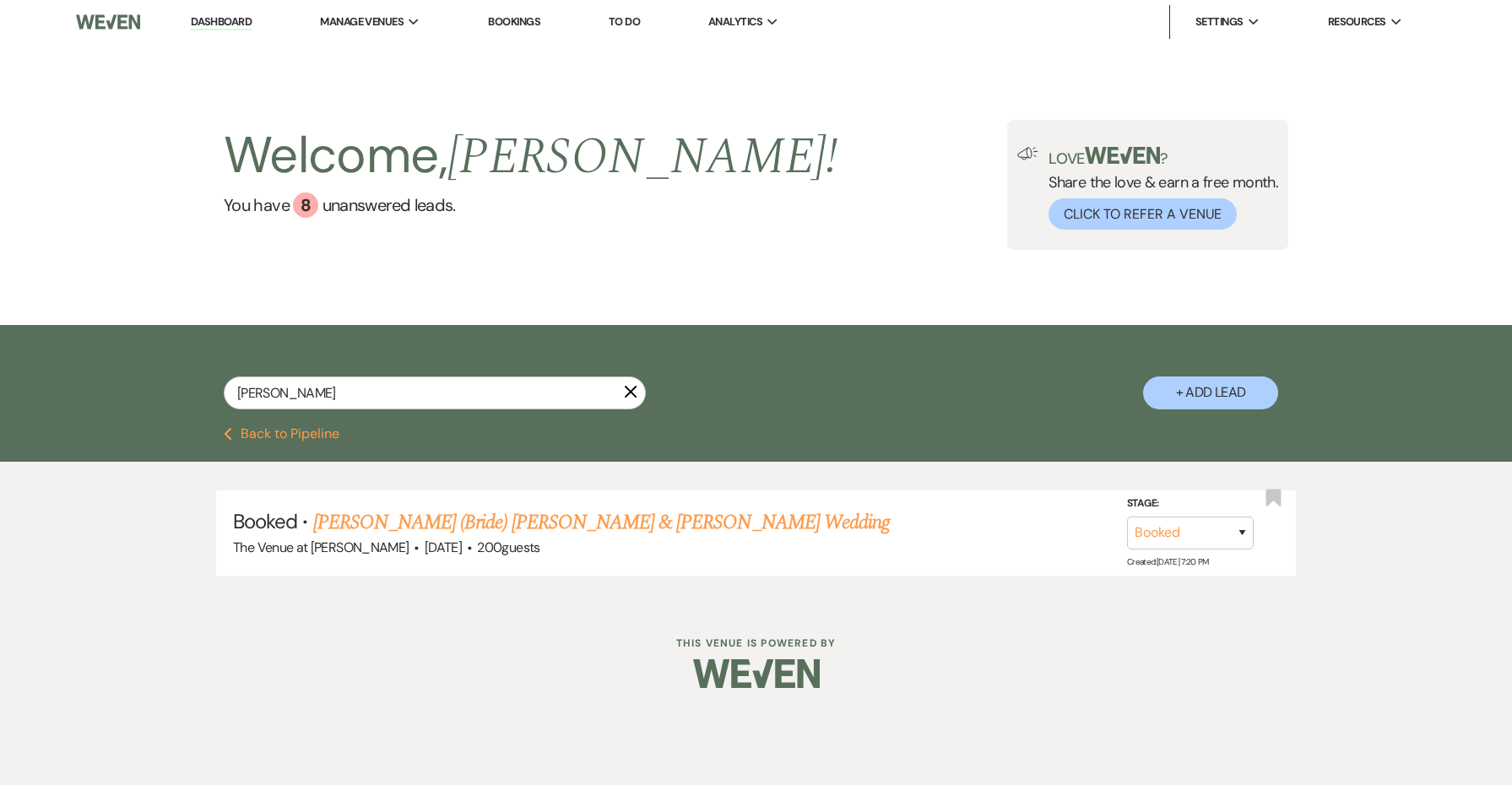
select select "5"
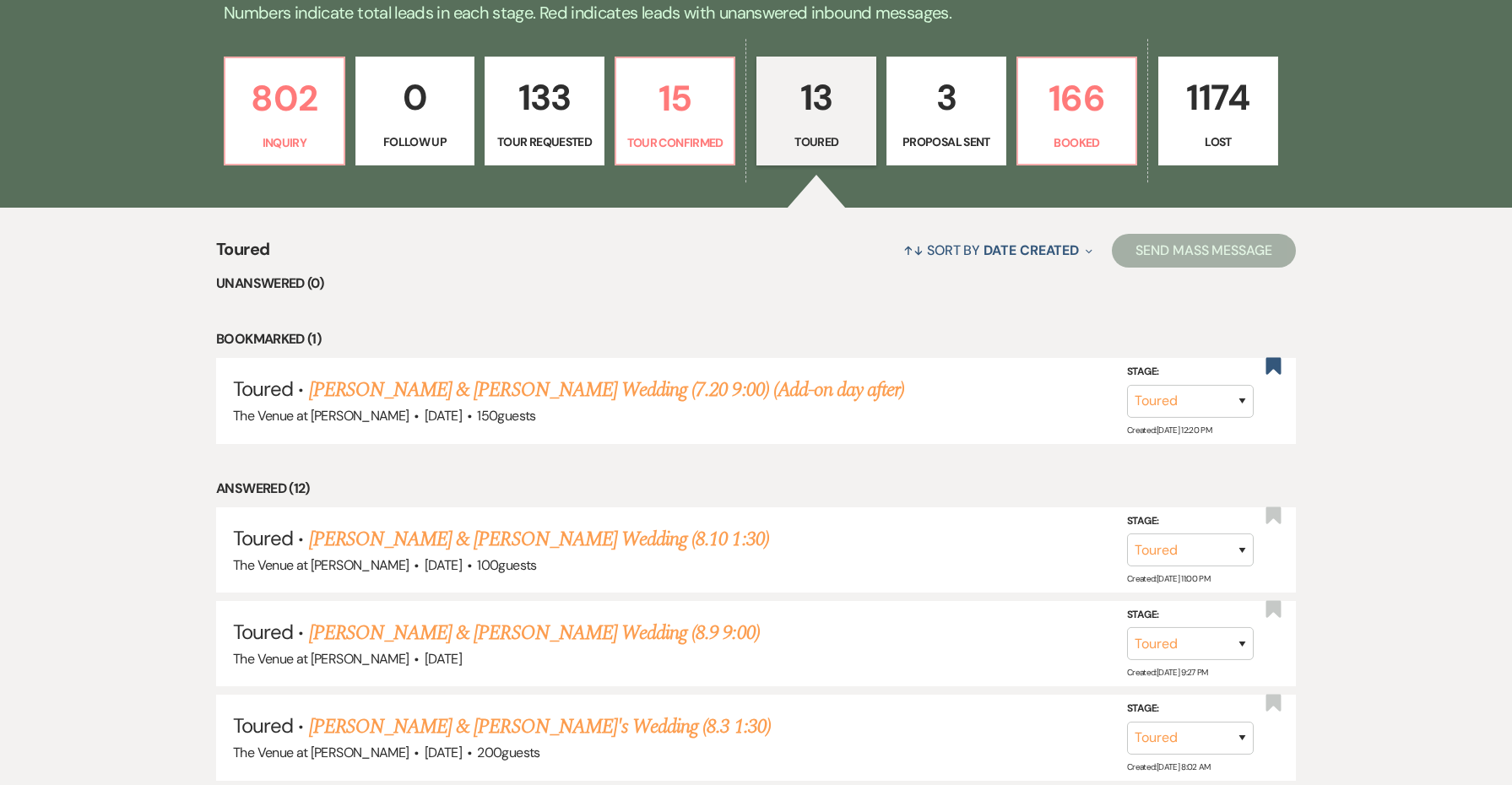
scroll to position [472, 0]
click at [669, 61] on link "15 Tour Confirmed" at bounding box center [674, 113] width 121 height 110
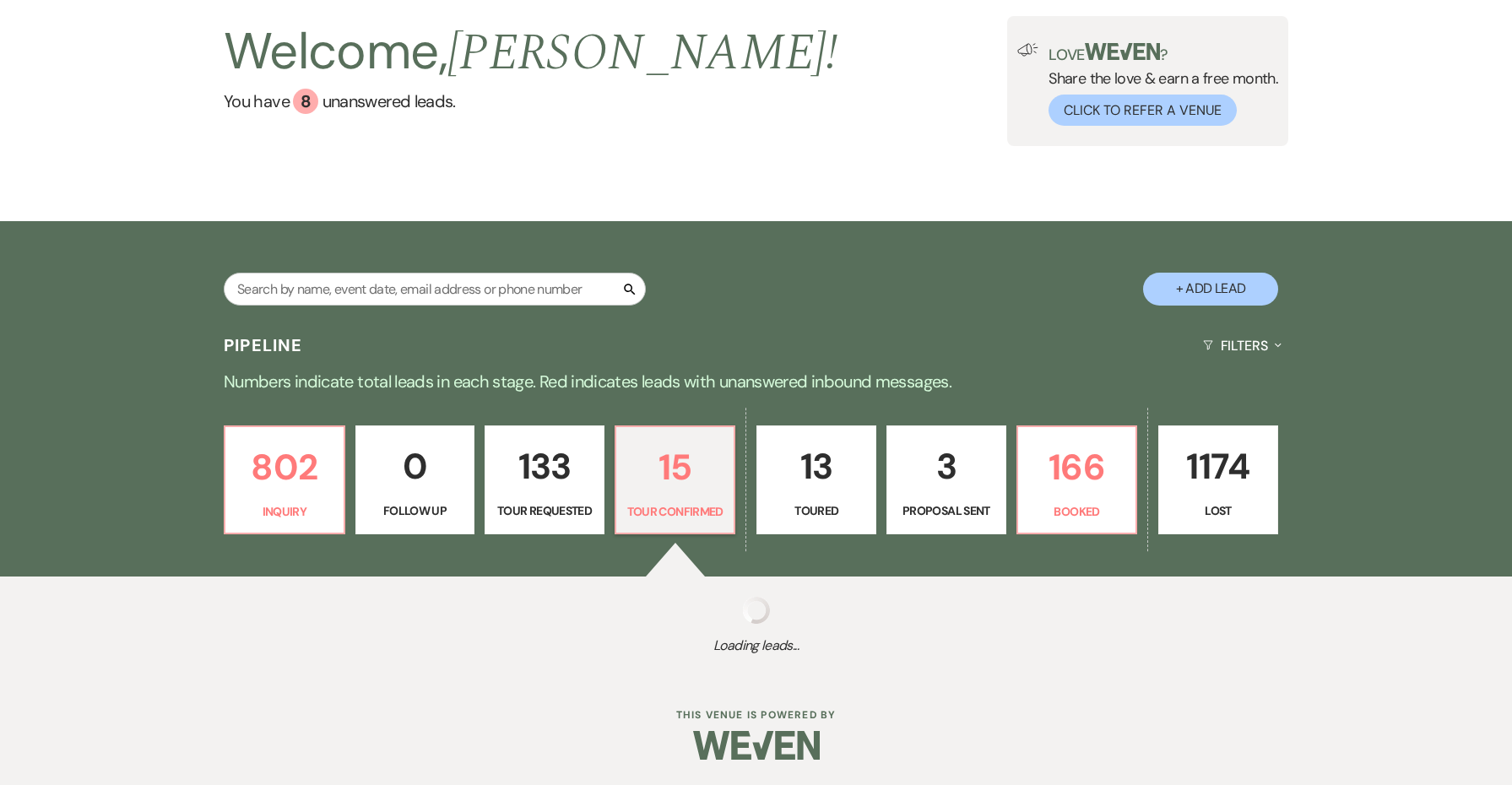
scroll to position [103, 0]
select select "4"
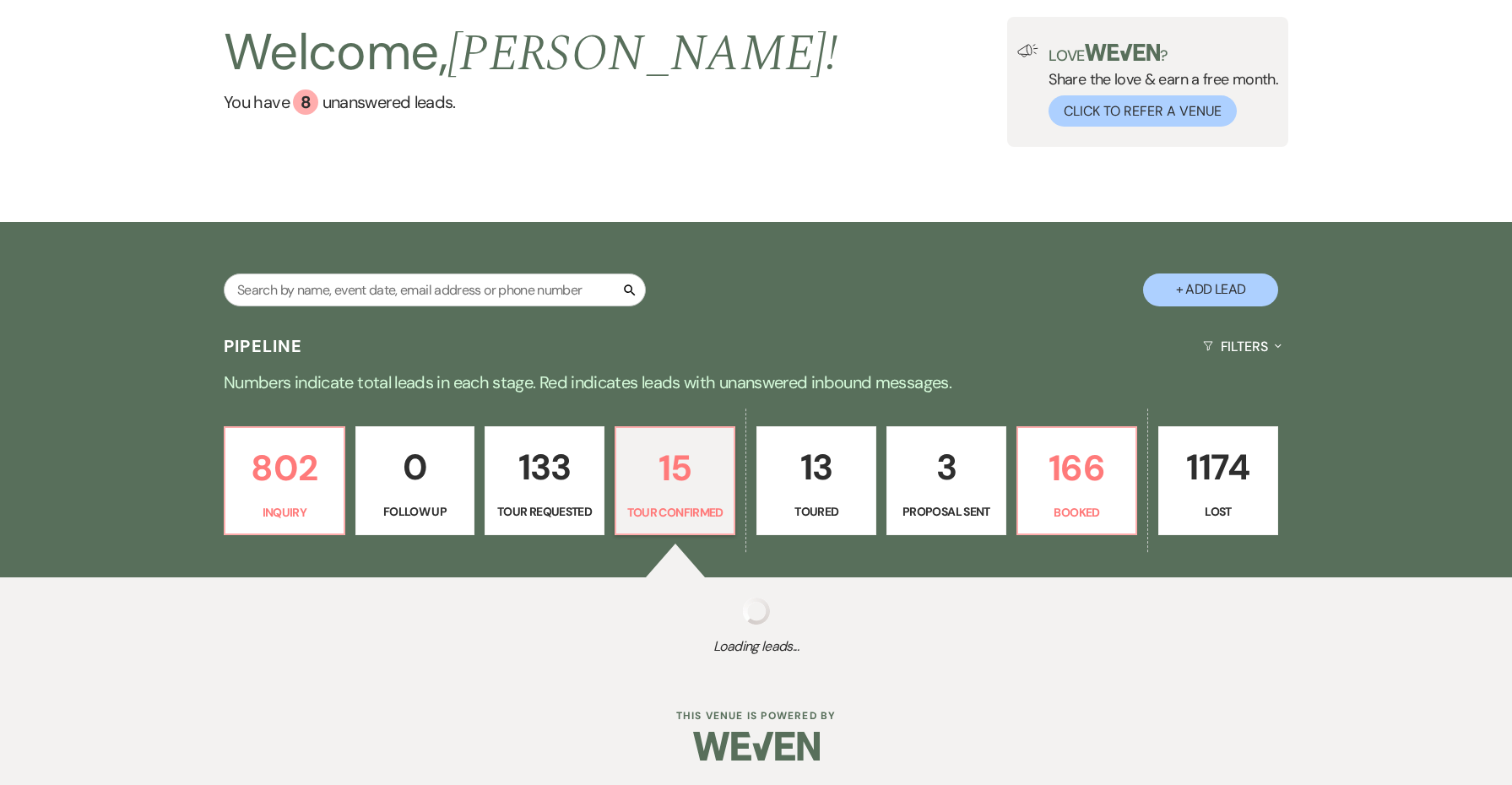
select select "4"
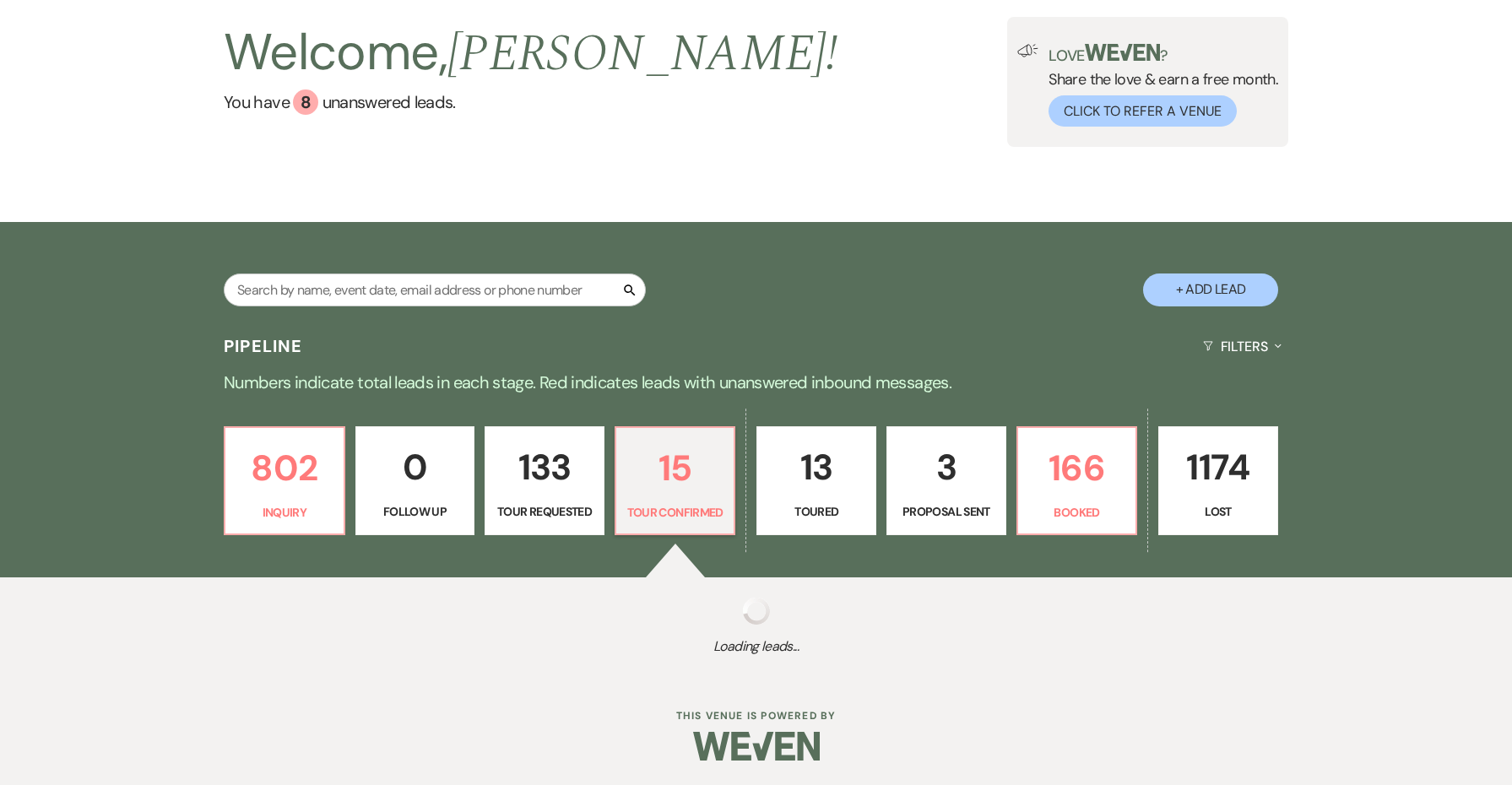
select select "4"
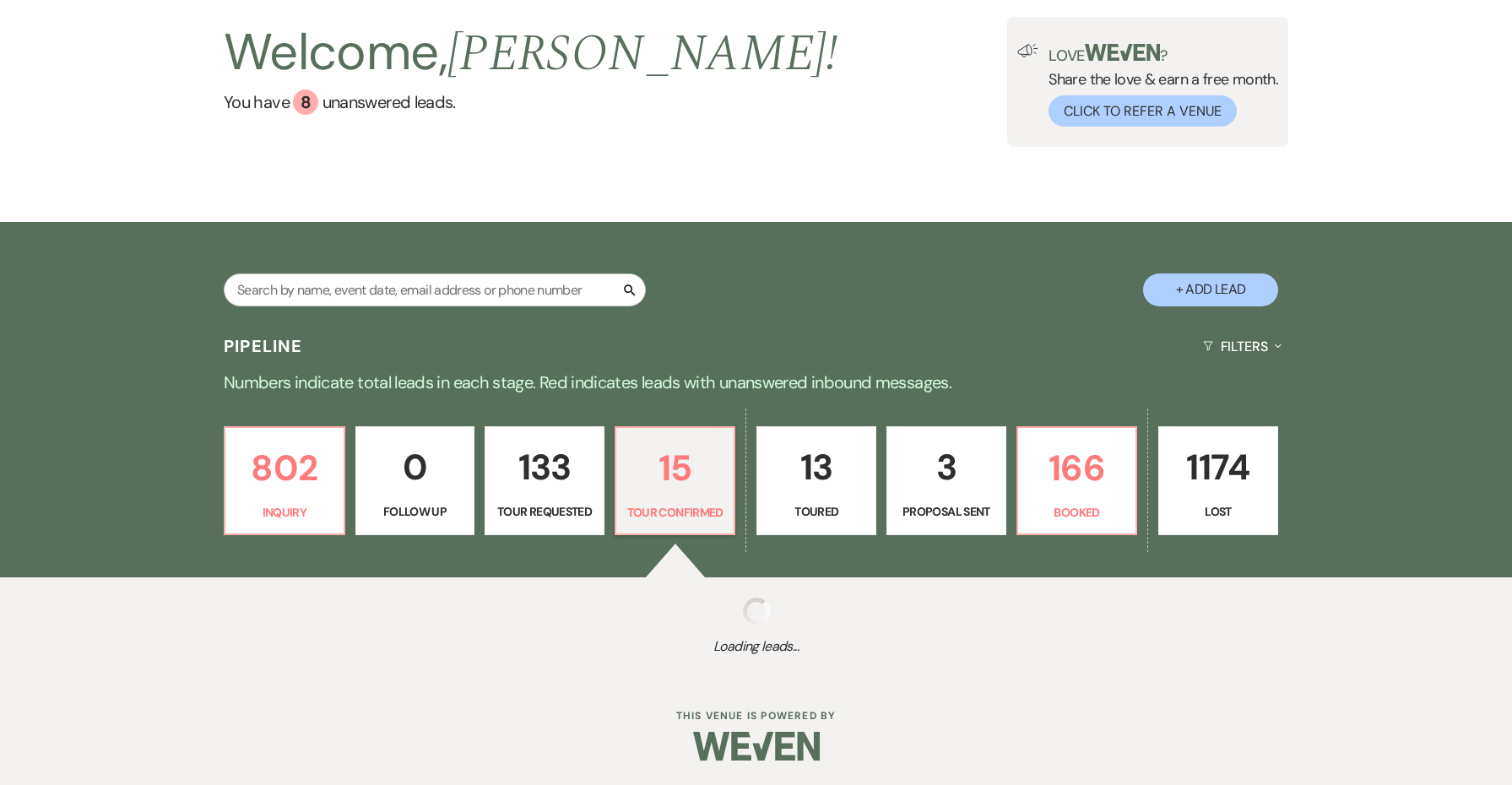
select select "4"
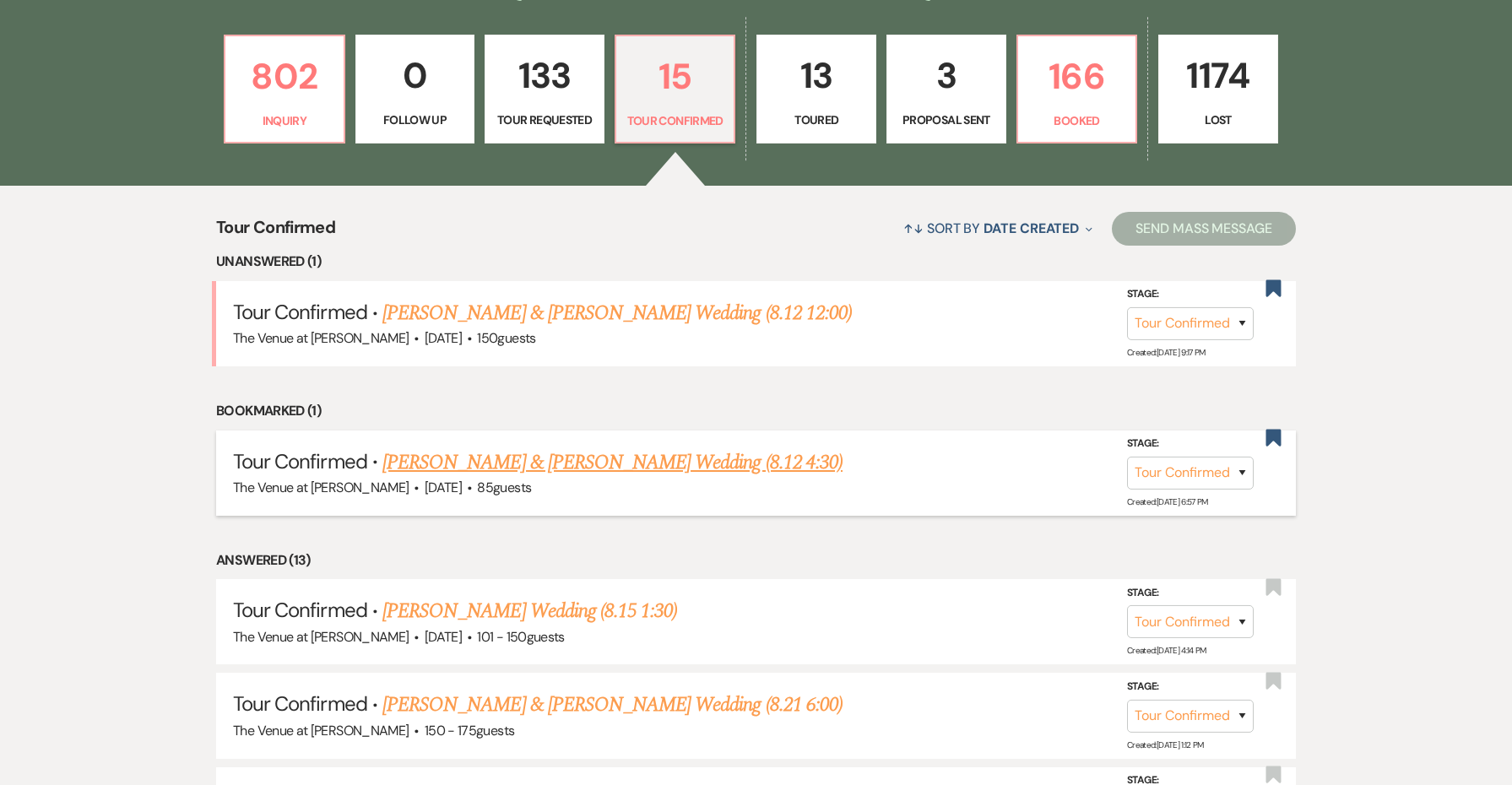
scroll to position [496, 0]
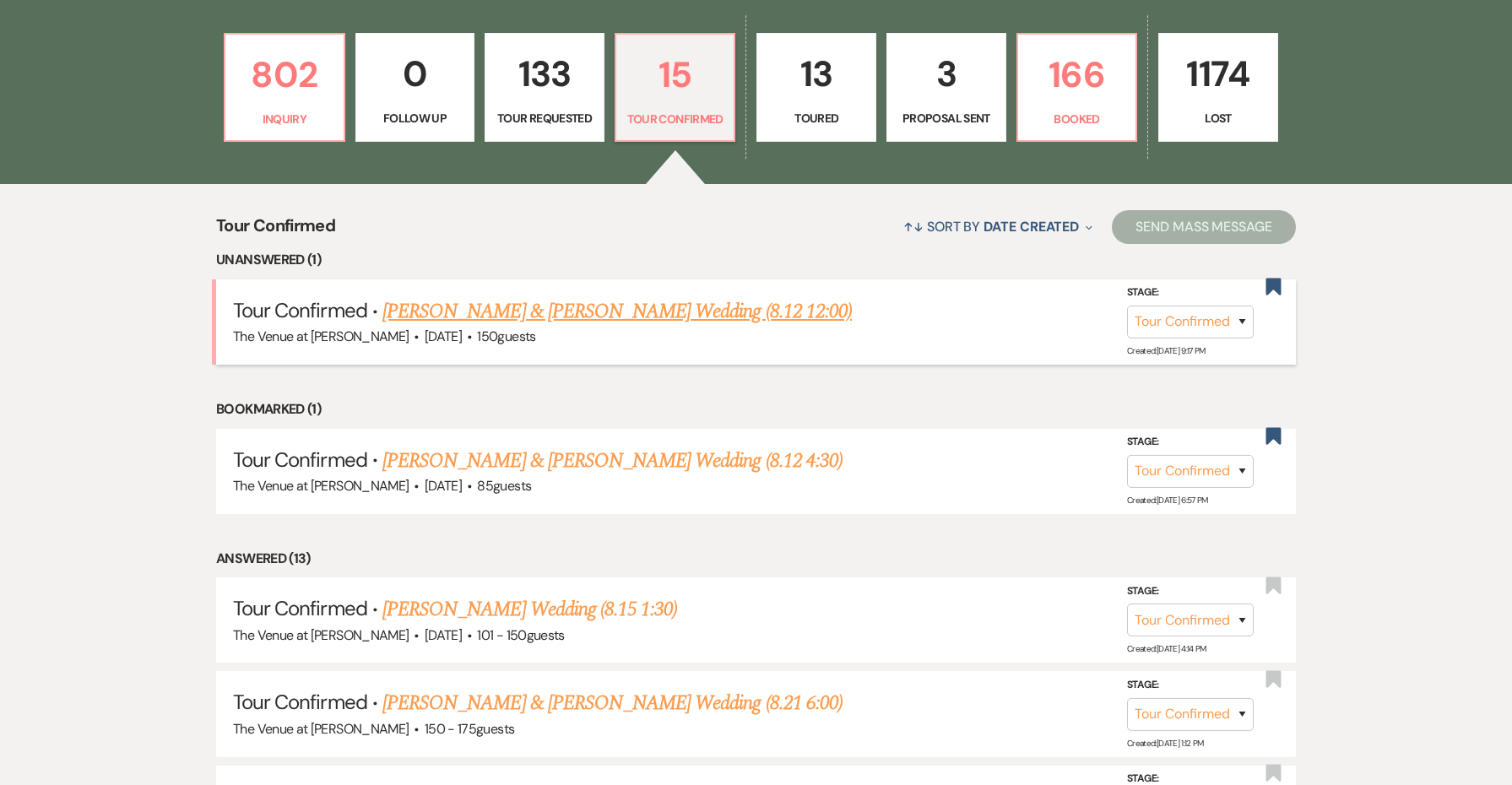
click at [626, 312] on link "[PERSON_NAME] & [PERSON_NAME] Wedding (8.12 12:00)" at bounding box center [617, 311] width 469 height 30
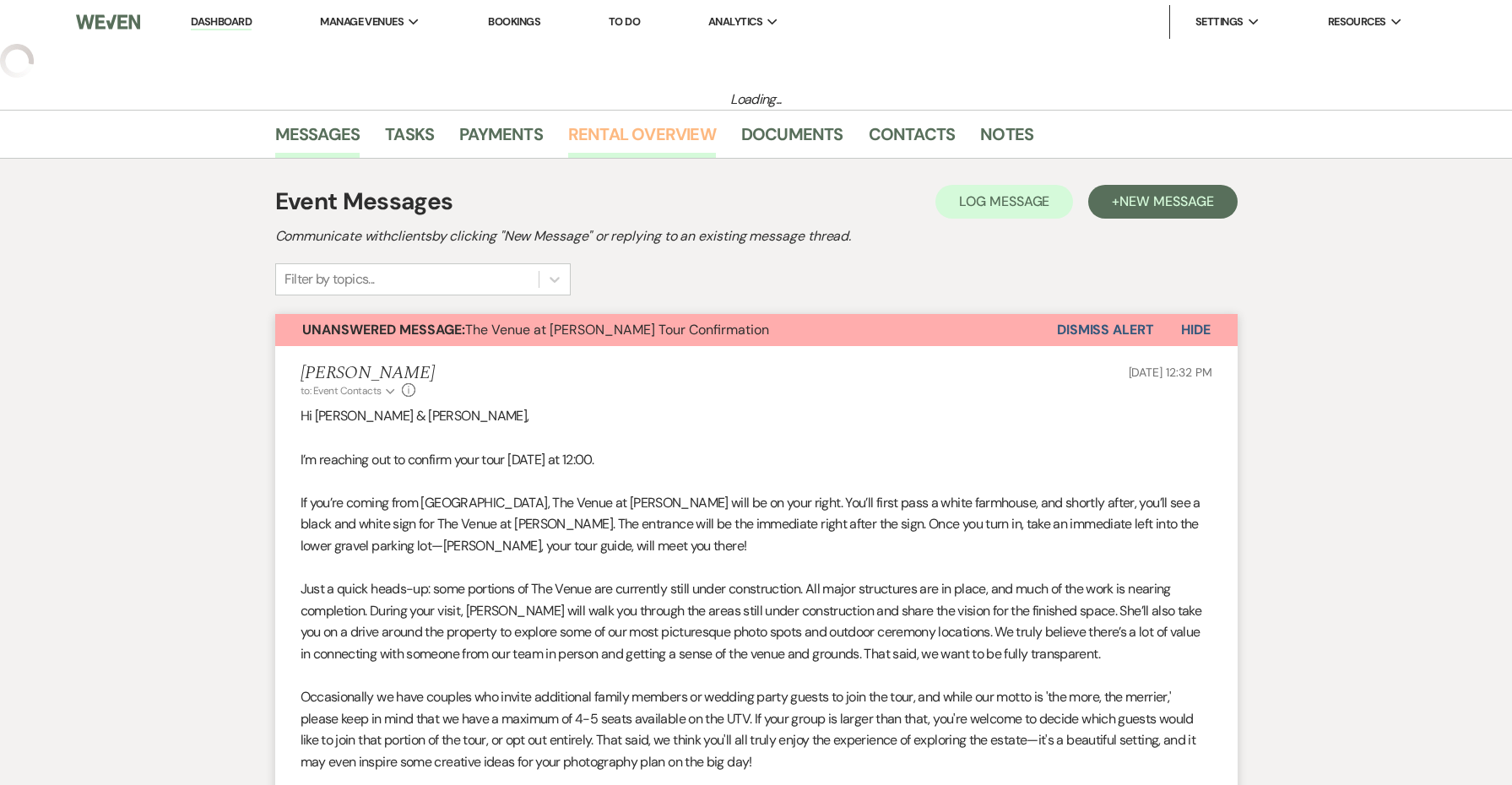
select select "4"
select select "5"
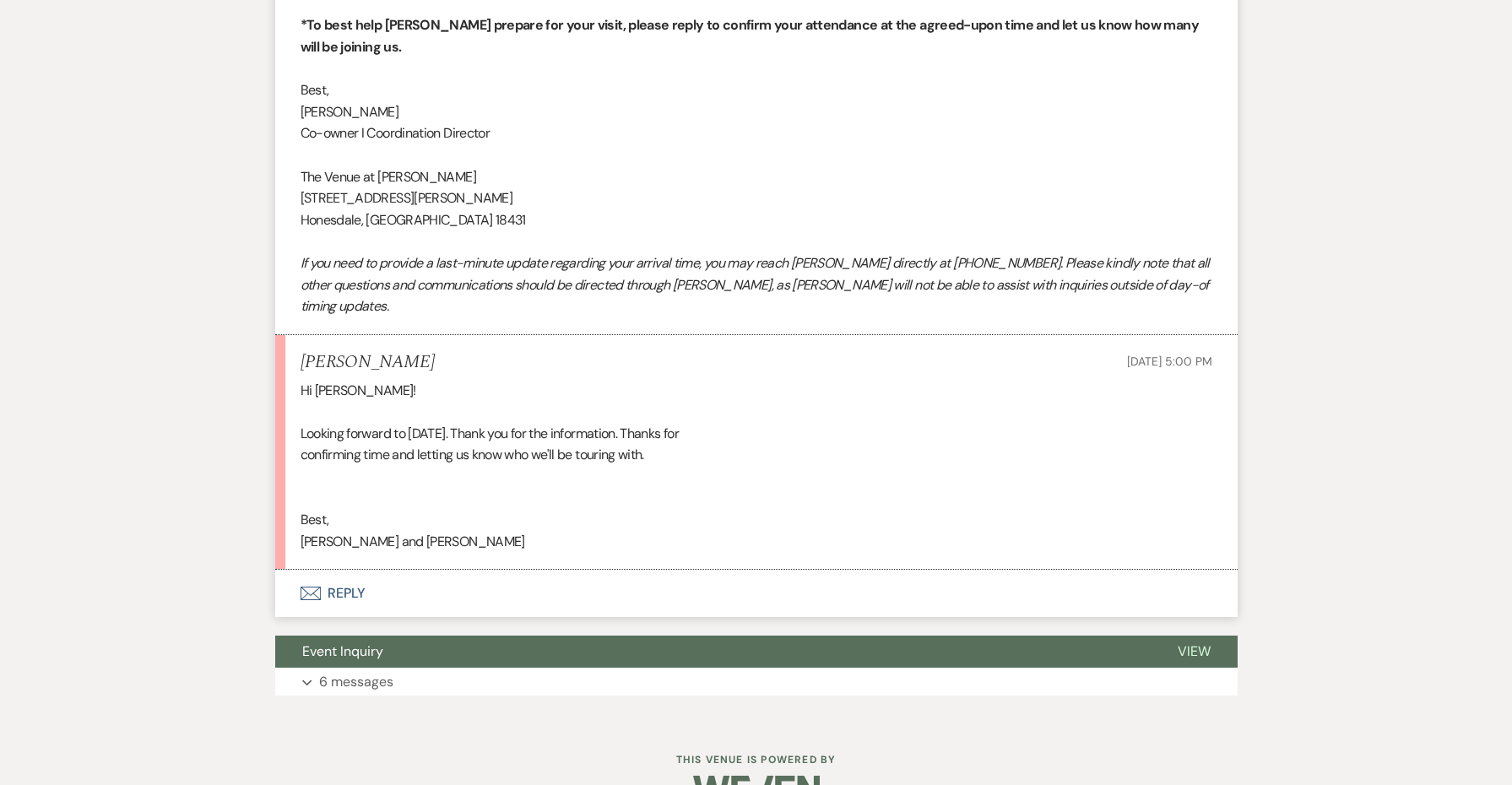
scroll to position [1158, 0]
drag, startPoint x: 341, startPoint y: 492, endPoint x: 284, endPoint y: 491, distance: 57.0
click at [284, 491] on li "[PERSON_NAME] [DATE] 5:00 PM Hi [PERSON_NAME]! Looking forward to [DATE]. Thank…" at bounding box center [756, 453] width 962 height 235
copy div "[PERSON_NAME] and [PERSON_NAME]"
click at [339, 570] on button "Envelope Reply" at bounding box center [756, 593] width 962 height 47
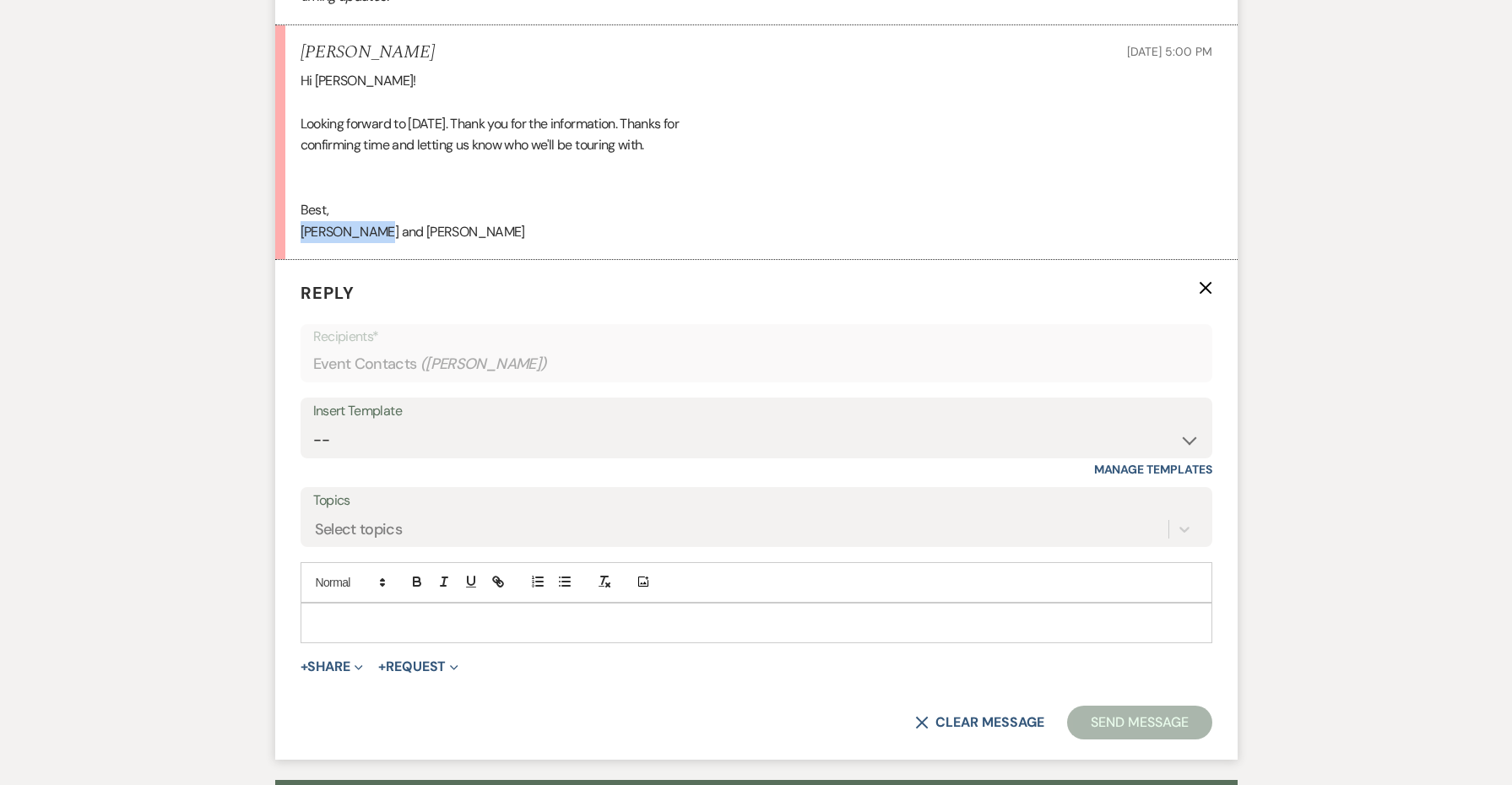
scroll to position [1542, 0]
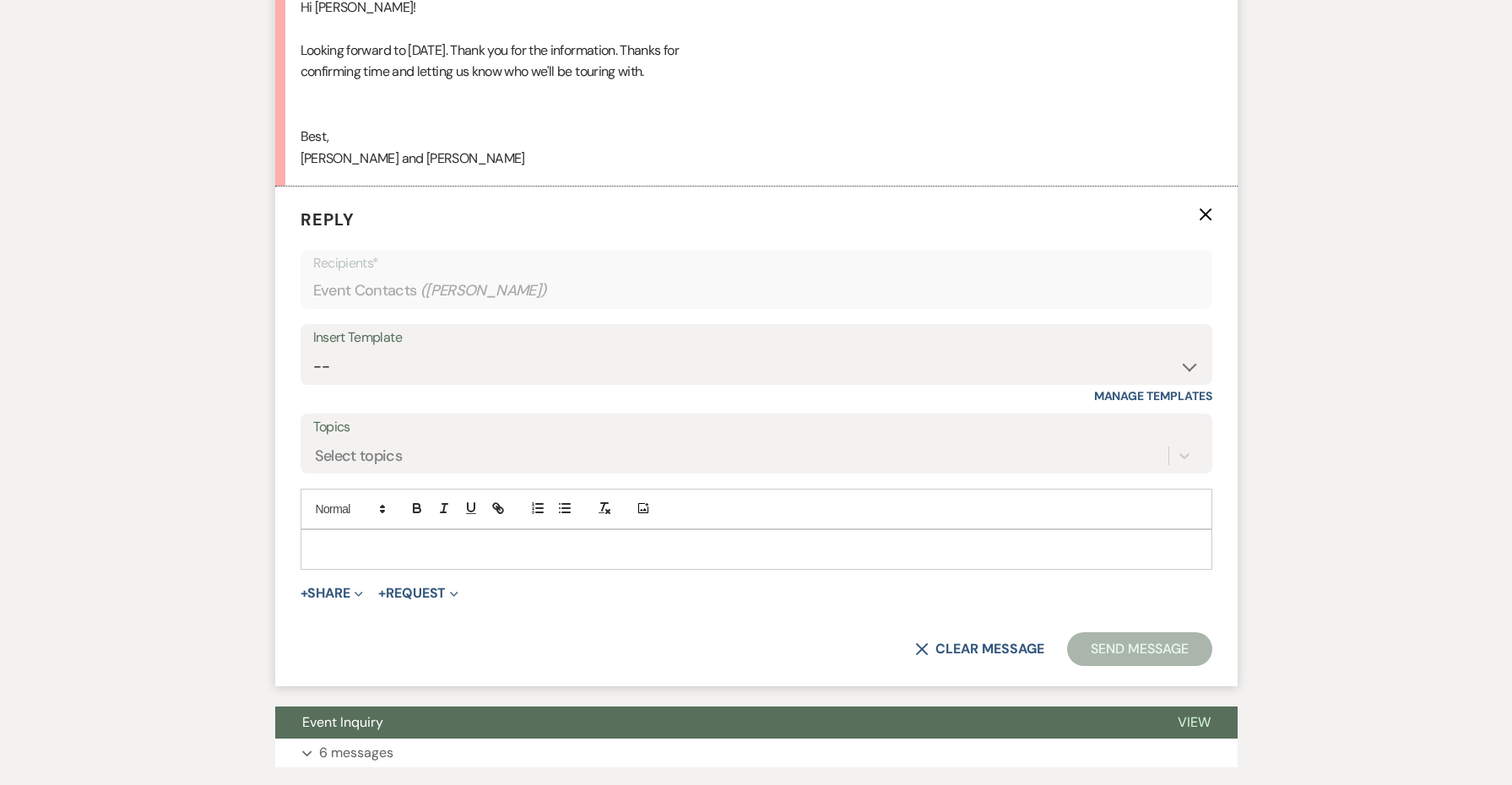
click at [332, 540] on p at bounding box center [756, 550] width 885 height 19
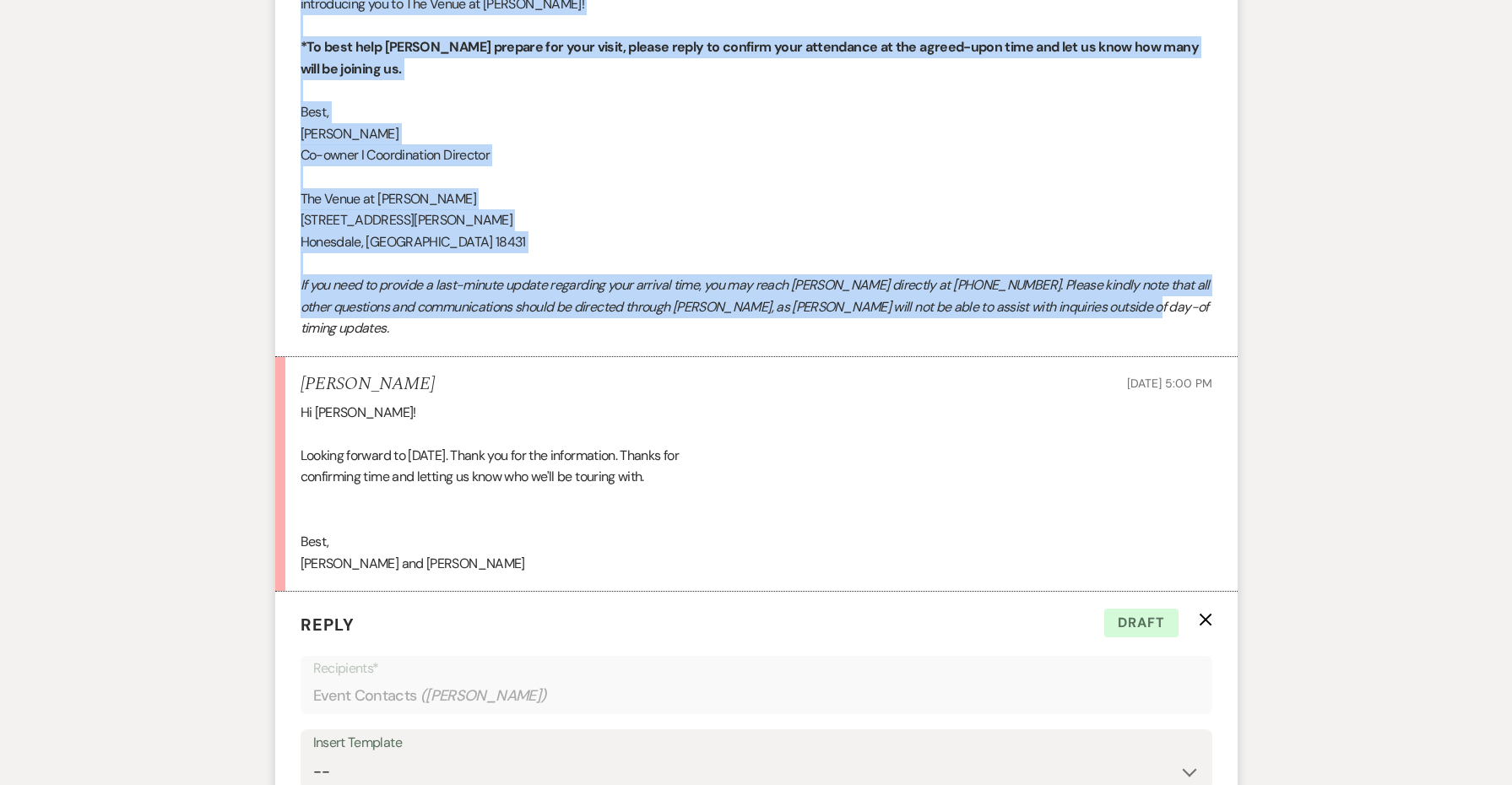
scroll to position [1132, 0]
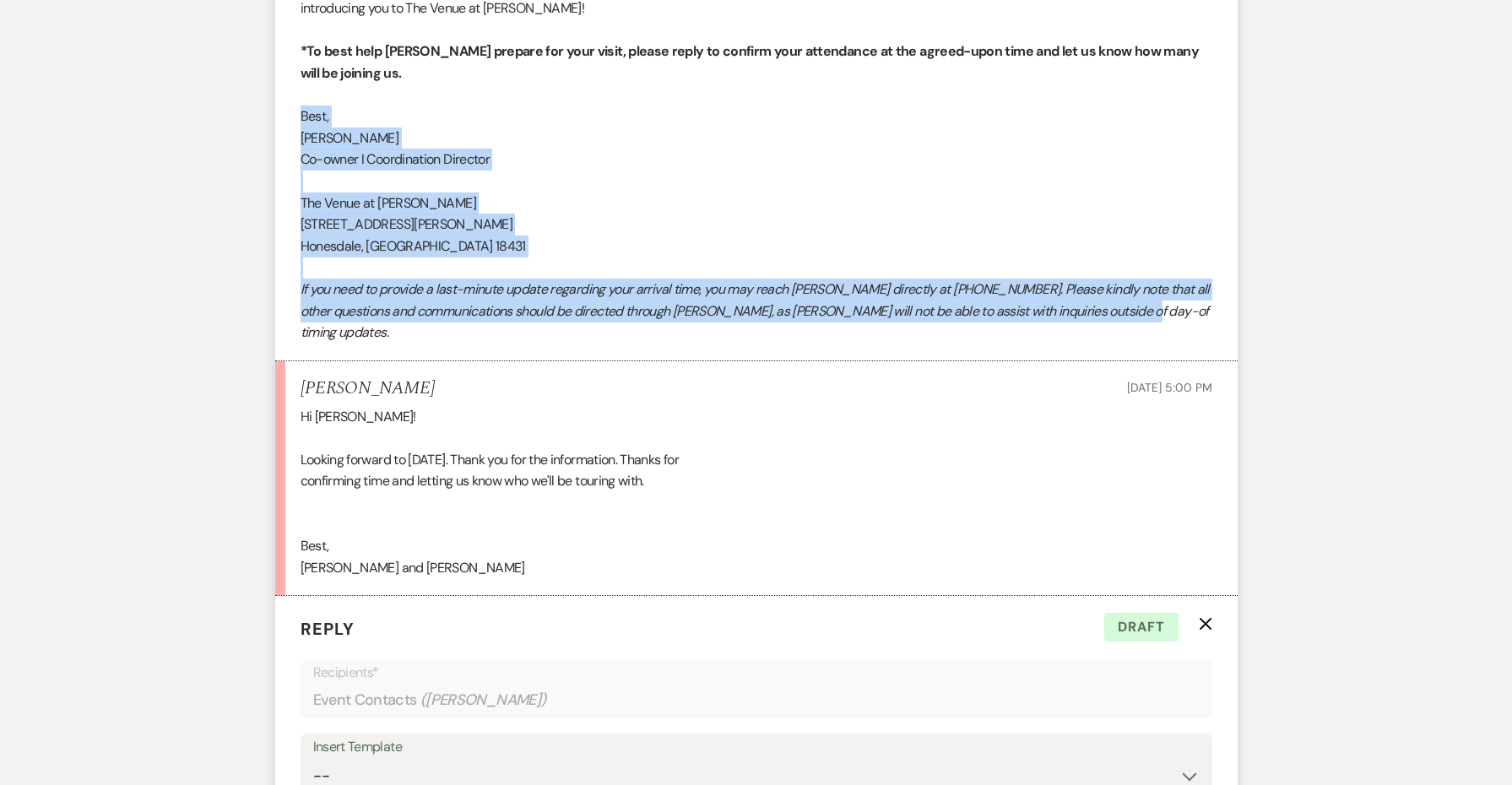
drag, startPoint x: 1128, startPoint y: 186, endPoint x: 271, endPoint y: 100, distance: 861.3
click at [271, 100] on div "Messages Tasks Payments Rental Overview Documents Contacts Notes Event Messages…" at bounding box center [756, 284] width 1512 height 1986
copy div "Best, [PERSON_NAME] I Coordination Director The Venue at [PERSON_NAME] [STREET_…"
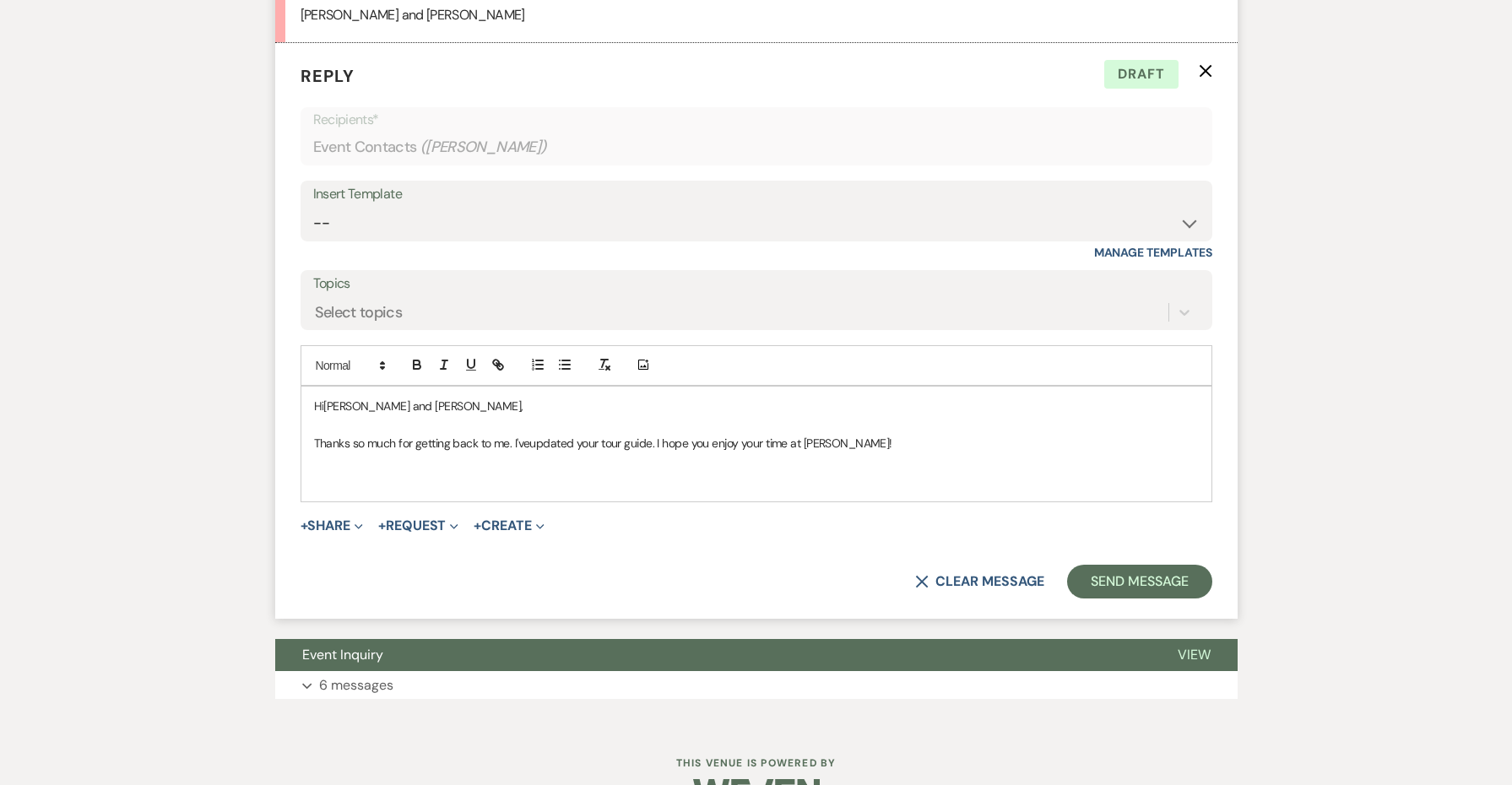
scroll to position [1684, 0]
click at [395, 472] on p at bounding box center [756, 482] width 885 height 19
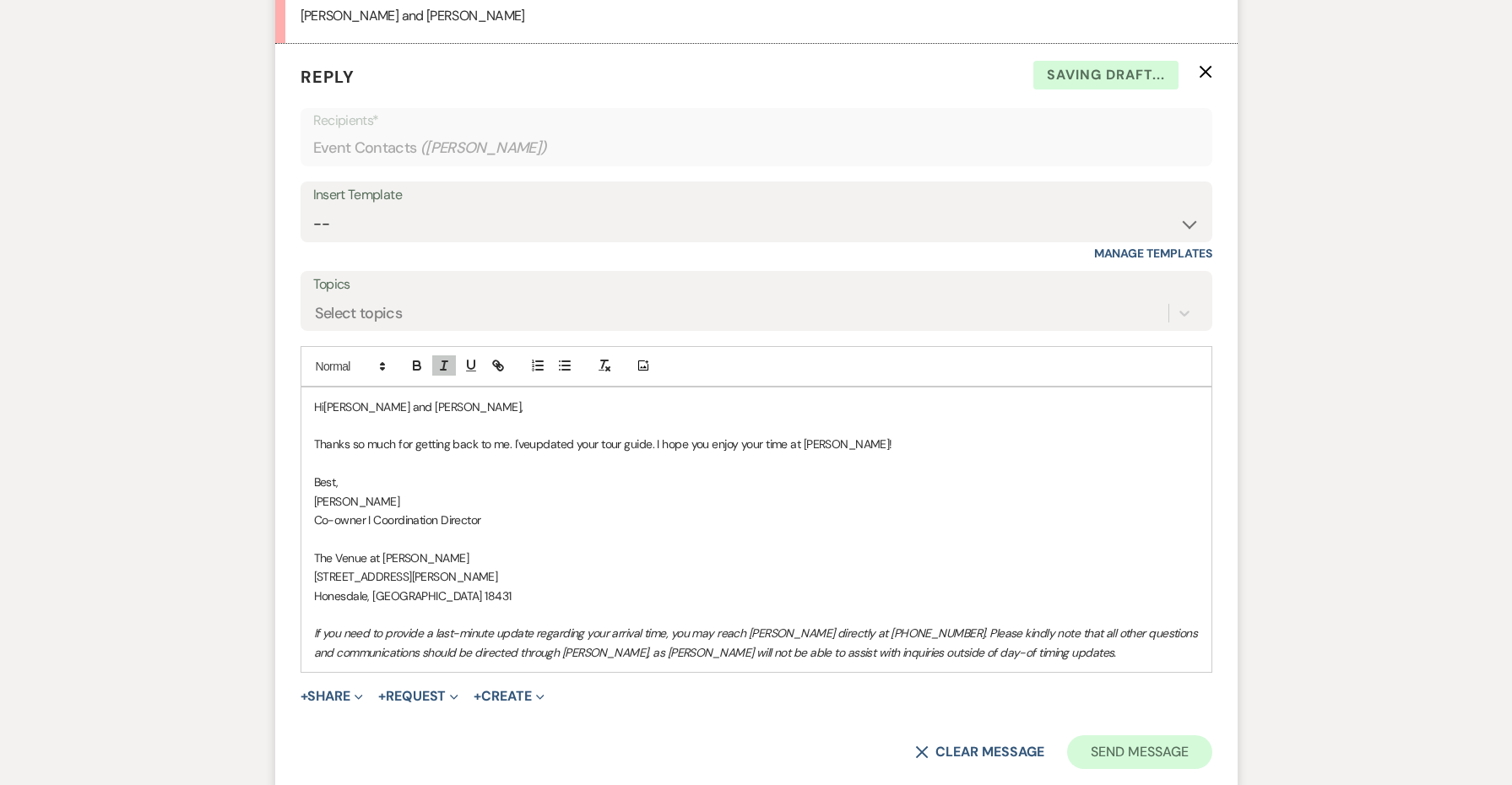
click at [1137, 735] on button "Send Message" at bounding box center [1139, 752] width 144 height 33
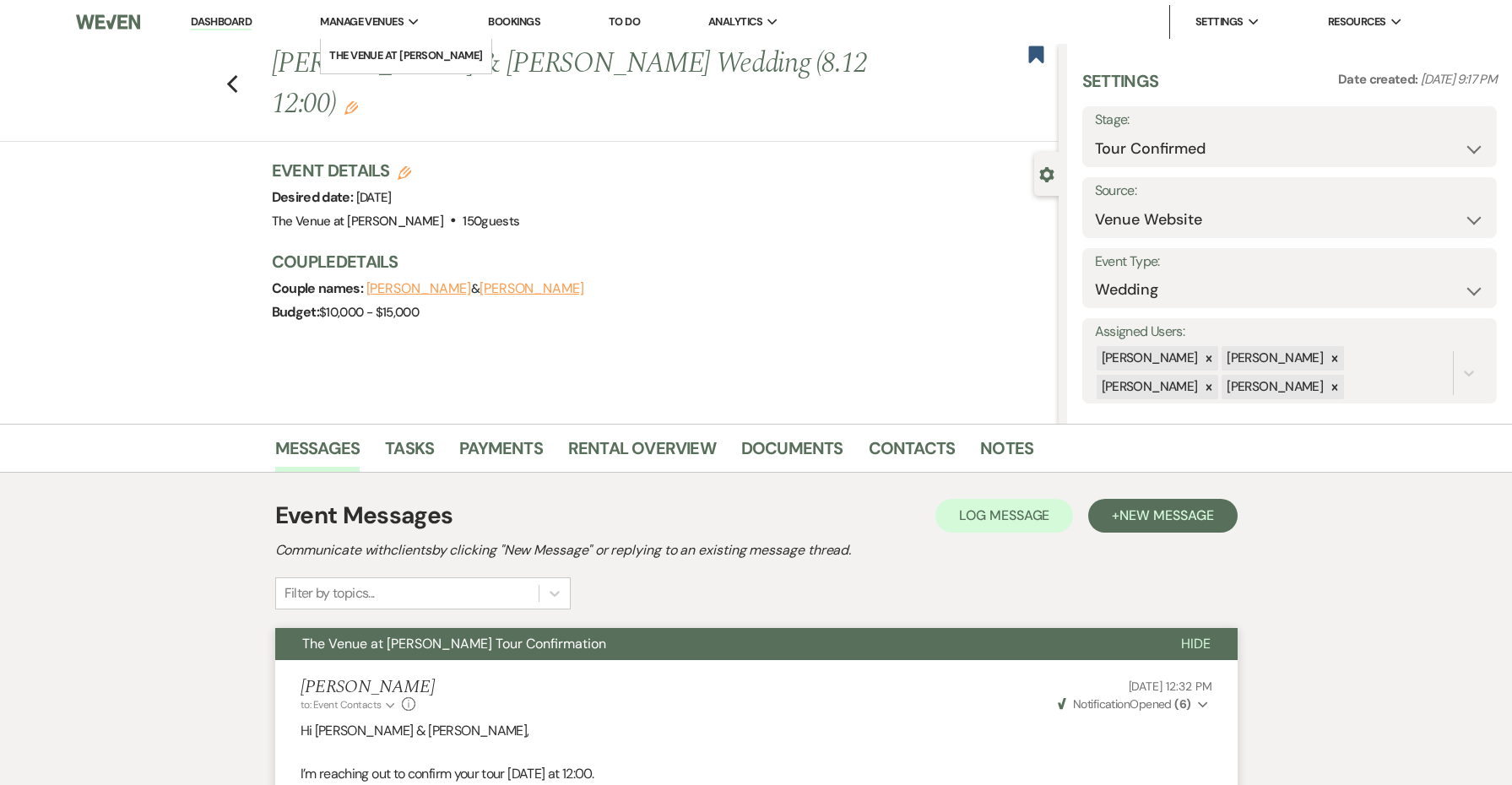
scroll to position [0, 0]
click at [231, 75] on use "button" at bounding box center [231, 84] width 11 height 19
select select "4"
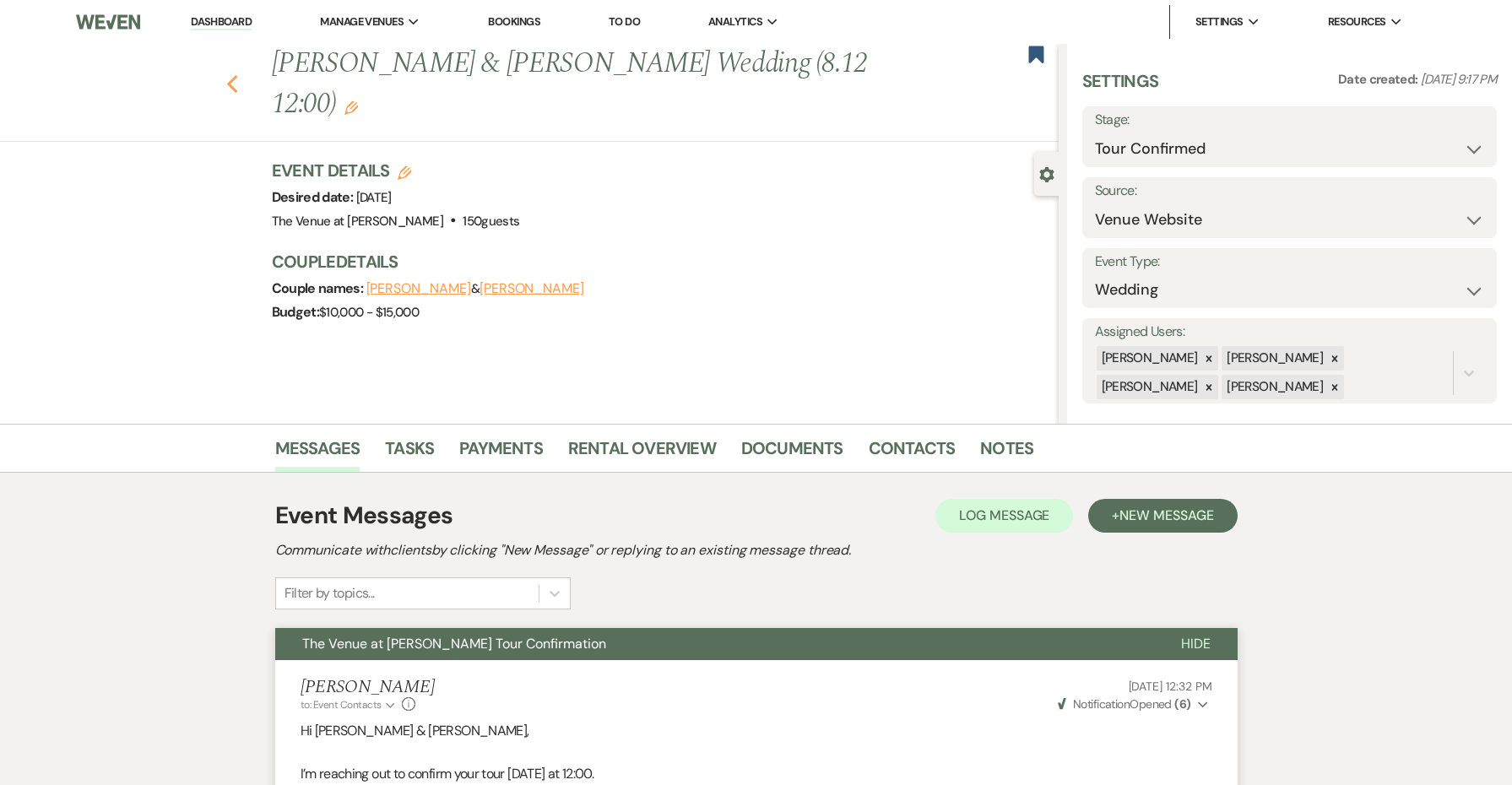
select select "4"
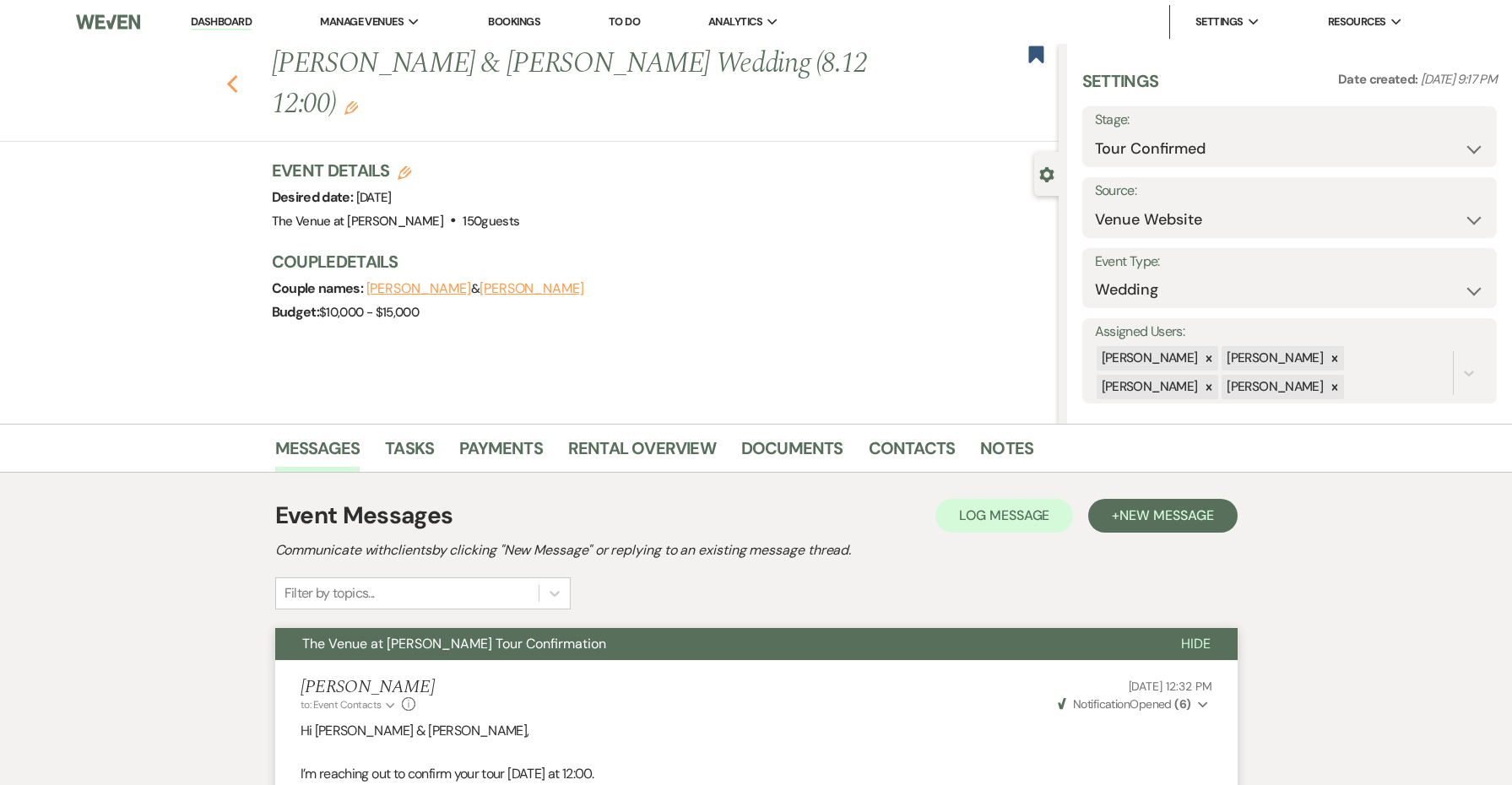
select select "4"
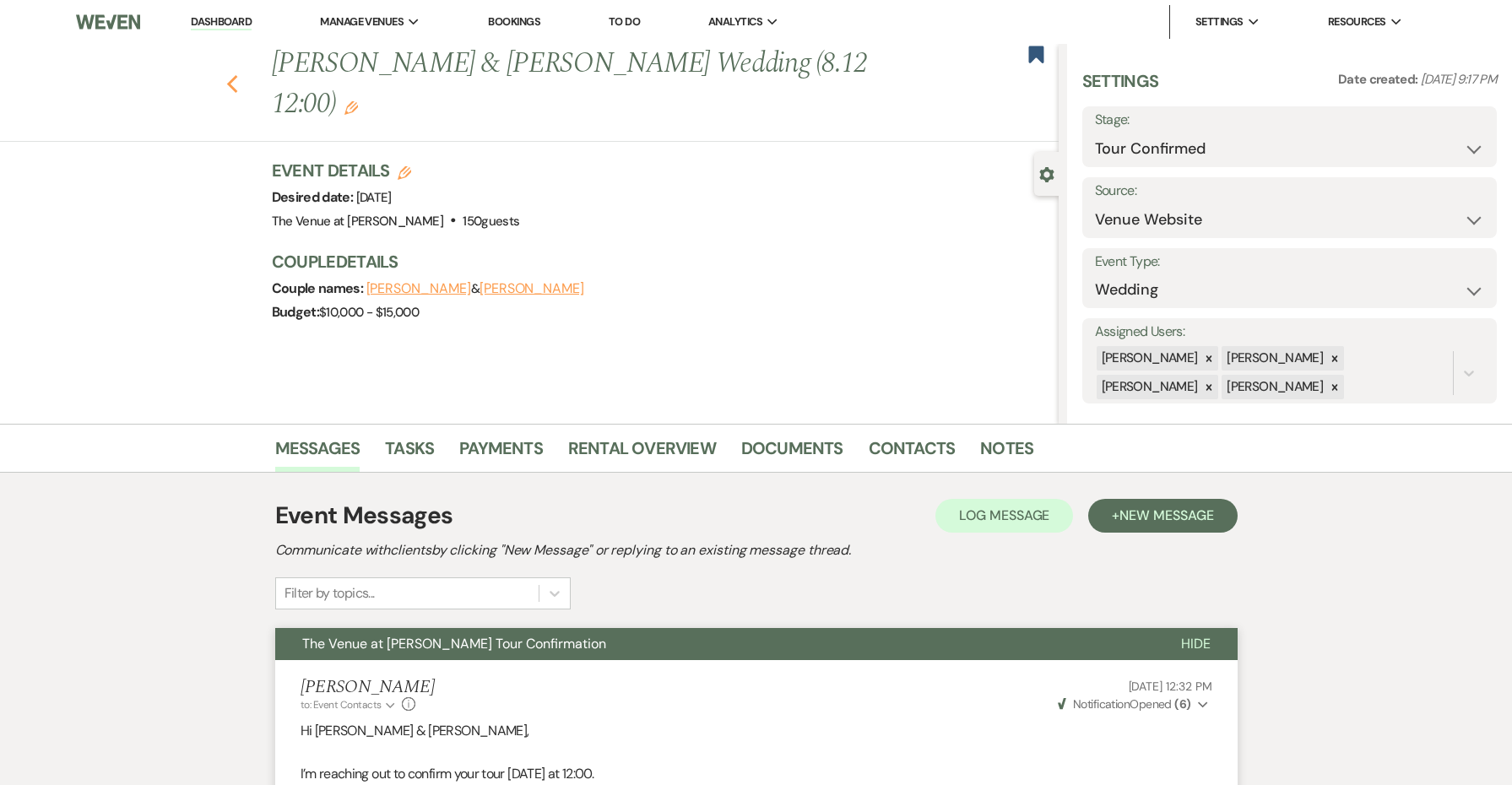
select select "4"
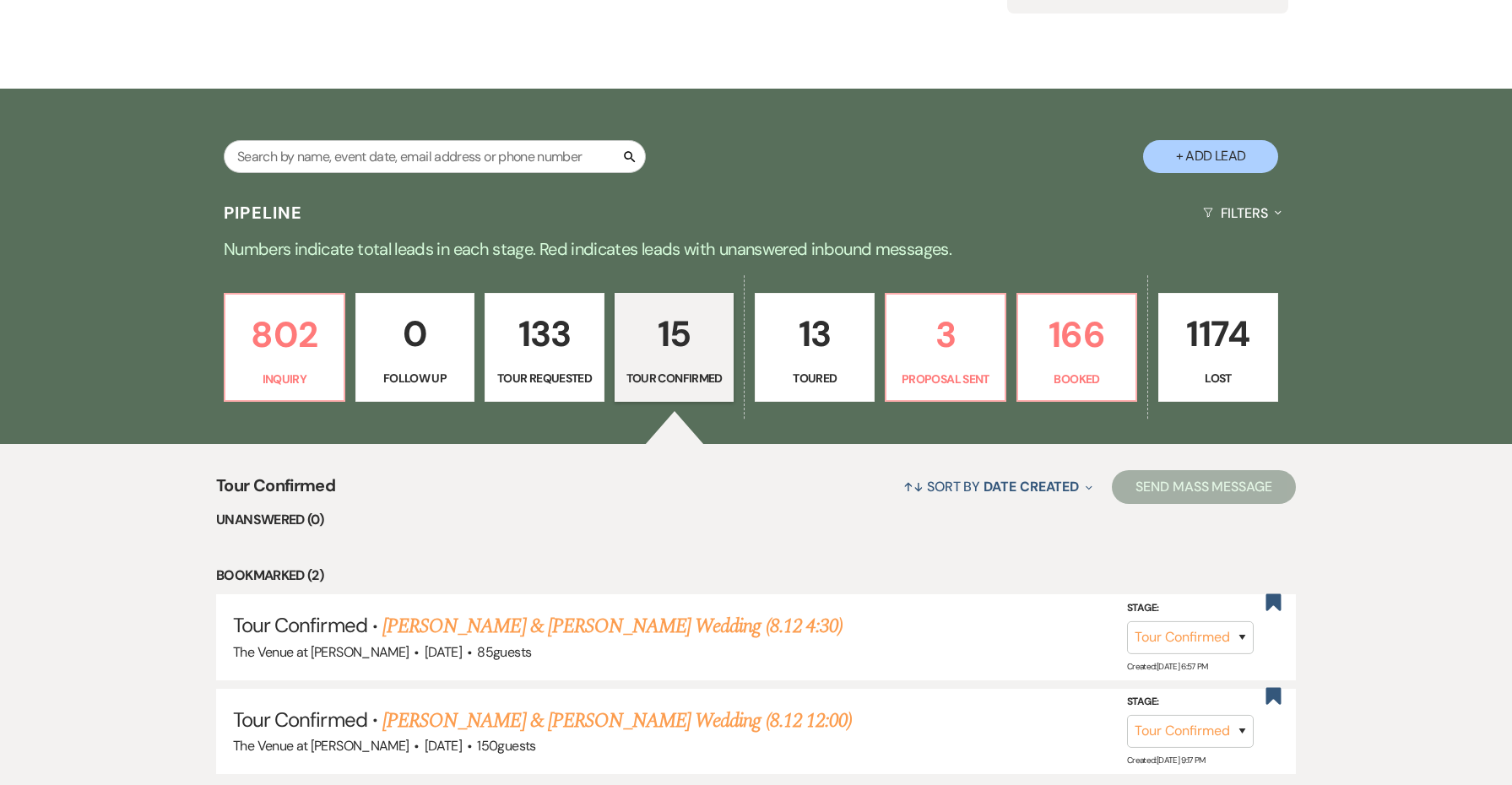
scroll to position [196, 0]
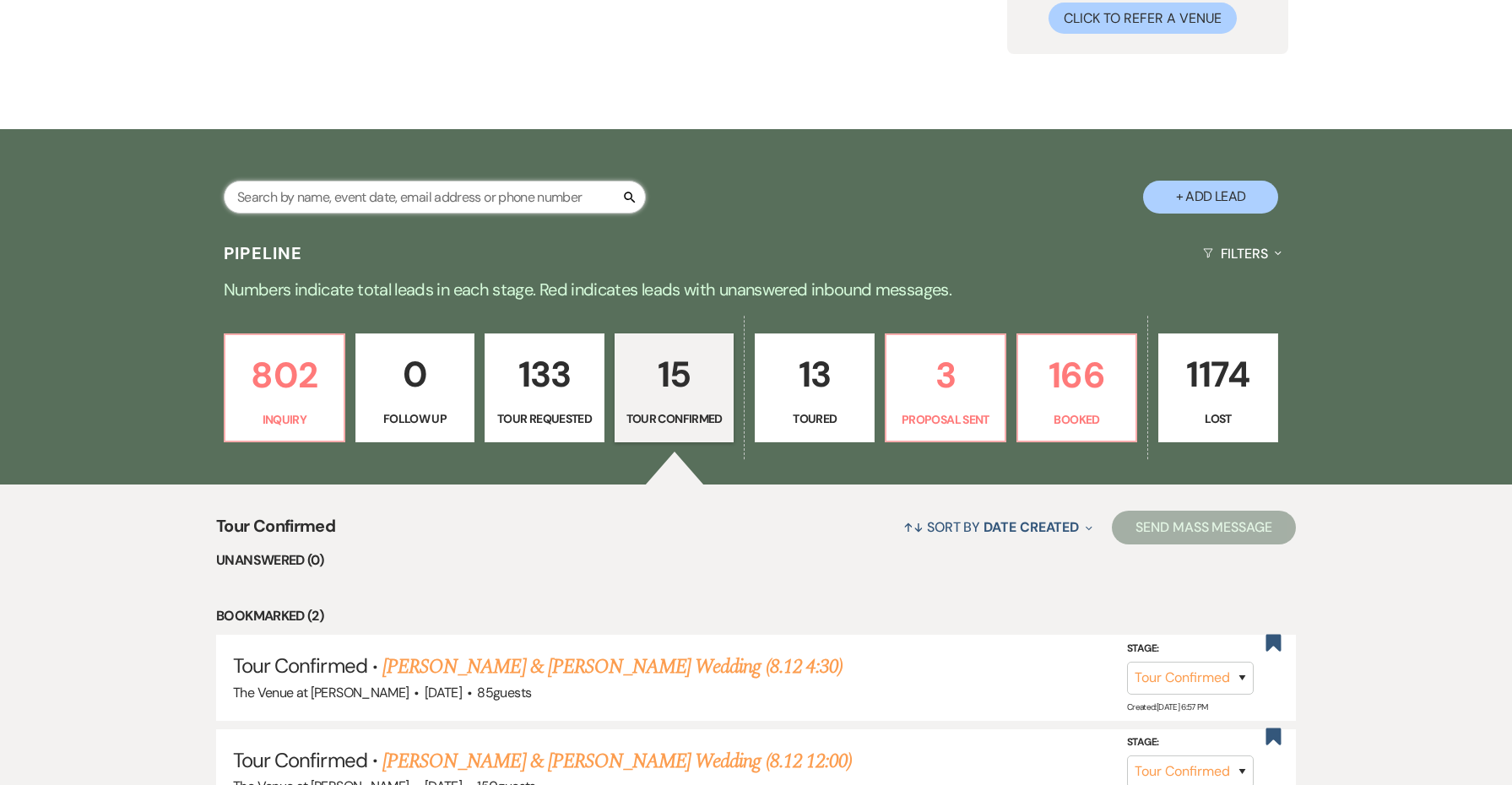
click at [412, 199] on input "text" at bounding box center [434, 197] width 422 height 33
paste input "[PERSON_NAME]"
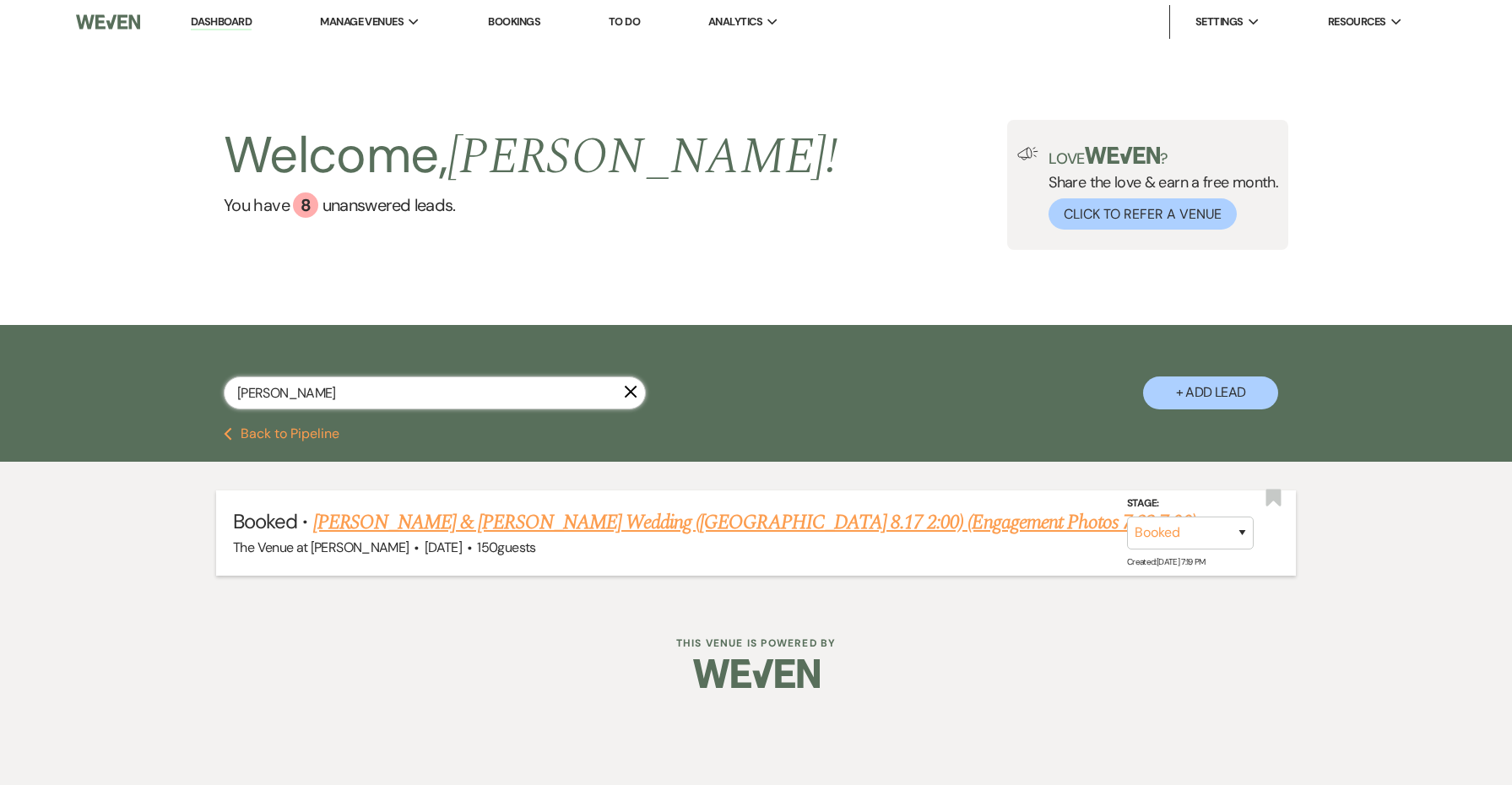
type input "[PERSON_NAME]"
click at [477, 515] on link "[PERSON_NAME] & [PERSON_NAME] Wedding ([GEOGRAPHIC_DATA] 8.17 2:00) (Engagement…" at bounding box center [754, 521] width 883 height 30
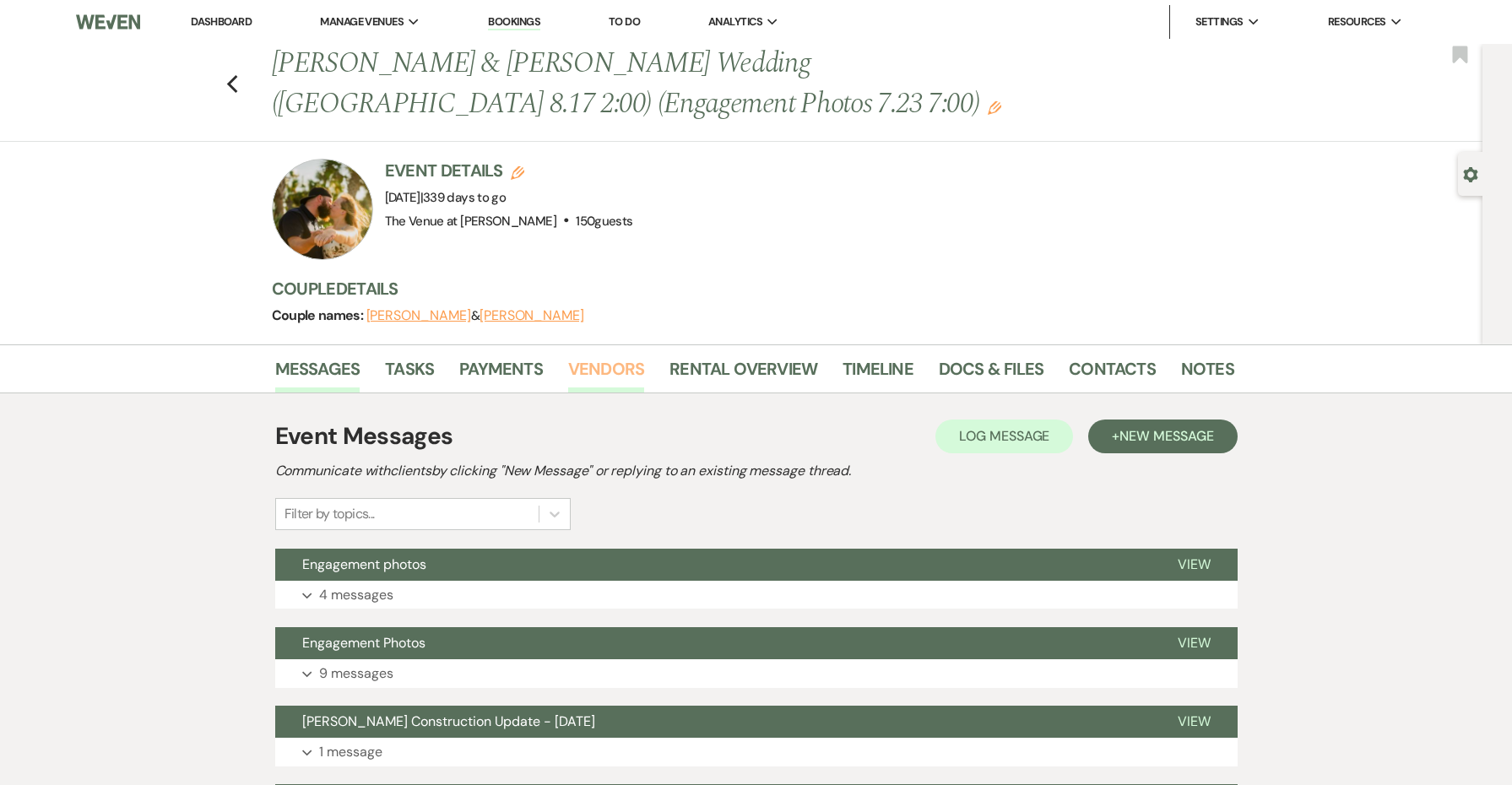
click at [581, 379] on link "Vendors" at bounding box center [606, 374] width 76 height 37
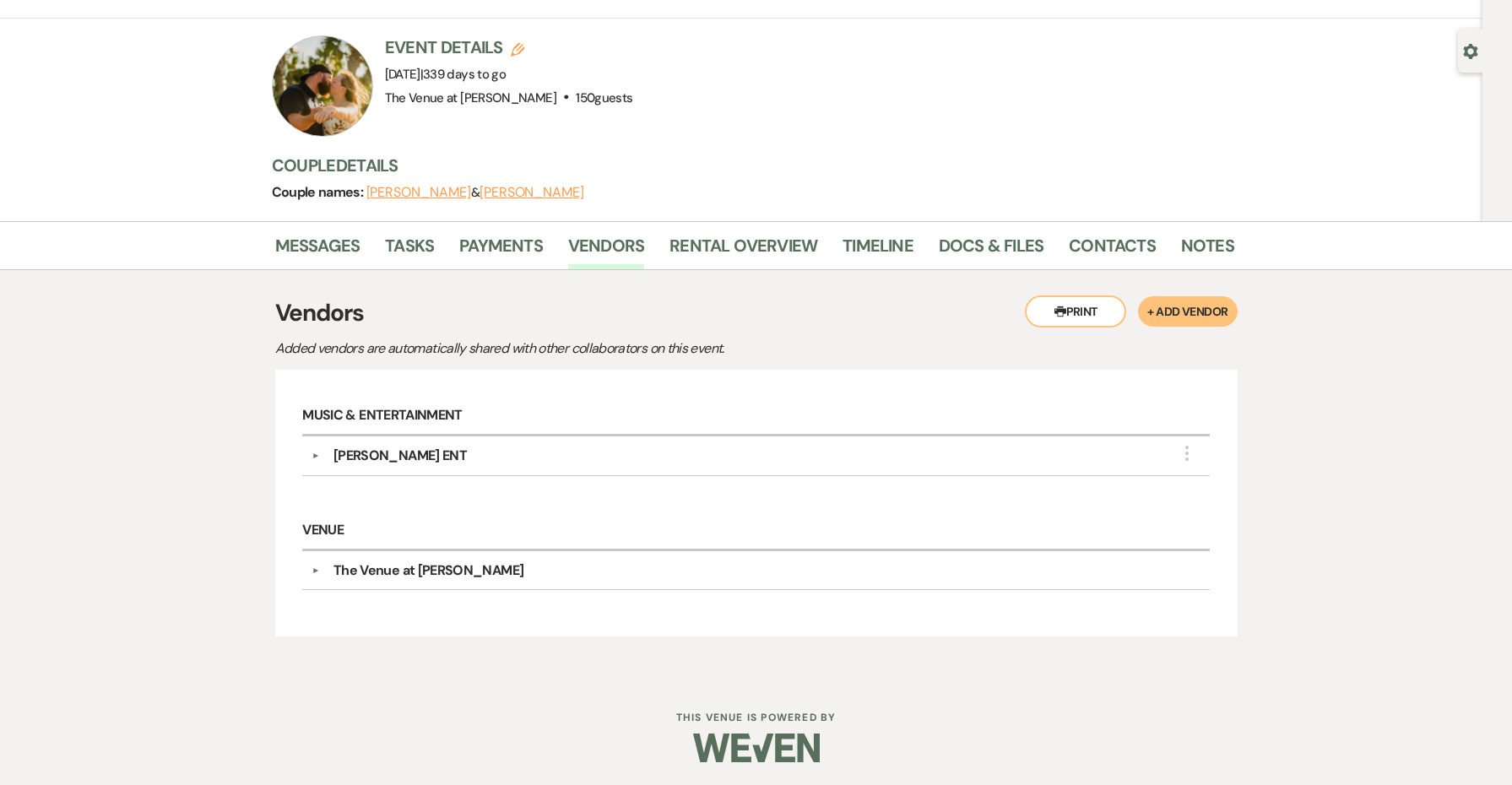
scroll to position [122, 0]
click at [344, 249] on link "Messages" at bounding box center [317, 251] width 85 height 37
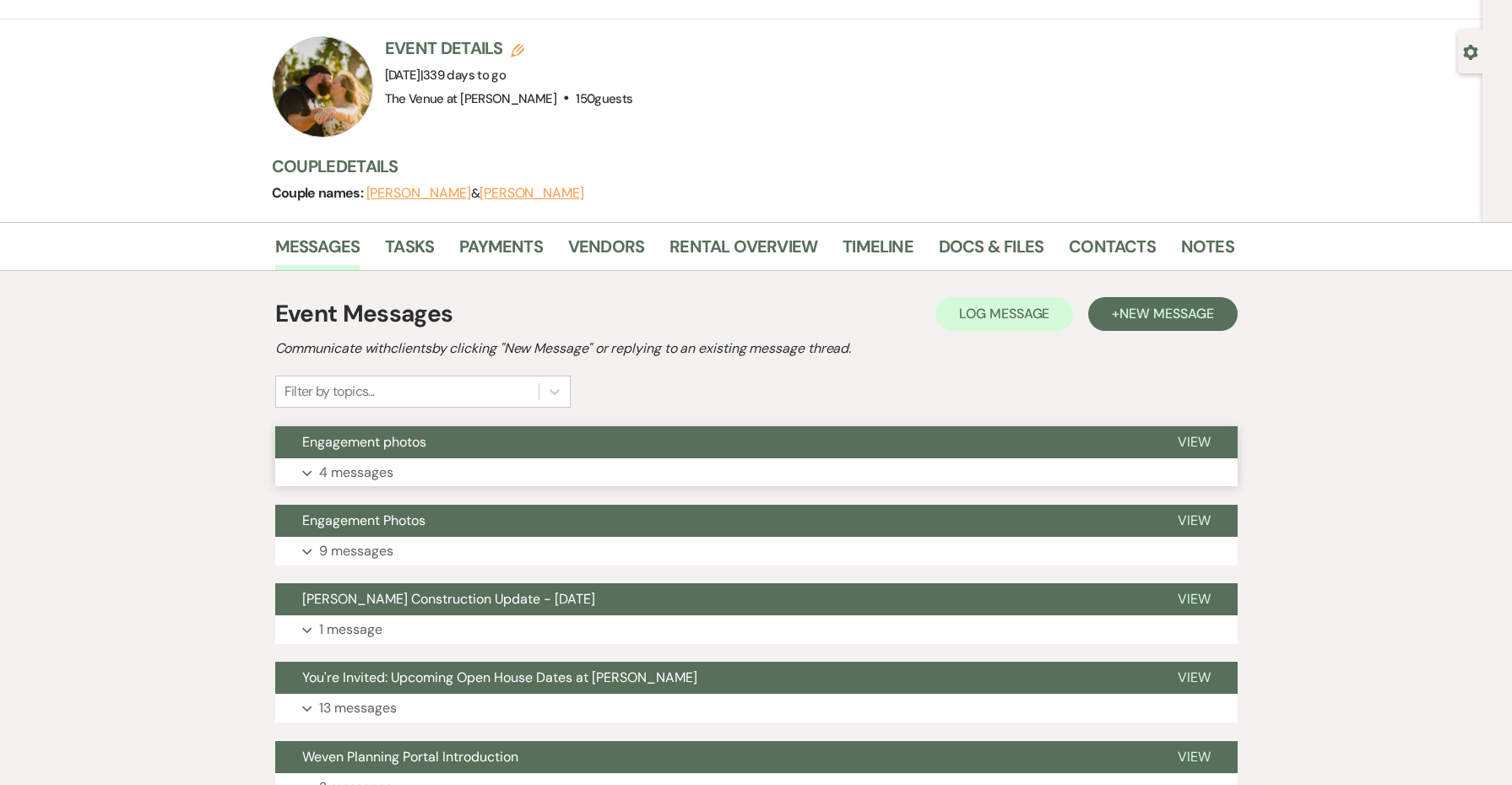
click at [622, 427] on button "Engagement photos" at bounding box center [712, 441] width 875 height 32
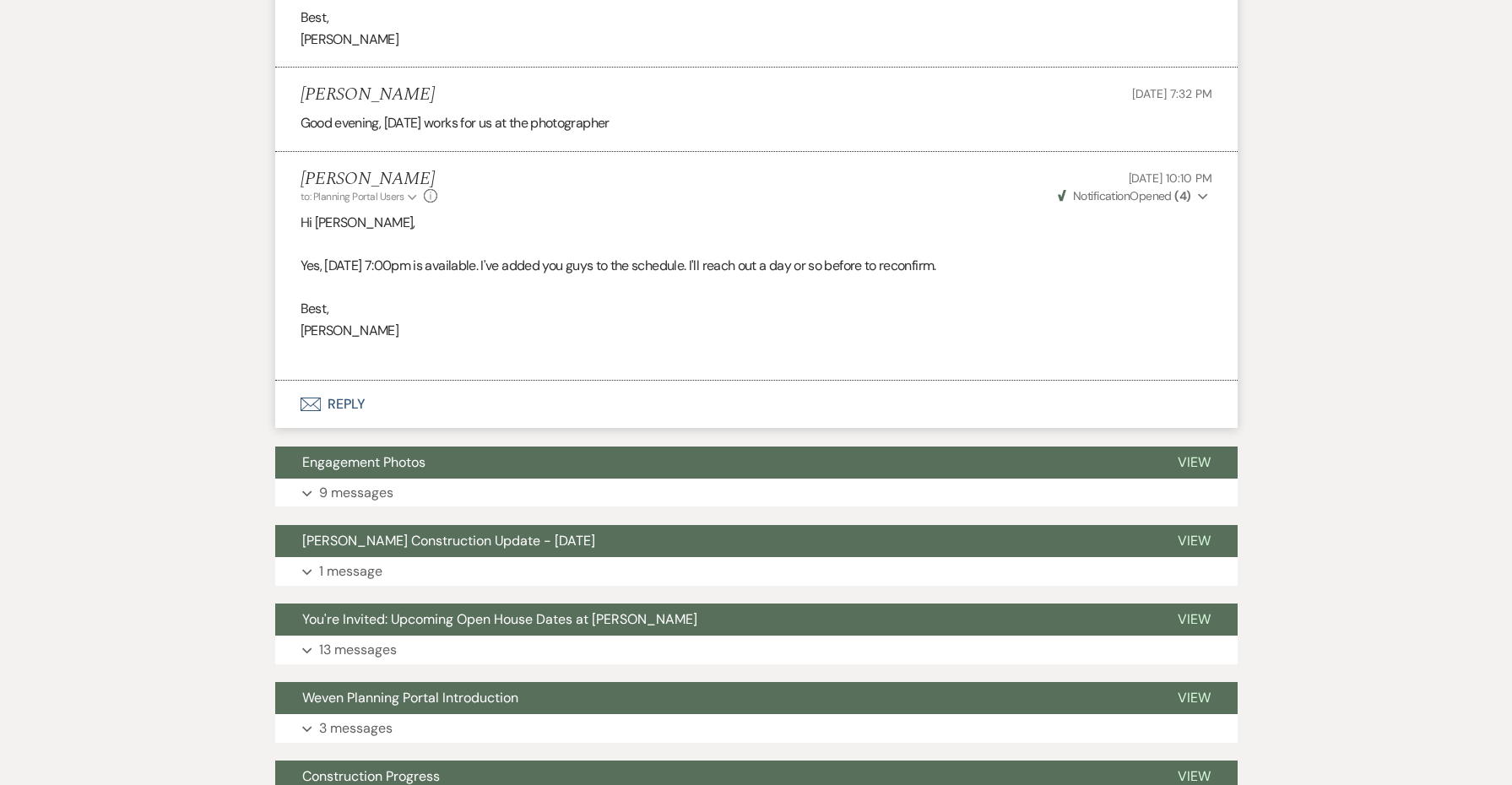
scroll to position [952, 0]
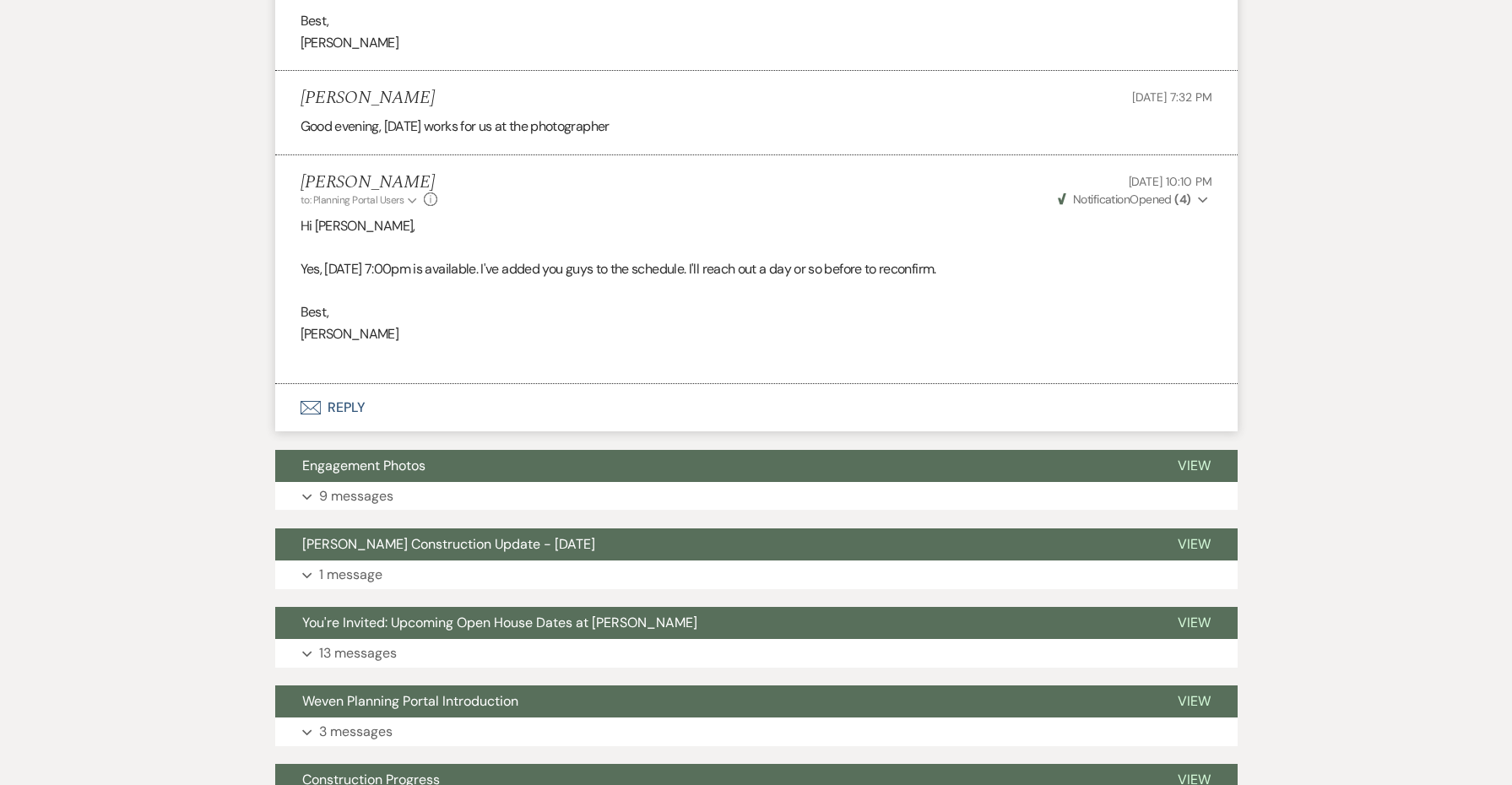
click at [350, 394] on button "Envelope Reply" at bounding box center [756, 407] width 962 height 47
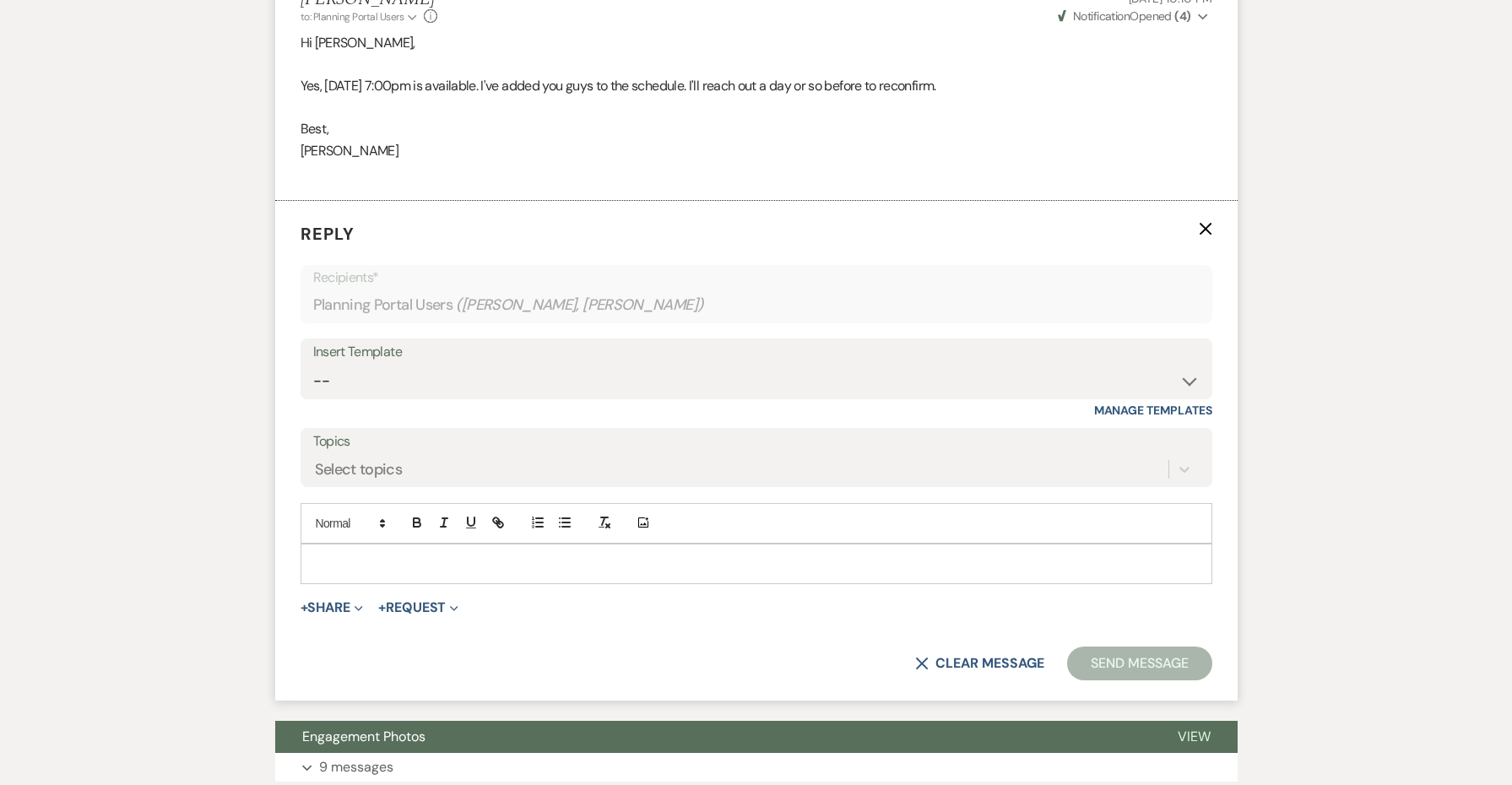
scroll to position [1179, 0]
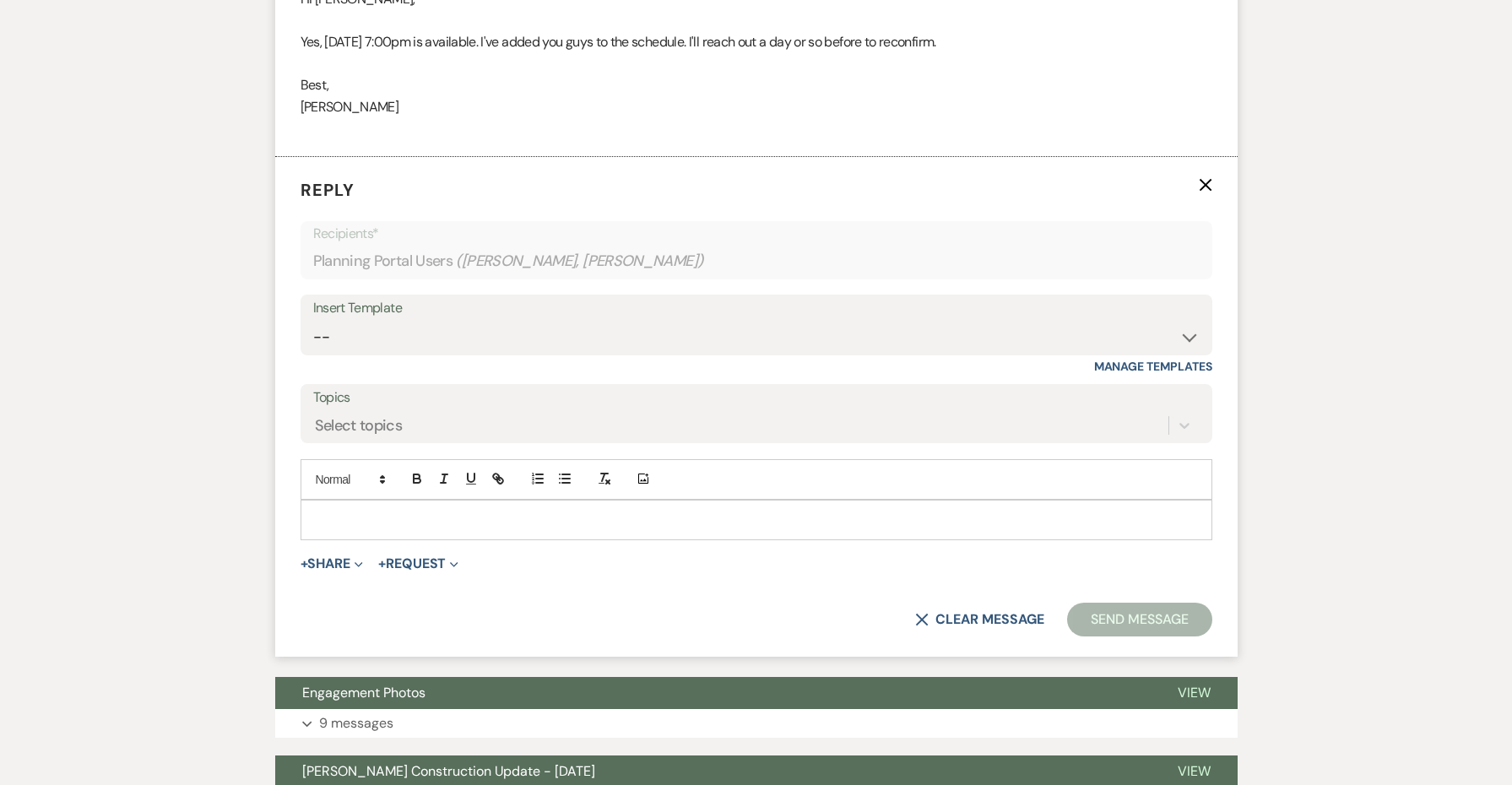
click at [343, 510] on p at bounding box center [756, 520] width 885 height 19
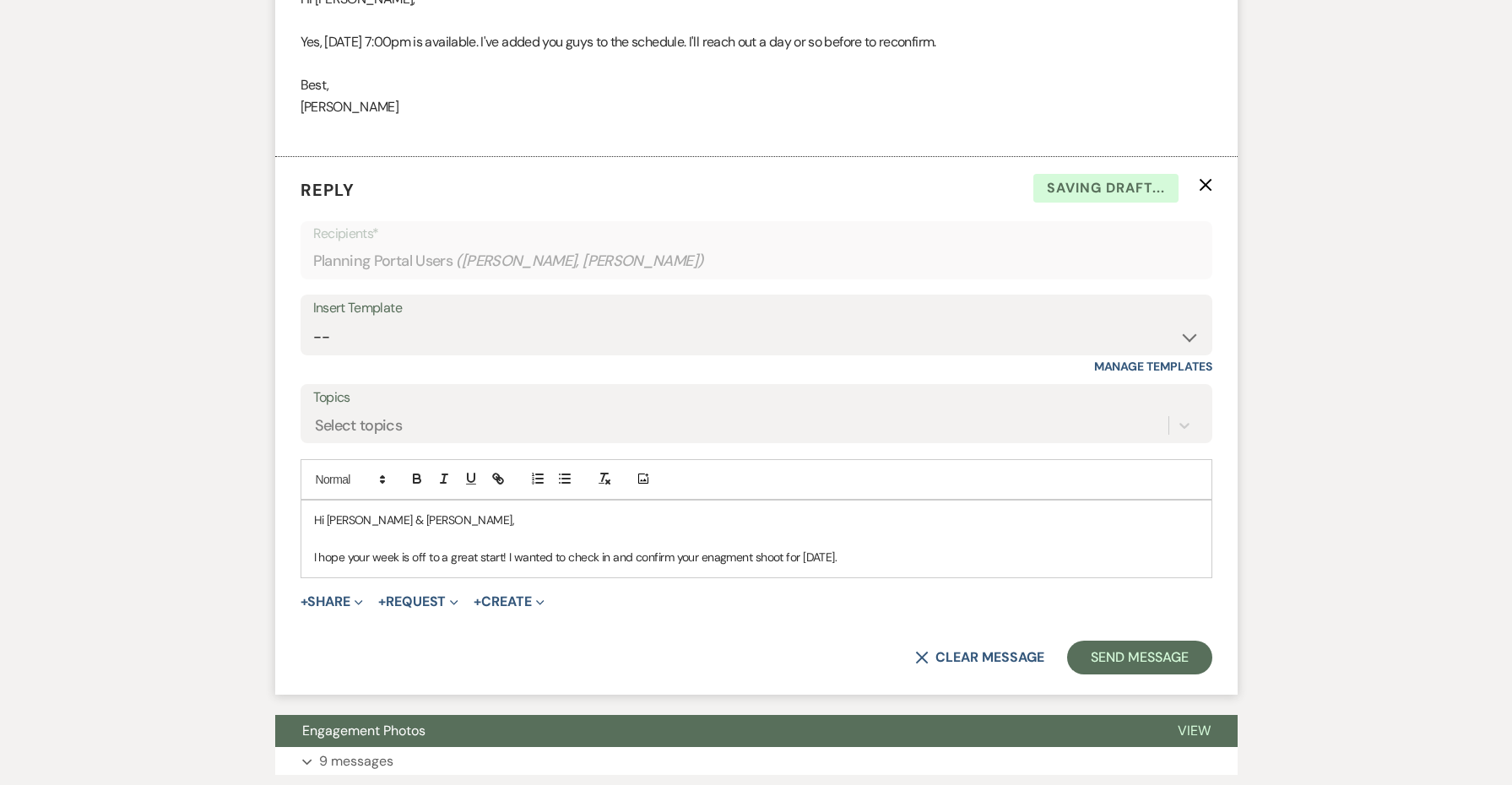
click at [732, 548] on p "I hope your week is off to a great start! I wanted to check in and confirm your…" at bounding box center [756, 557] width 885 height 19
click at [722, 548] on p "I hope your week is off to a great start! I wanted to check in and confirm your…" at bounding box center [756, 557] width 885 height 19
click at [900, 549] on p "I hope your week is off to a great start! I wanted to check in and confirm your…" at bounding box center [756, 557] width 885 height 19
click at [711, 548] on p "I hope your week is off to a great start! I wanted to check in and confirm your…" at bounding box center [756, 557] width 885 height 19
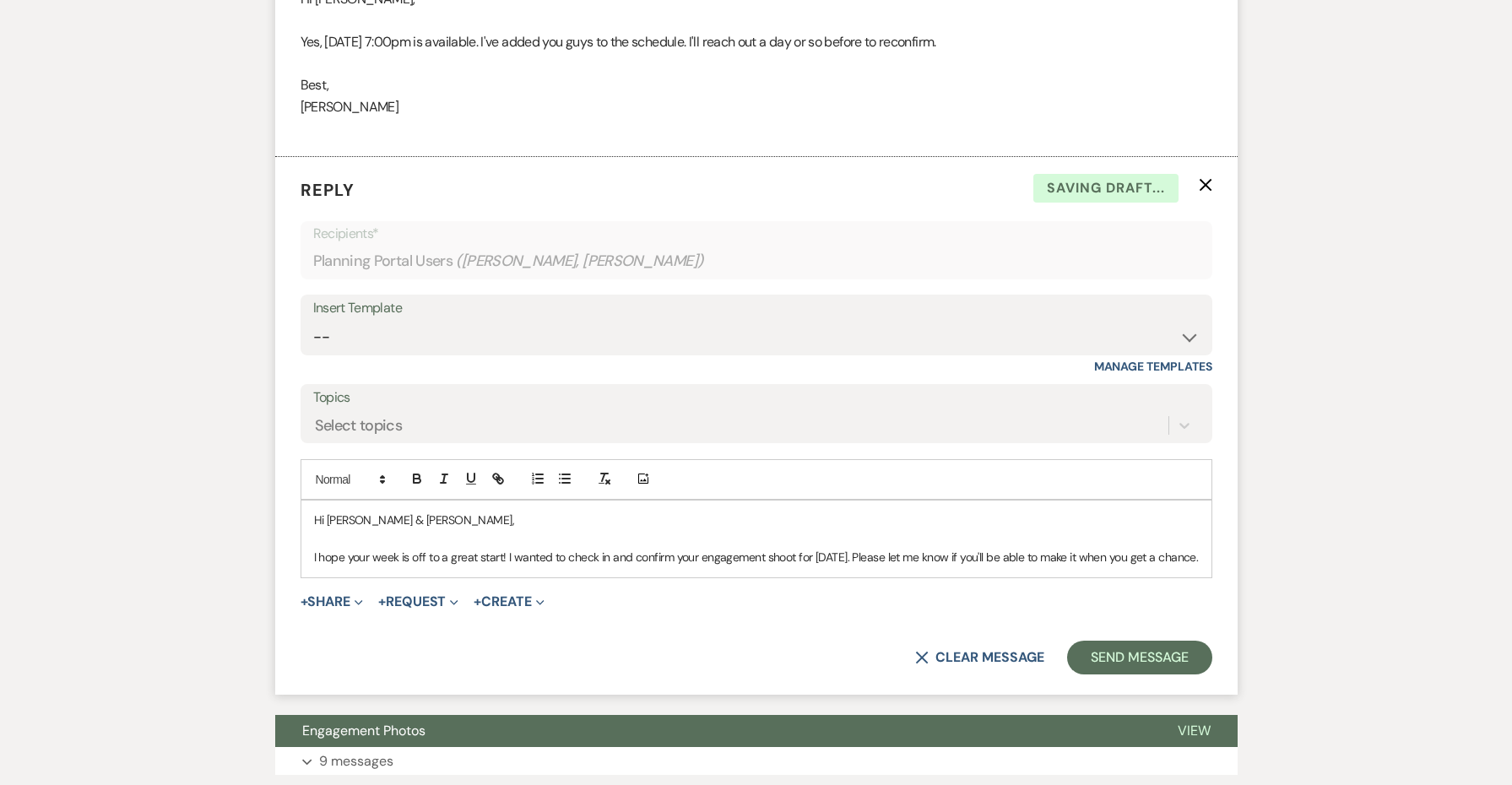
click at [514, 562] on p "I hope your week is off to a great start! I wanted to check in and confirm your…" at bounding box center [756, 557] width 885 height 19
copy p "I hope your week is off to a great start! I wanted to check in and confirm your…"
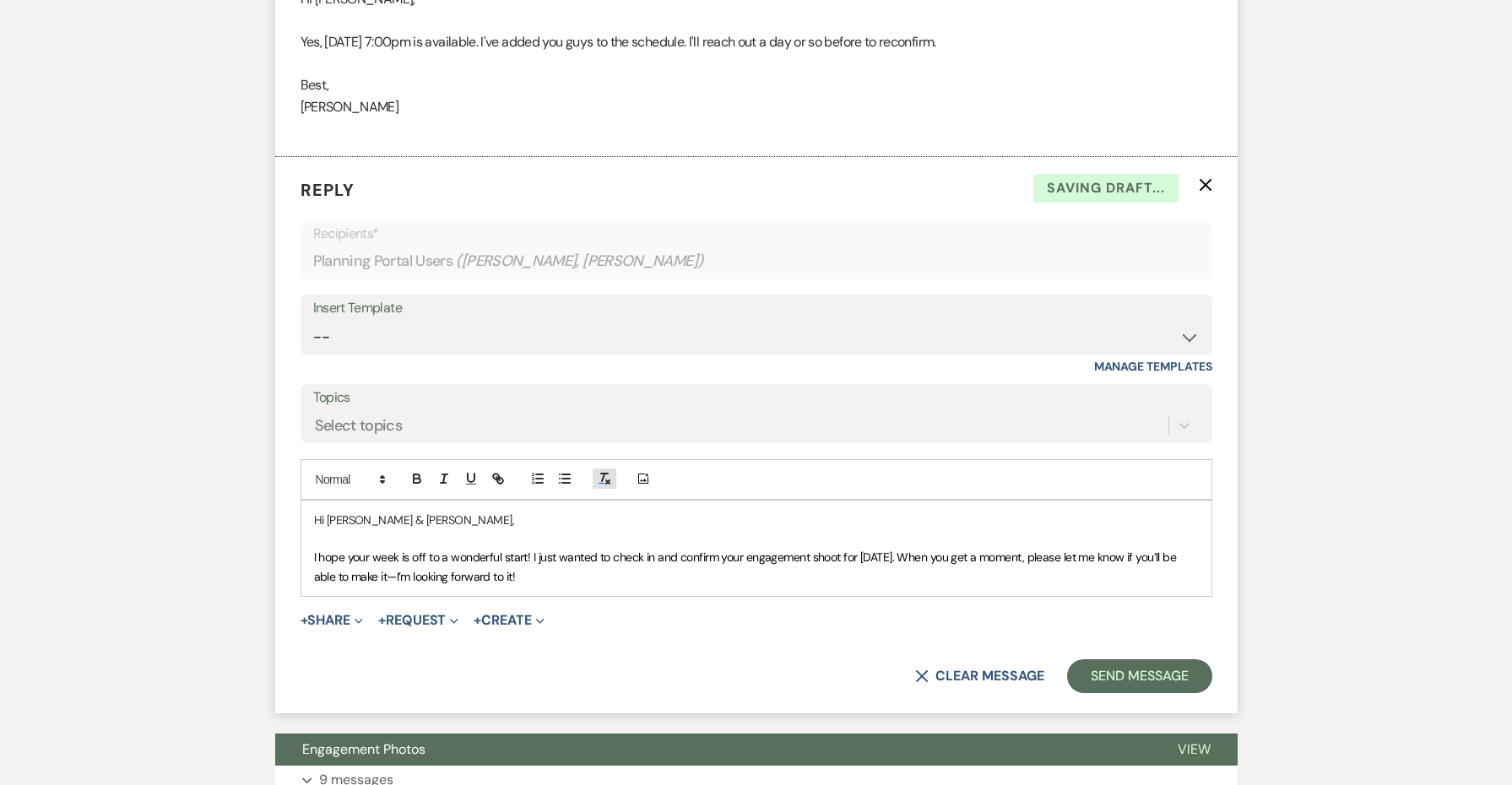
click at [609, 471] on icon "button" at bounding box center [605, 478] width 15 height 15
click at [563, 563] on p "I hope your week is off to a wonderful start! I just wanted to check in and con…" at bounding box center [756, 567] width 885 height 38
drag, startPoint x: 360, startPoint y: 99, endPoint x: 273, endPoint y: 72, distance: 91.1
click at [273, 72] on div "Messages Tasks Payments Vendors Rental Overview Timeline Docs & Files Contacts …" at bounding box center [756, 345] width 1512 height 2361
copy div "Best, [PERSON_NAME]"
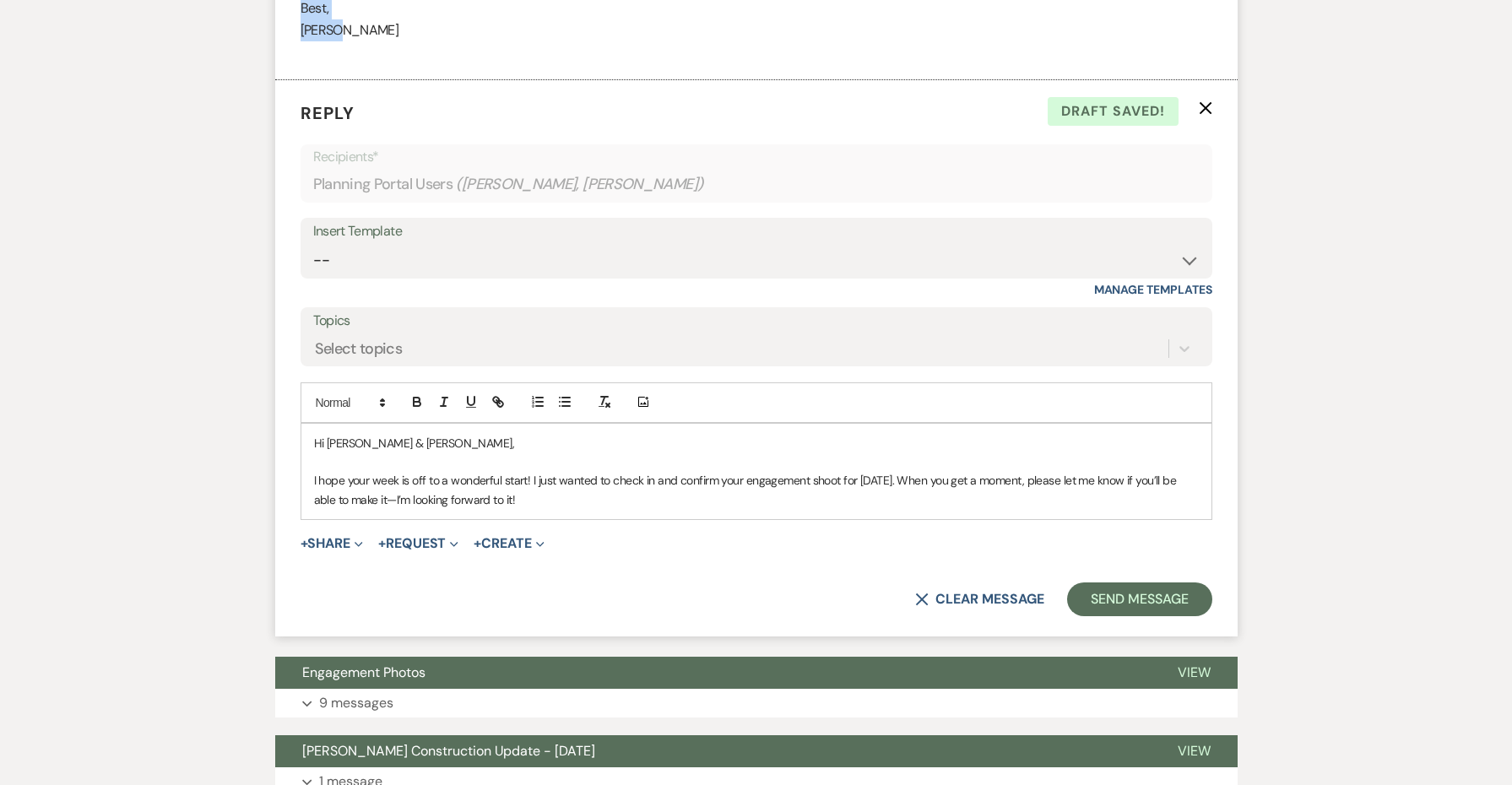
scroll to position [1484, 0]
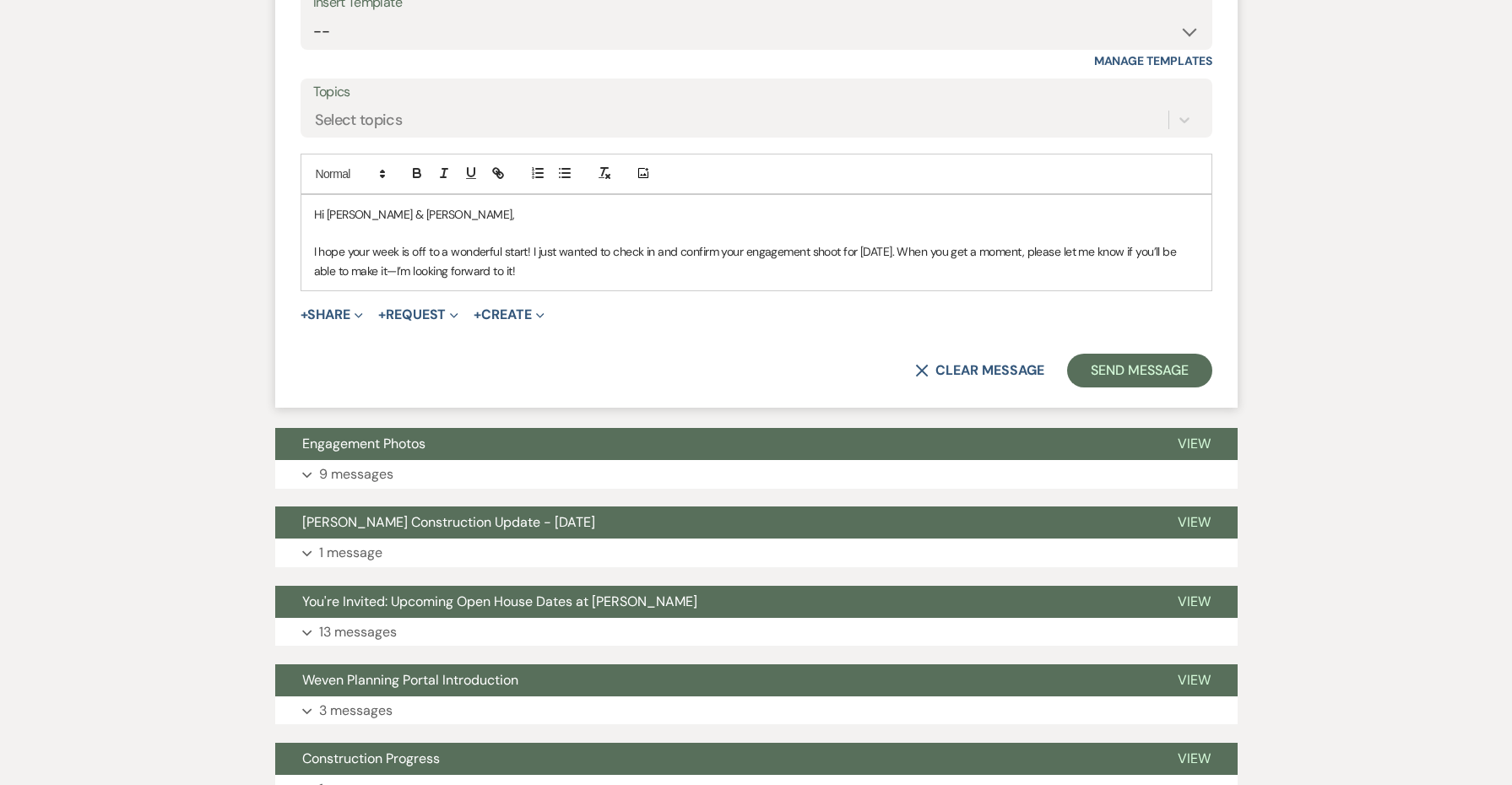
click at [543, 255] on p "I hope your week is off to a wonderful start! I just wanted to check in and con…" at bounding box center [756, 261] width 885 height 38
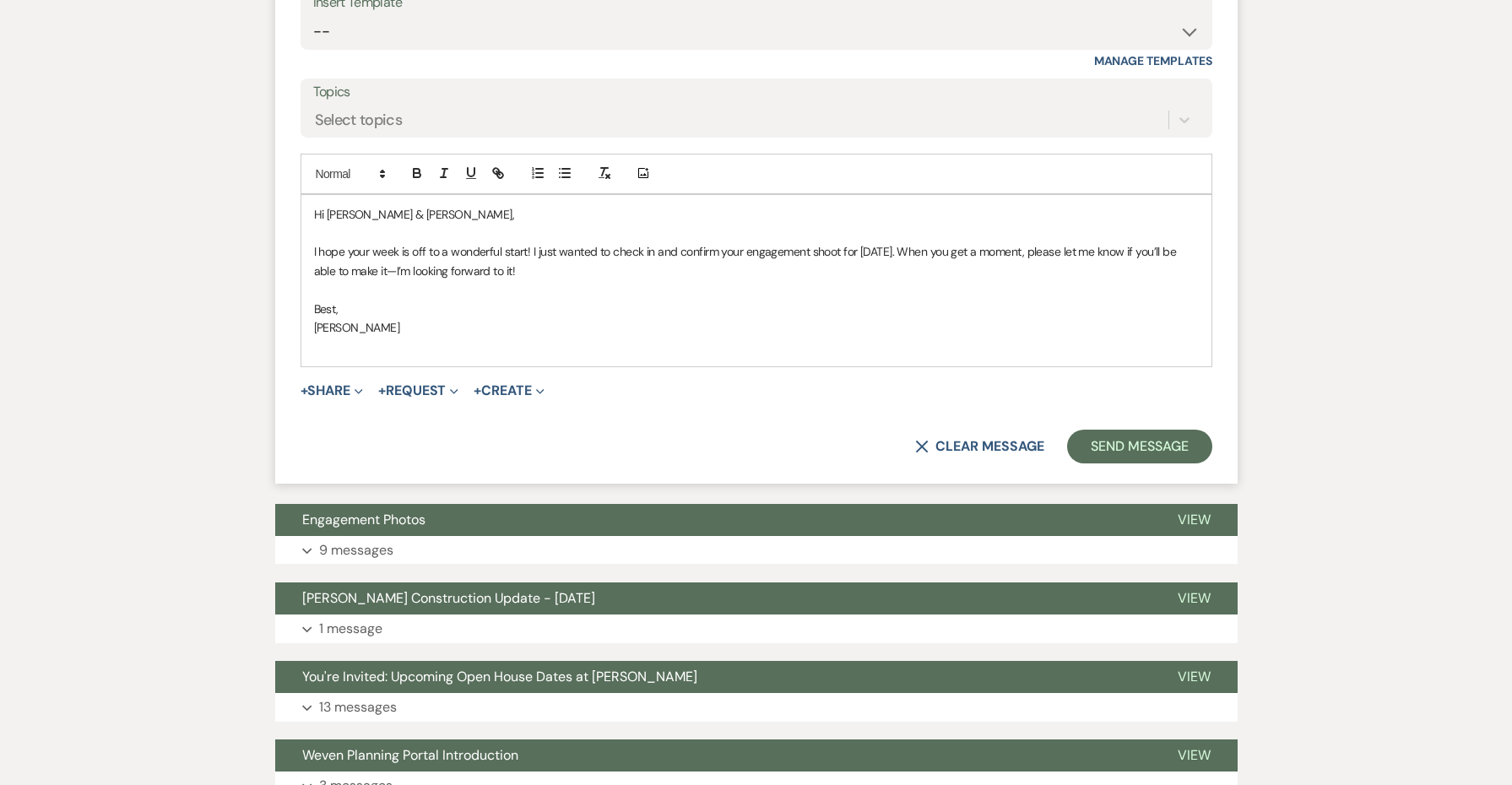
click at [401, 251] on p "I hope your week is off to a wonderful start! I just wanted to check in and con…" at bounding box center [756, 261] width 885 height 38
click at [1180, 432] on button "Send Message" at bounding box center [1139, 446] width 144 height 33
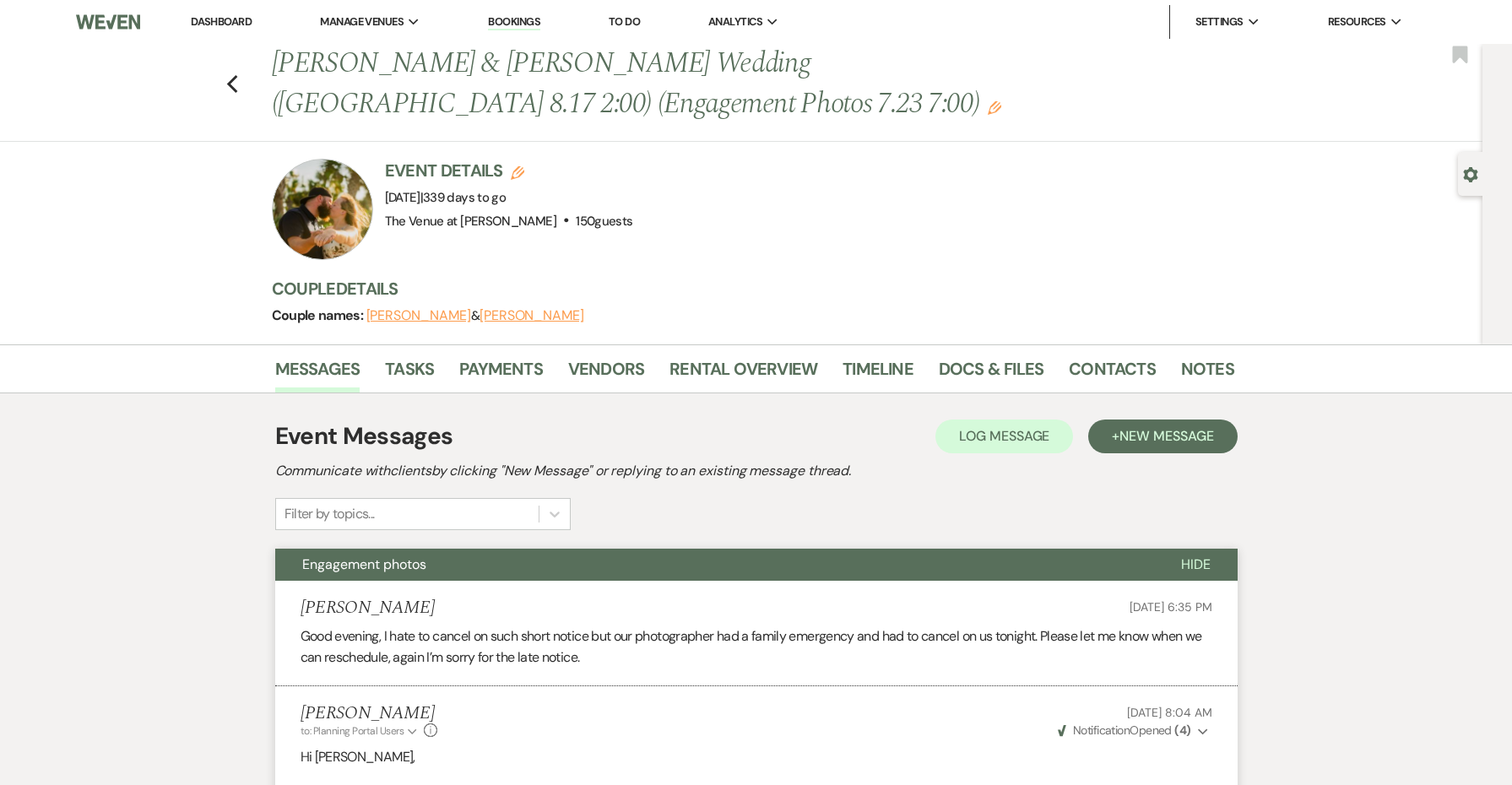
scroll to position [0, 0]
click at [239, 26] on link "Dashboard" at bounding box center [221, 21] width 61 height 15
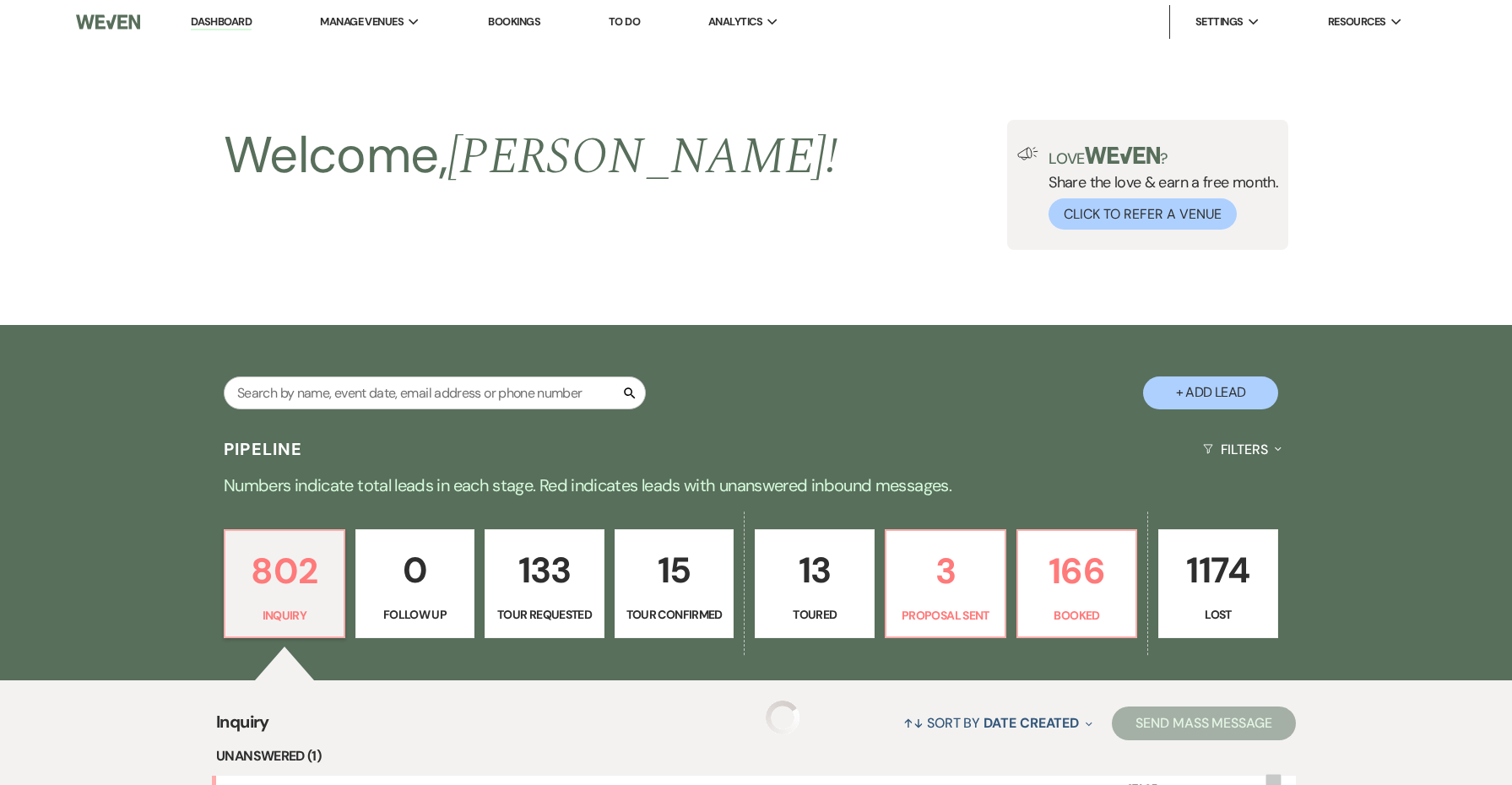
click at [237, 20] on link "Dashboard" at bounding box center [221, 22] width 61 height 16
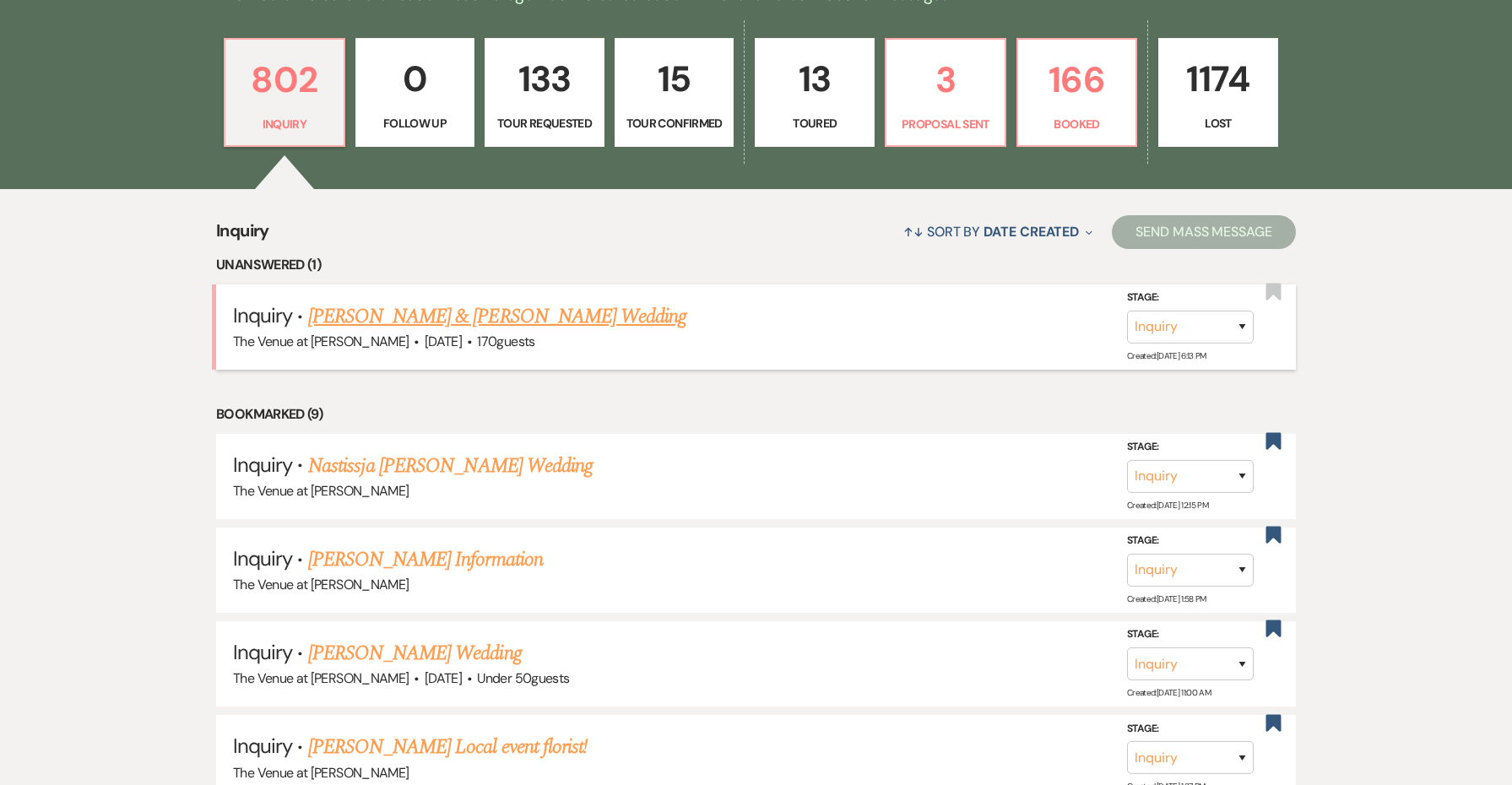
click at [480, 323] on link "[PERSON_NAME] & [PERSON_NAME] Wedding" at bounding box center [497, 316] width 378 height 30
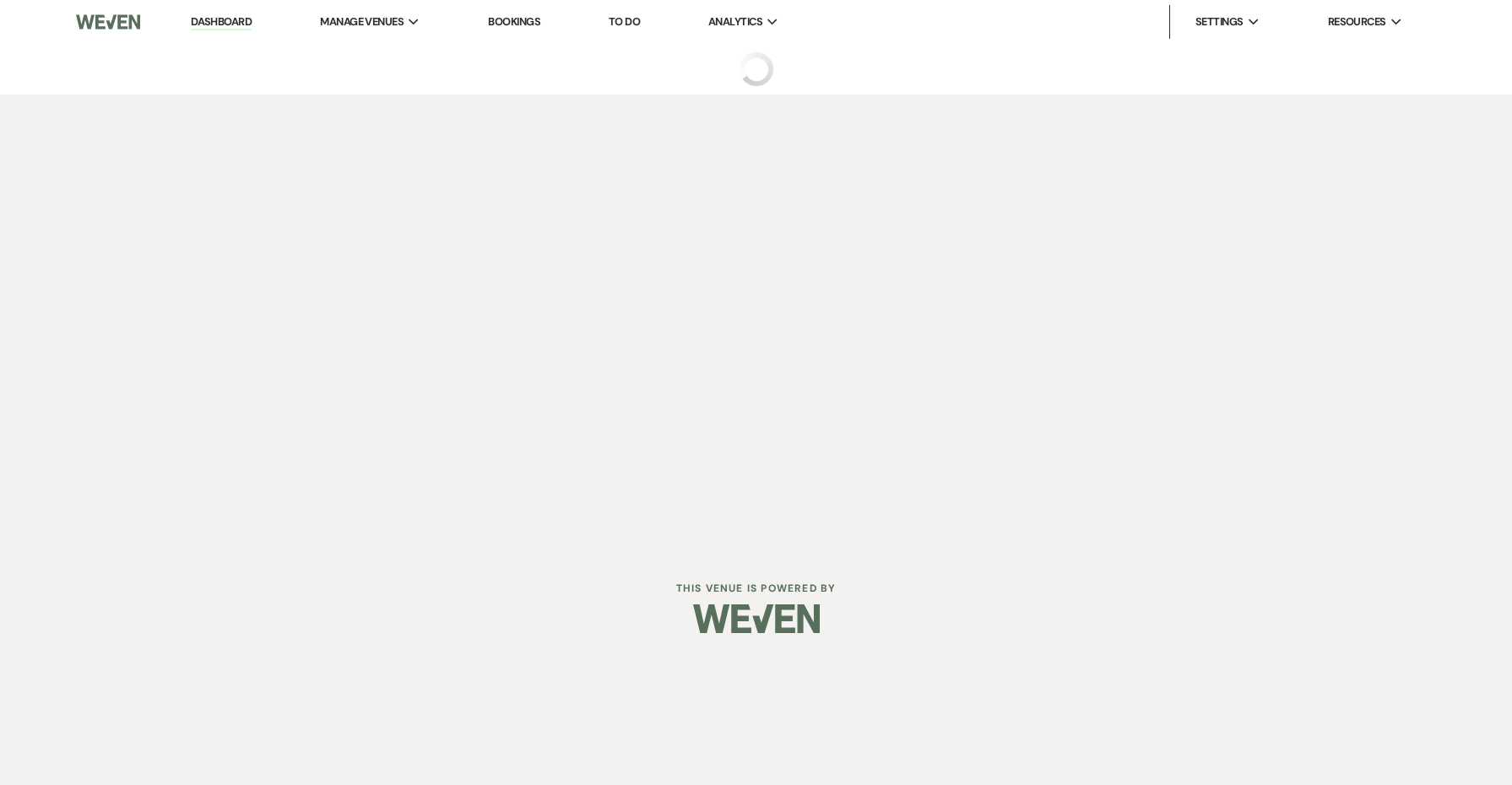
select select "5"
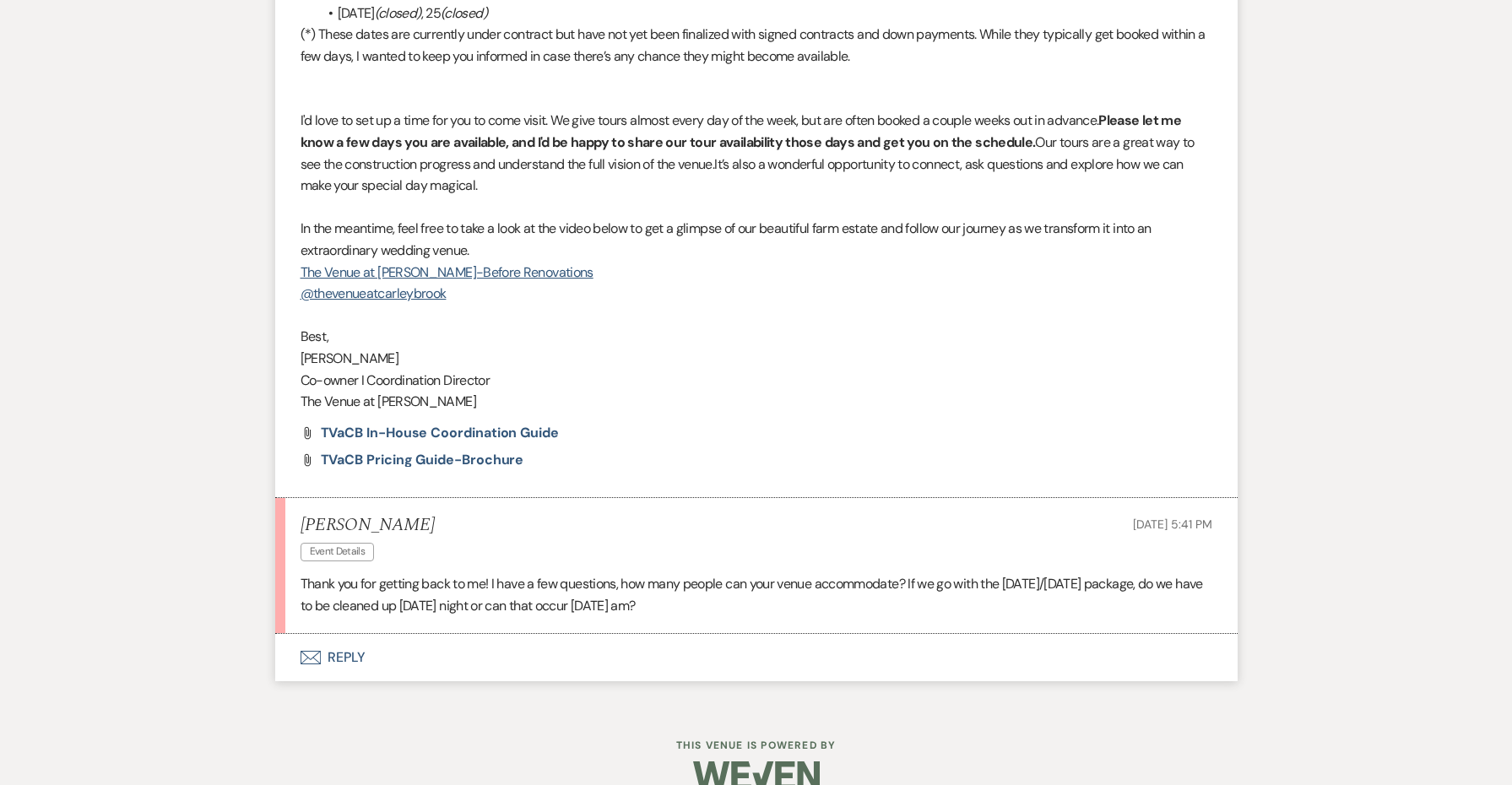
scroll to position [1535, 0]
click at [357, 635] on button "Envelope Reply" at bounding box center [756, 658] width 962 height 47
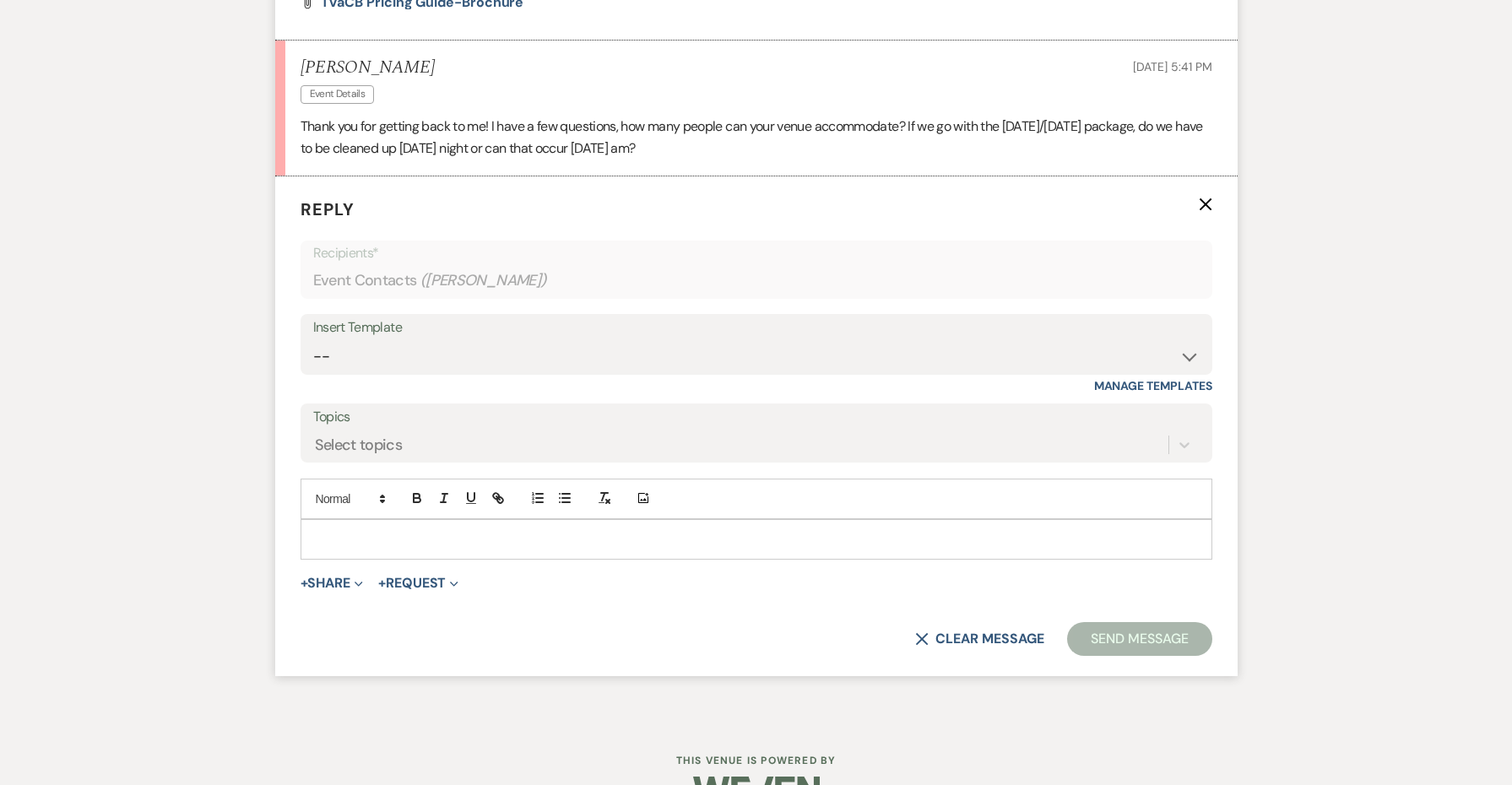
scroll to position [1996, 0]
click at [394, 527] on p at bounding box center [756, 537] width 885 height 19
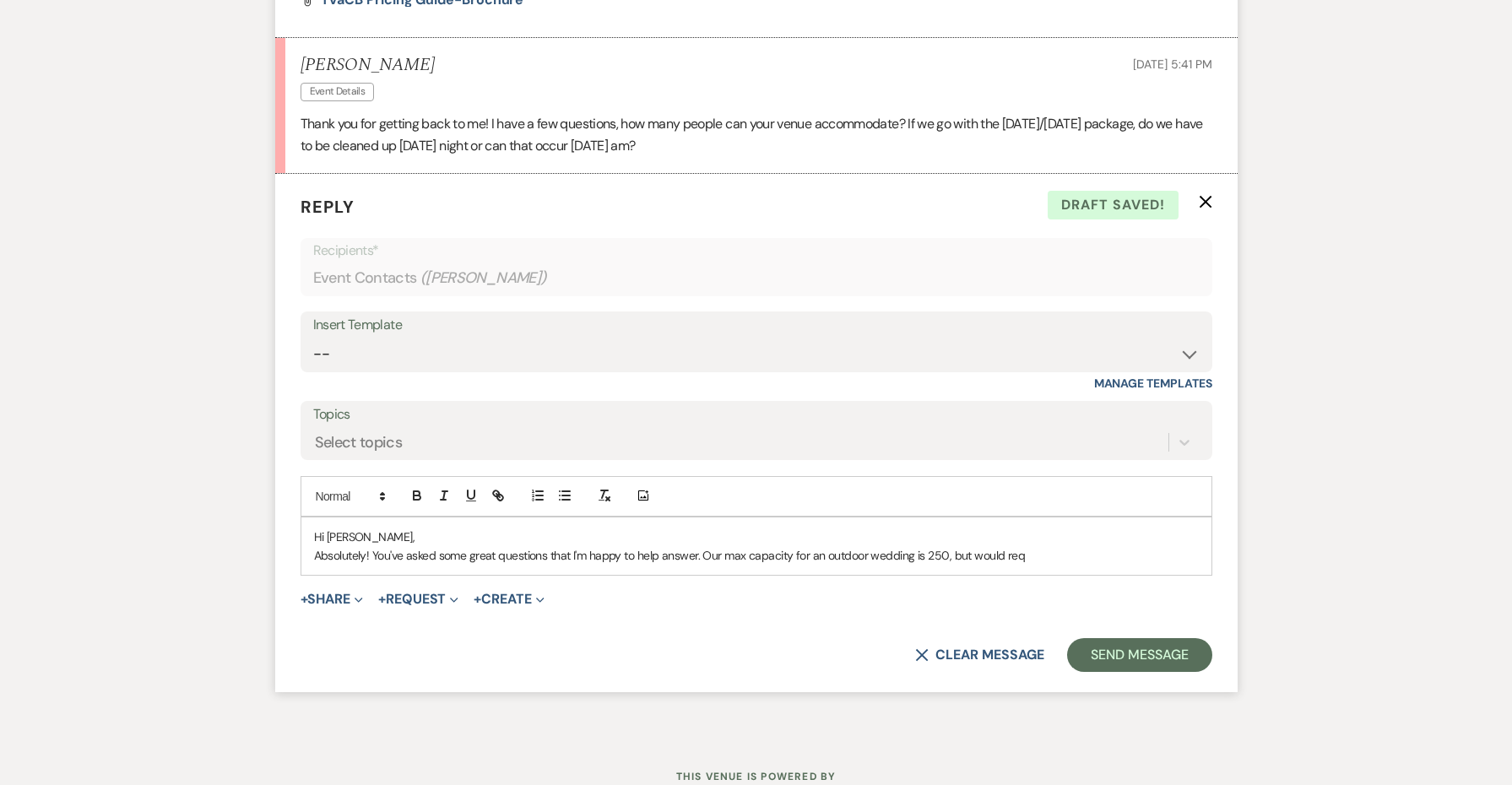
click at [824, 546] on p "Absolutely! You've asked some great questions that I'm happy to help answer. Ou…" at bounding box center [756, 556] width 885 height 19
drag, startPoint x: 1170, startPoint y: 518, endPoint x: 1082, endPoint y: 520, distance: 88.0
click at [1082, 546] on p "Absolutely! You've asked some great questions that I'm happy to help answer. Ou…" at bounding box center [756, 556] width 885 height 19
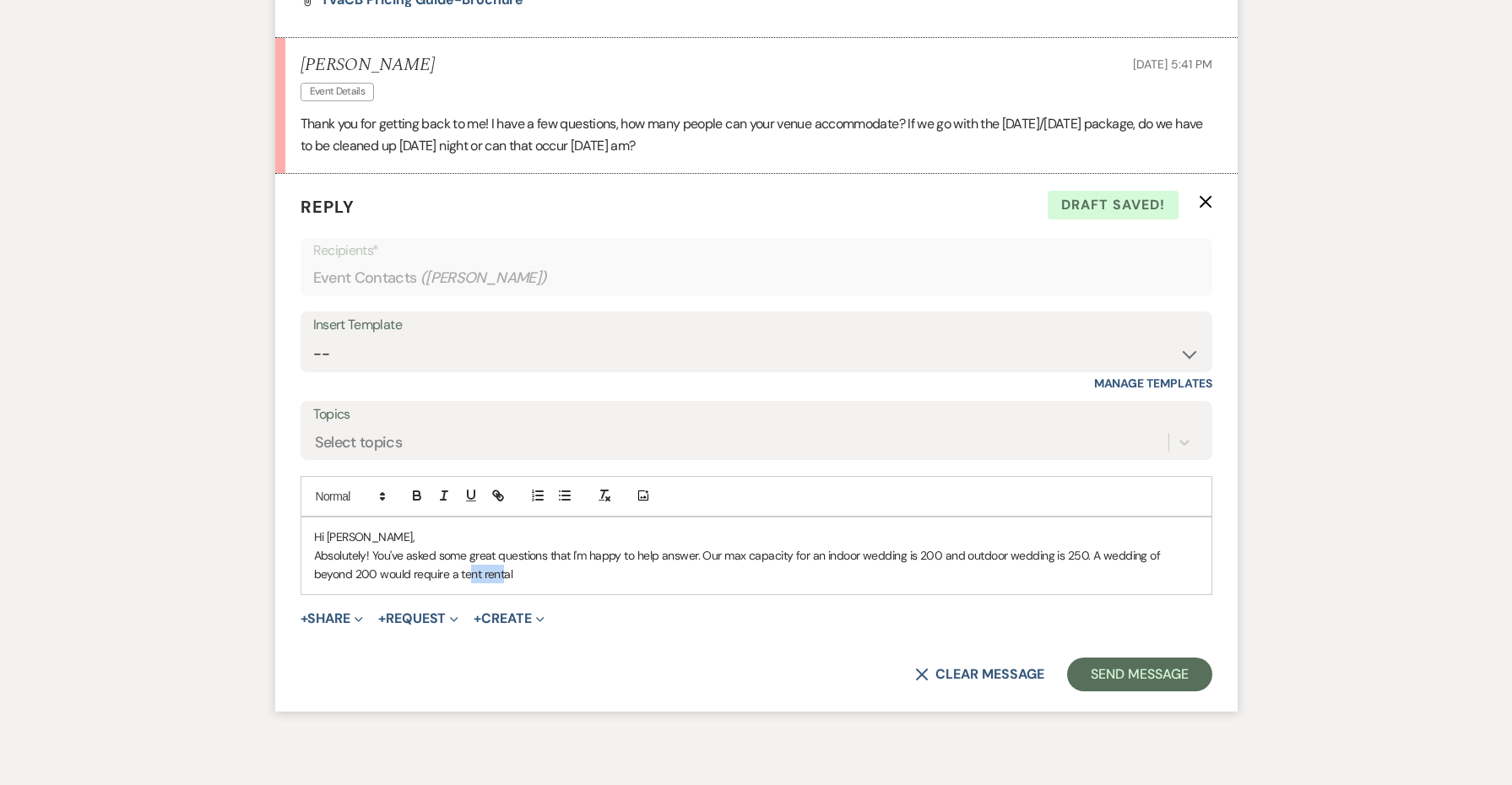
drag, startPoint x: 460, startPoint y: 535, endPoint x: 430, endPoint y: 535, distance: 30.0
click at [430, 546] on p "Absolutely! You've asked some great questions that I'm happy to help answer. Ou…" at bounding box center [756, 565] width 885 height 38
drag, startPoint x: 498, startPoint y: 539, endPoint x: 410, endPoint y: 542, distance: 88.1
click at [410, 546] on p "Absolutely! You've asked some great questions that I'm happy to help answer. Ou…" at bounding box center [756, 565] width 885 height 38
click at [943, 546] on p "Absolutely! You've asked some great questions that I'm happy to help answer. Ou…" at bounding box center [756, 565] width 885 height 38
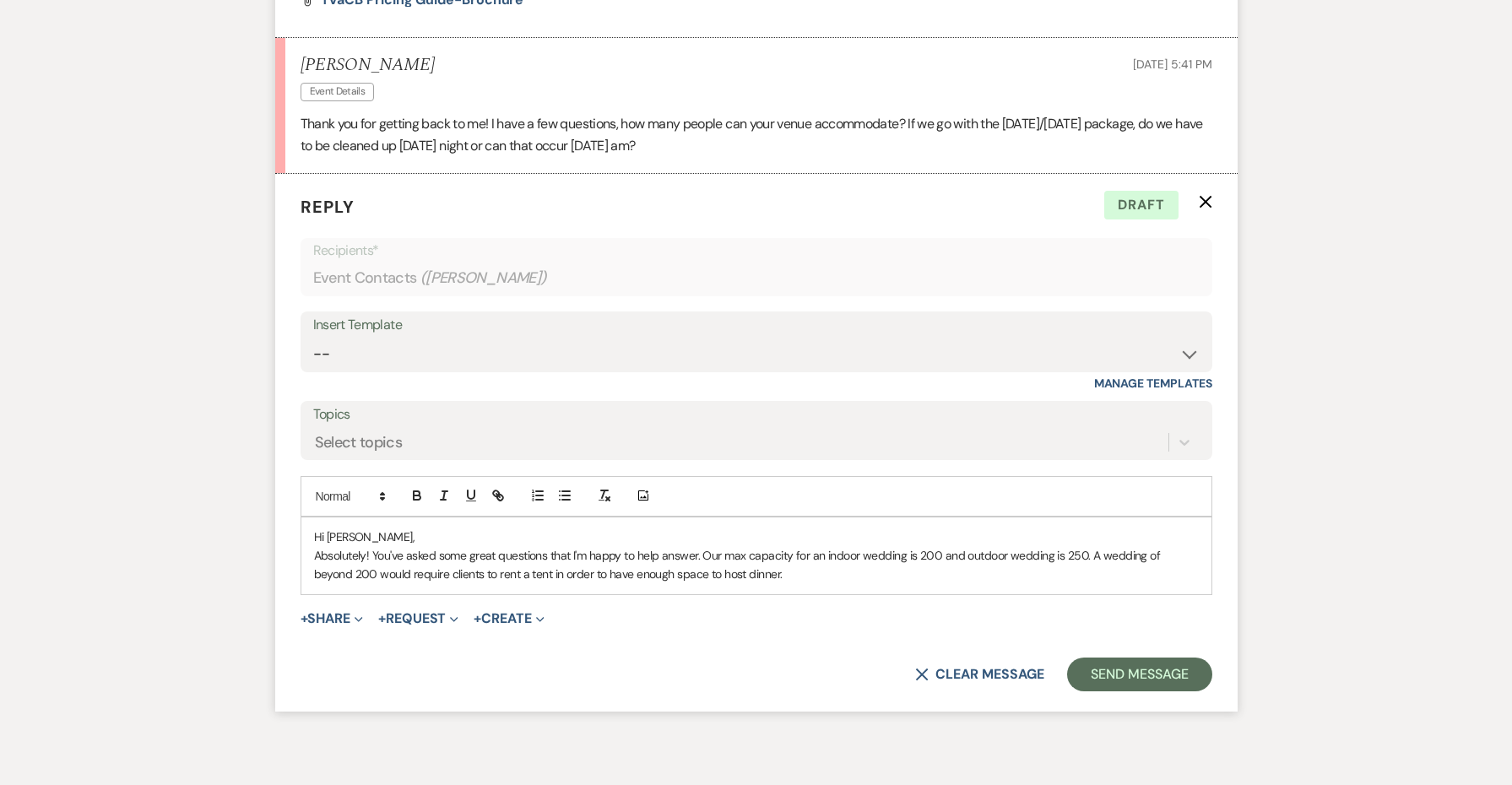
click at [1021, 547] on p "Absolutely! You've asked some great questions that I'm happy to help answer. Ou…" at bounding box center [756, 565] width 885 height 38
